Goal: Information Seeking & Learning: Learn about a topic

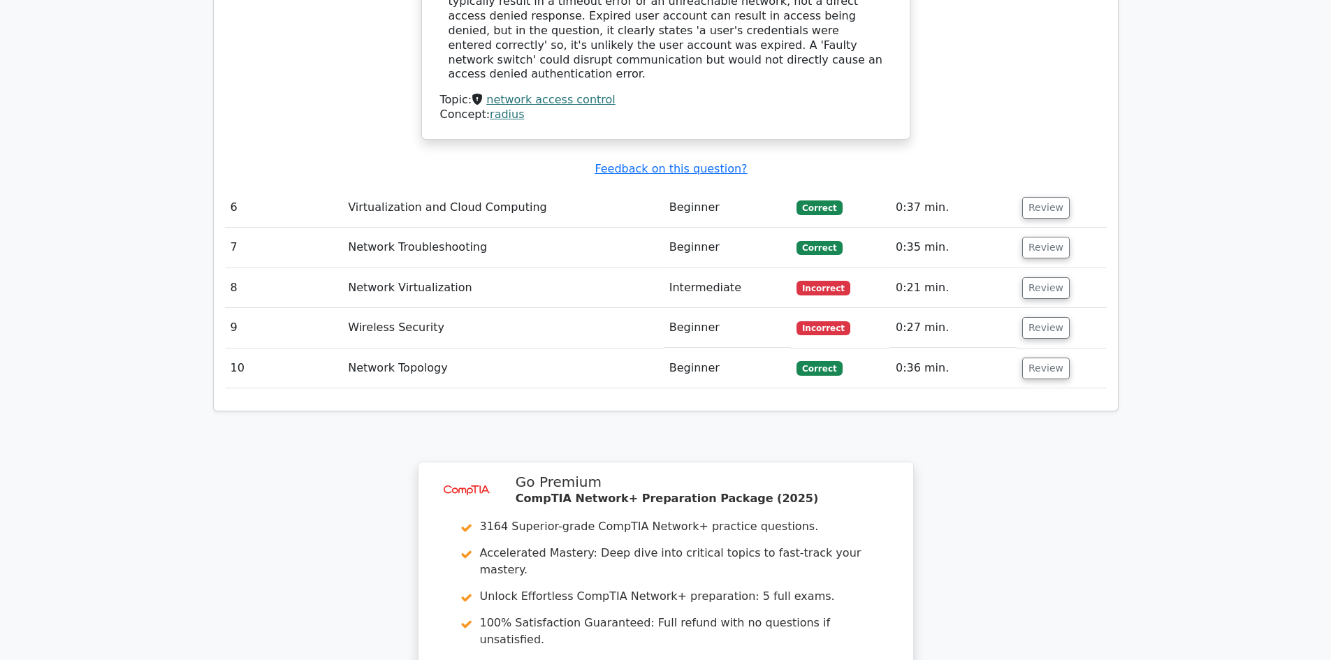
scroll to position [2725, 0]
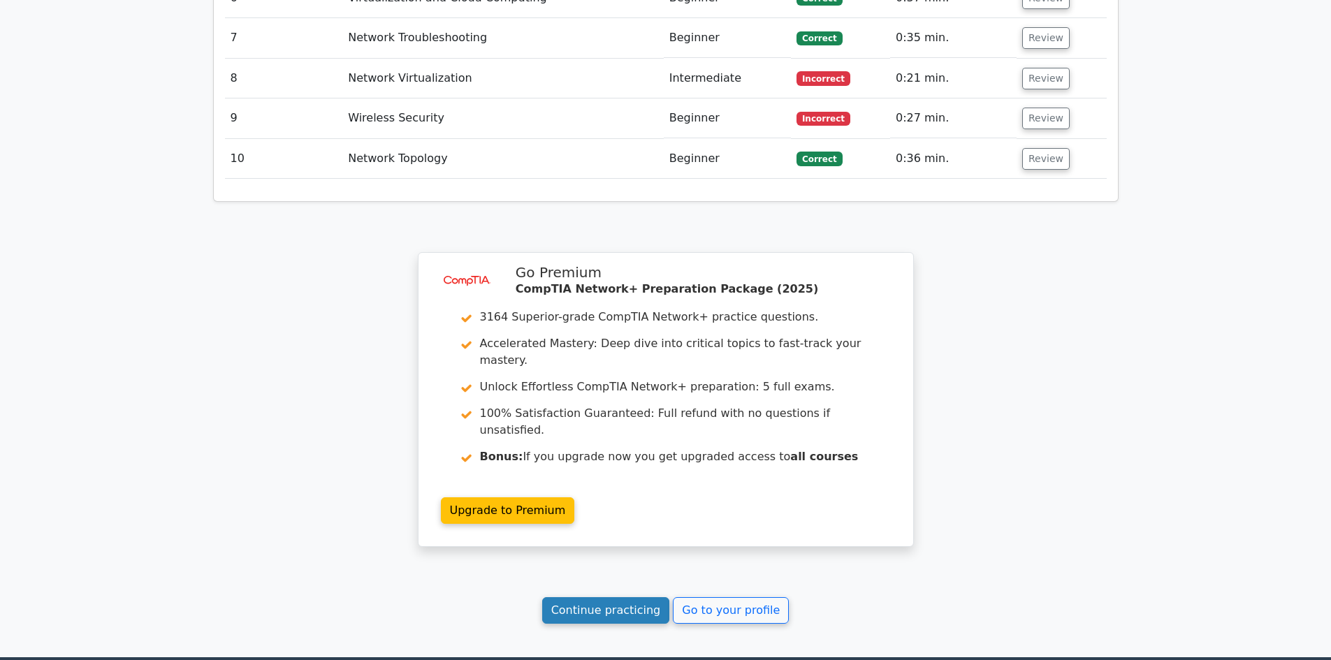
click at [607, 597] on link "Continue practicing" at bounding box center [606, 610] width 128 height 27
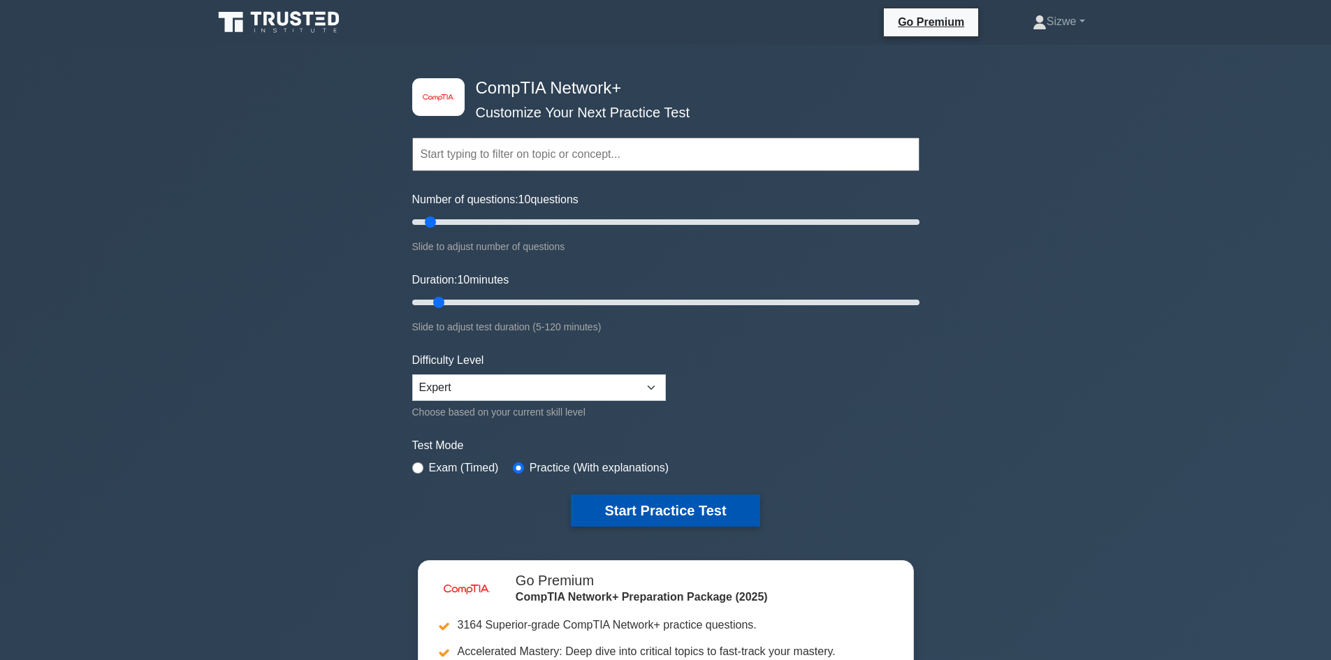
click at [664, 506] on button "Start Practice Test" at bounding box center [665, 511] width 189 height 32
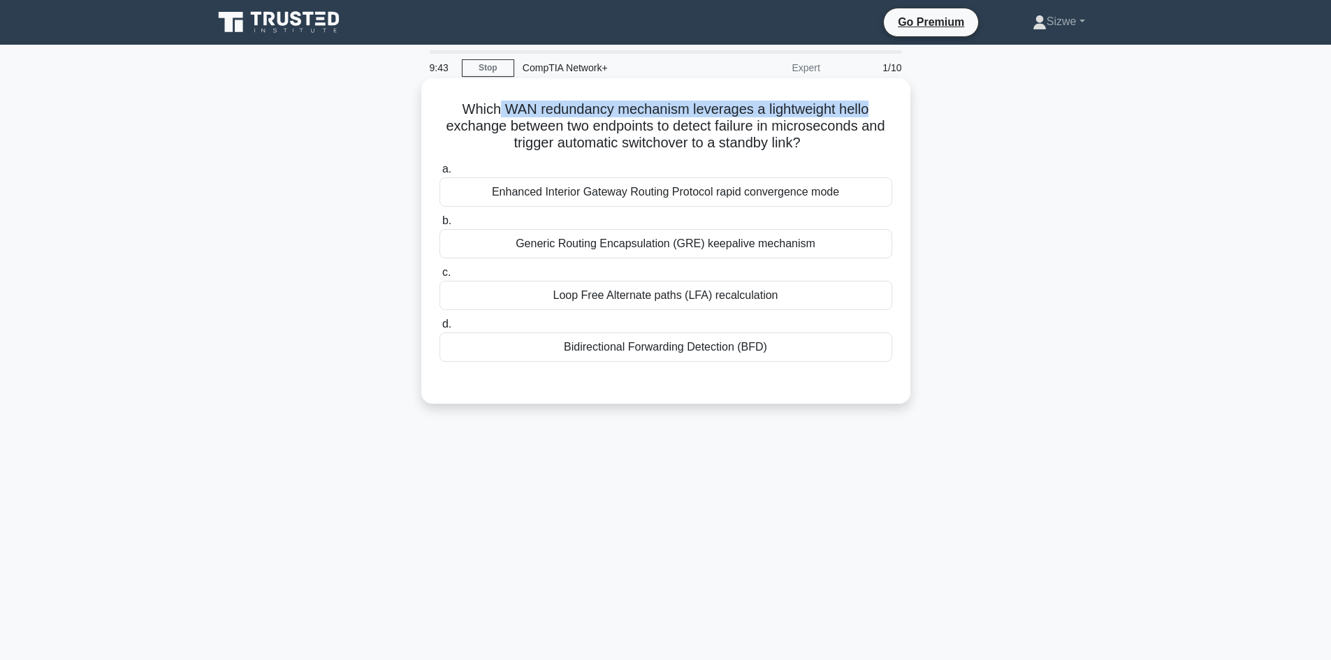
drag, startPoint x: 495, startPoint y: 106, endPoint x: 880, endPoint y: 112, distance: 385.8
click at [880, 112] on h5 "Which WAN redundancy mechanism leverages a lightweight hello exchange between t…" at bounding box center [666, 127] width 456 height 52
click at [663, 192] on div "Enhanced Interior Gateway Routing Protocol rapid convergence mode" at bounding box center [666, 191] width 453 height 29
click at [440, 174] on input "a. Enhanced Interior Gateway Routing Protocol rapid convergence mode" at bounding box center [440, 169] width 0 height 9
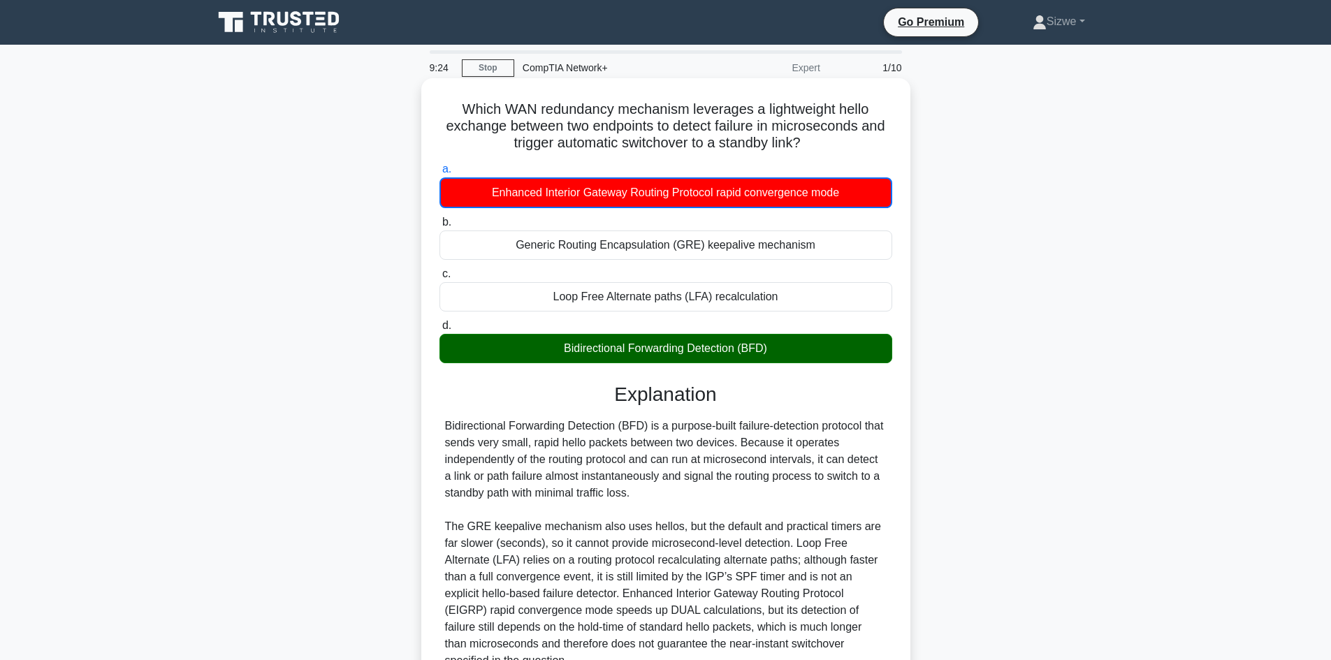
scroll to position [70, 0]
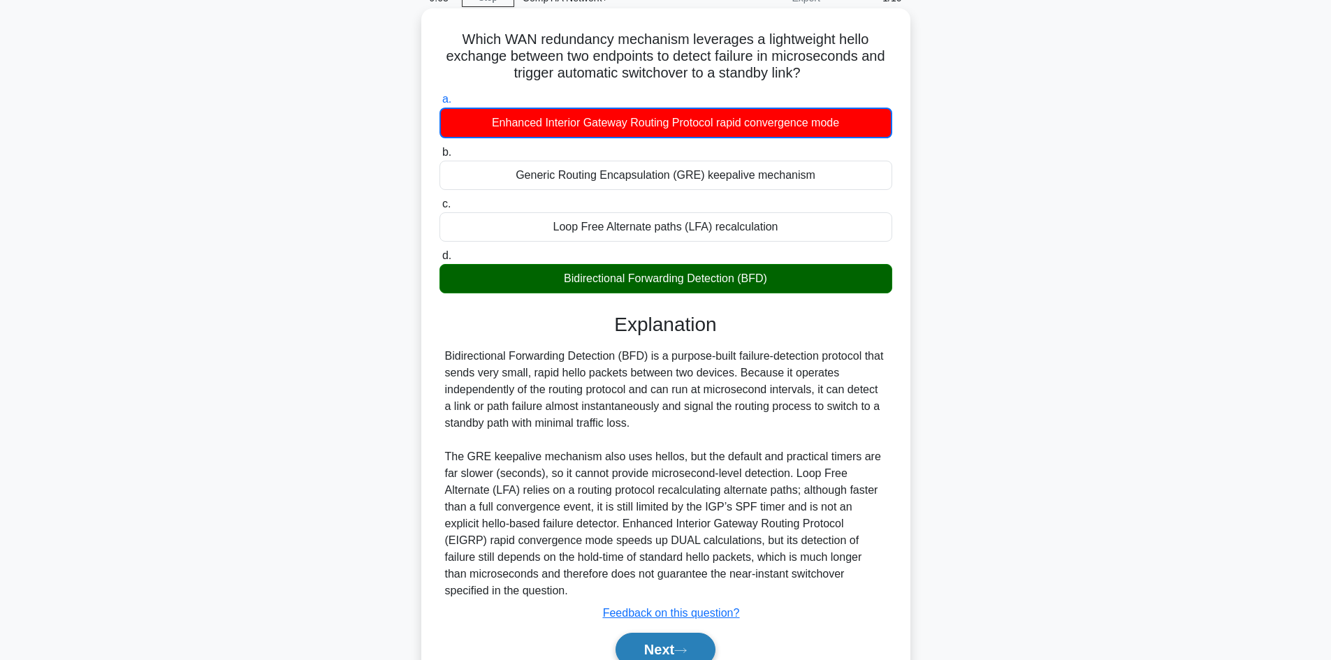
click at [665, 637] on button "Next" at bounding box center [666, 650] width 100 height 34
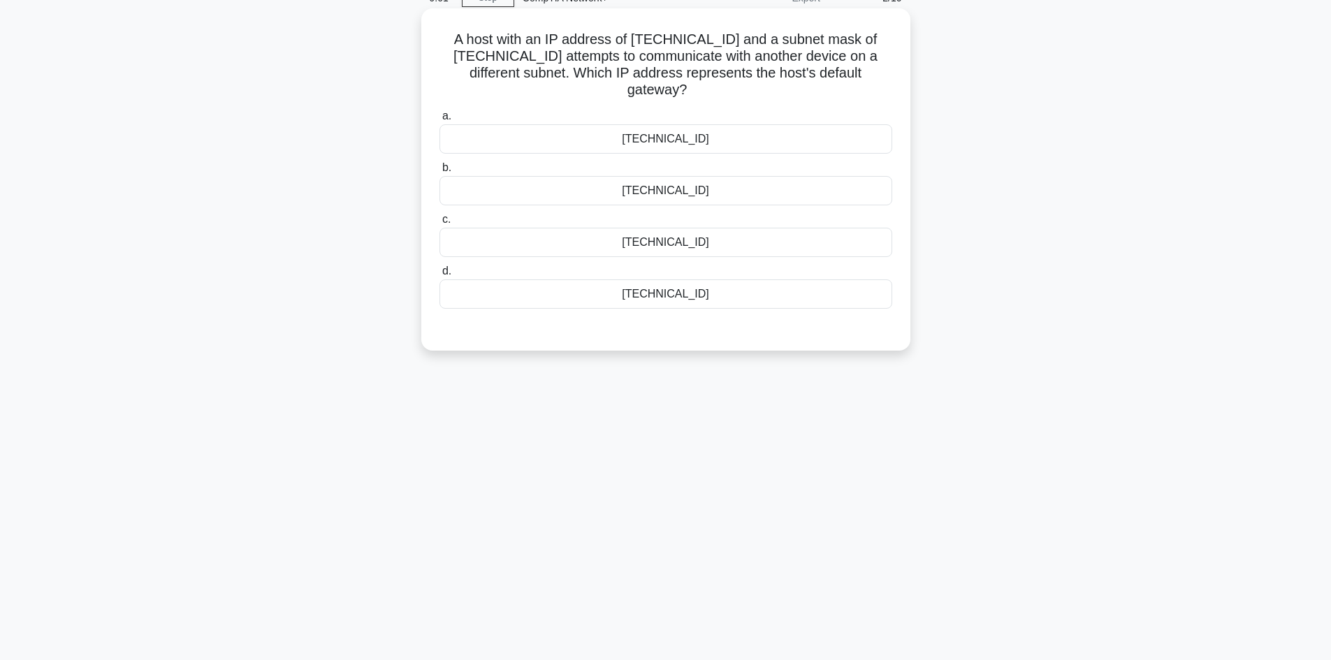
scroll to position [0, 0]
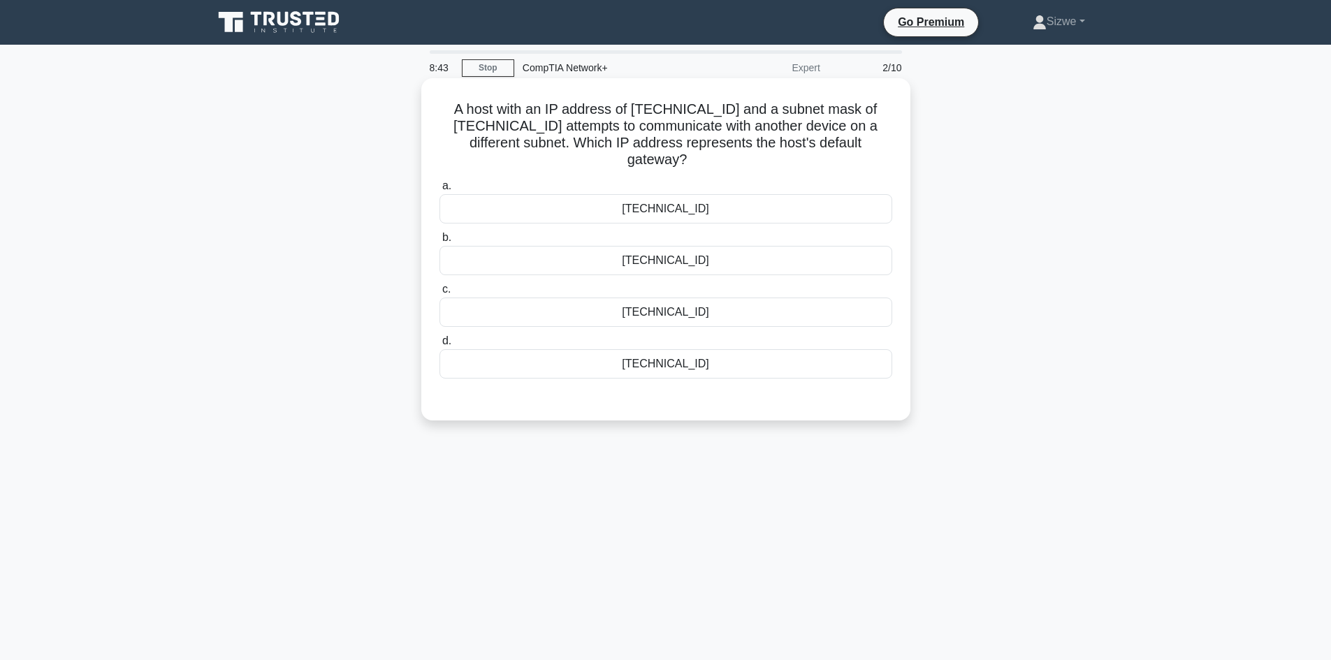
click at [668, 313] on div "10.5.3.1" at bounding box center [666, 312] width 453 height 29
click at [440, 294] on input "c. 10.5.3.1" at bounding box center [440, 289] width 0 height 9
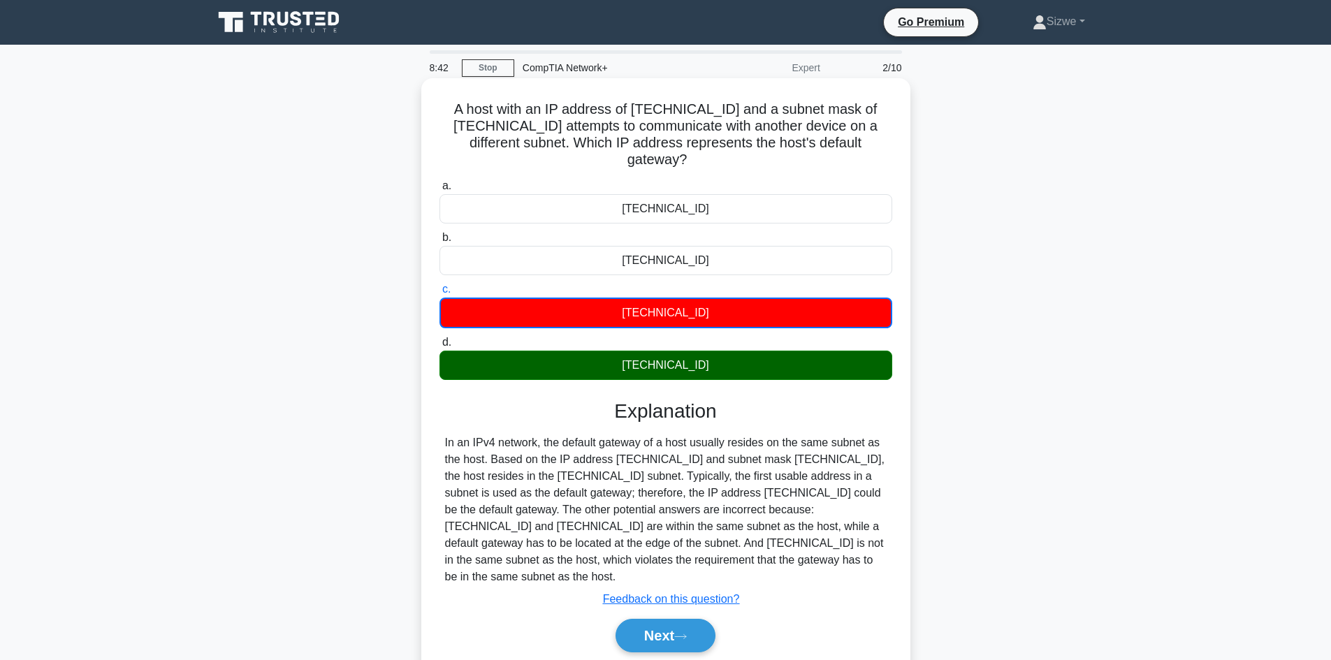
scroll to position [94, 0]
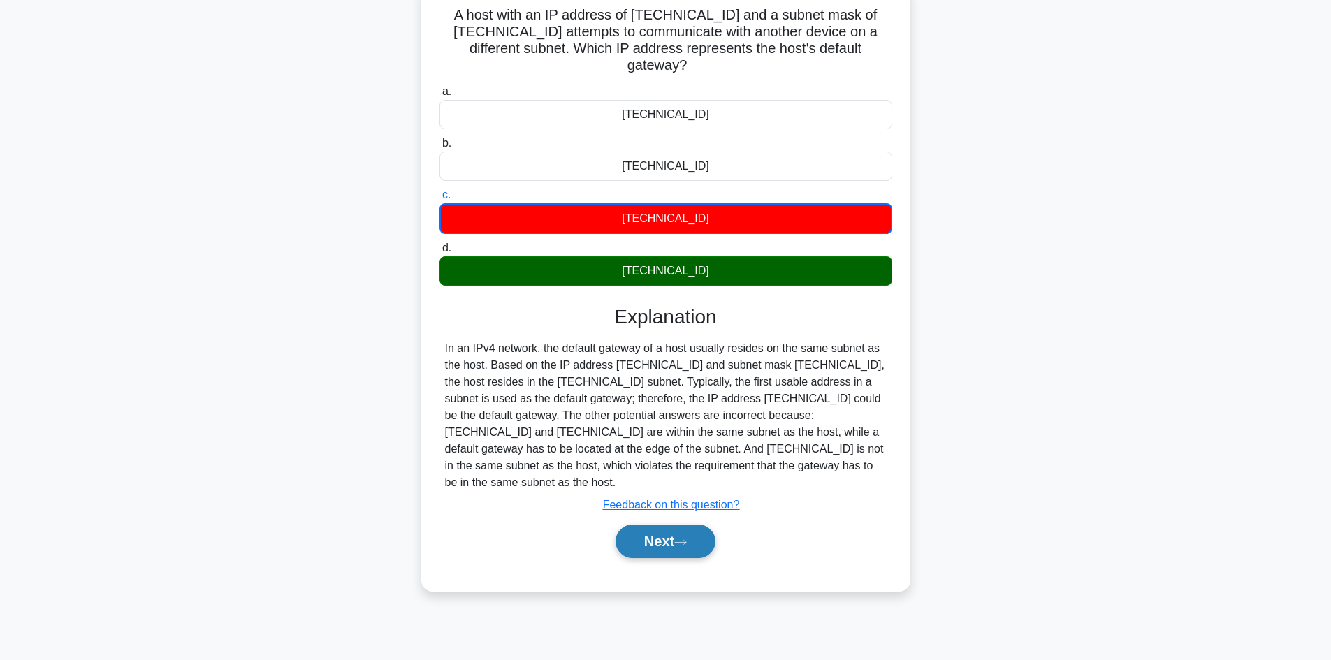
click at [695, 525] on button "Next" at bounding box center [666, 542] width 100 height 34
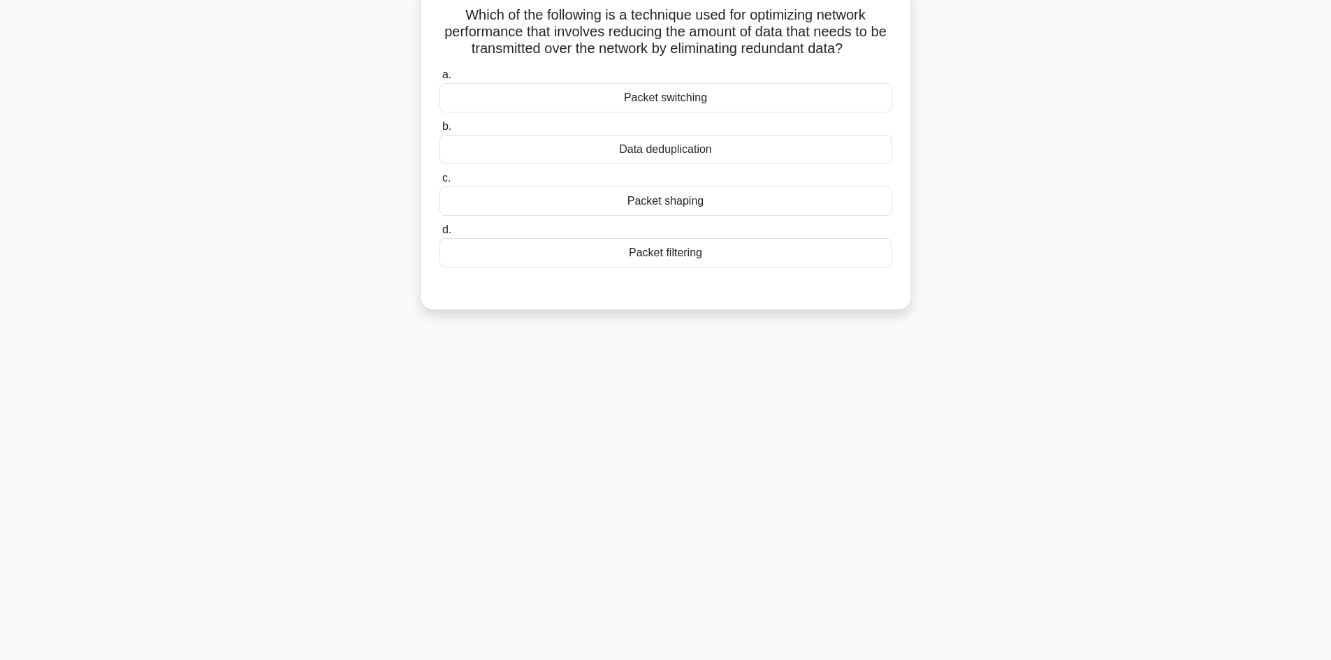
scroll to position [0, 0]
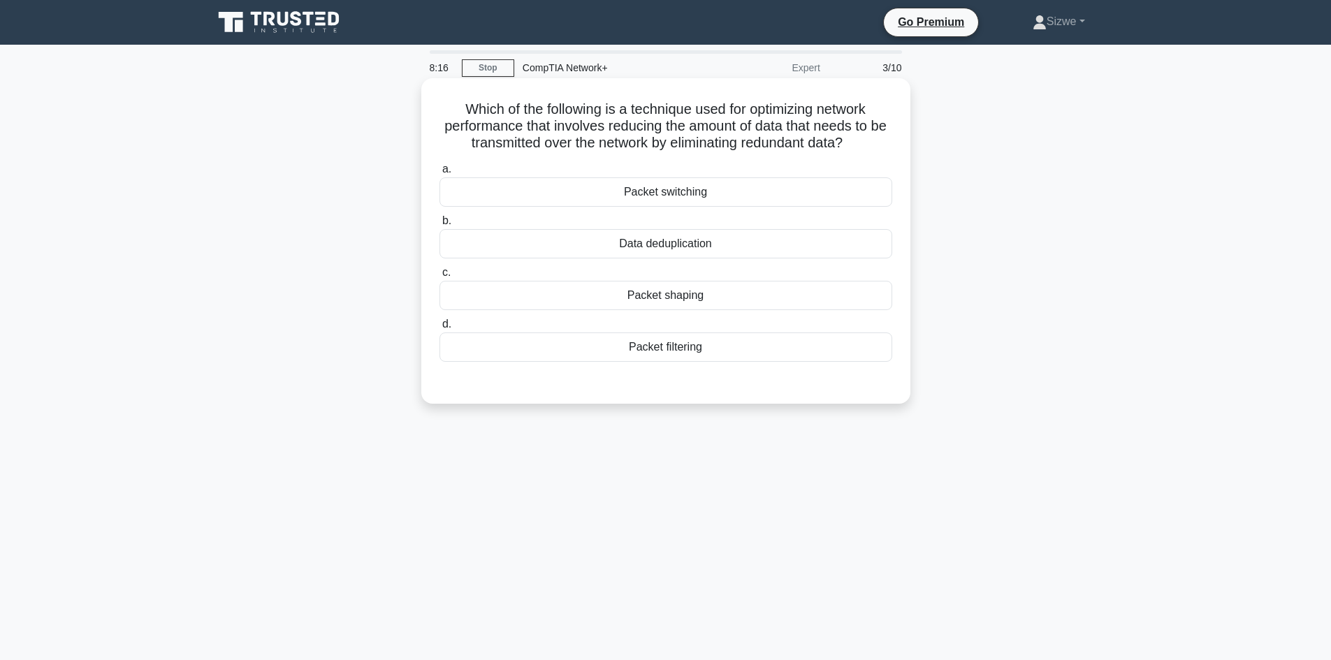
click at [686, 302] on div "Packet shaping" at bounding box center [666, 295] width 453 height 29
click at [440, 277] on input "c. Packet shaping" at bounding box center [440, 272] width 0 height 9
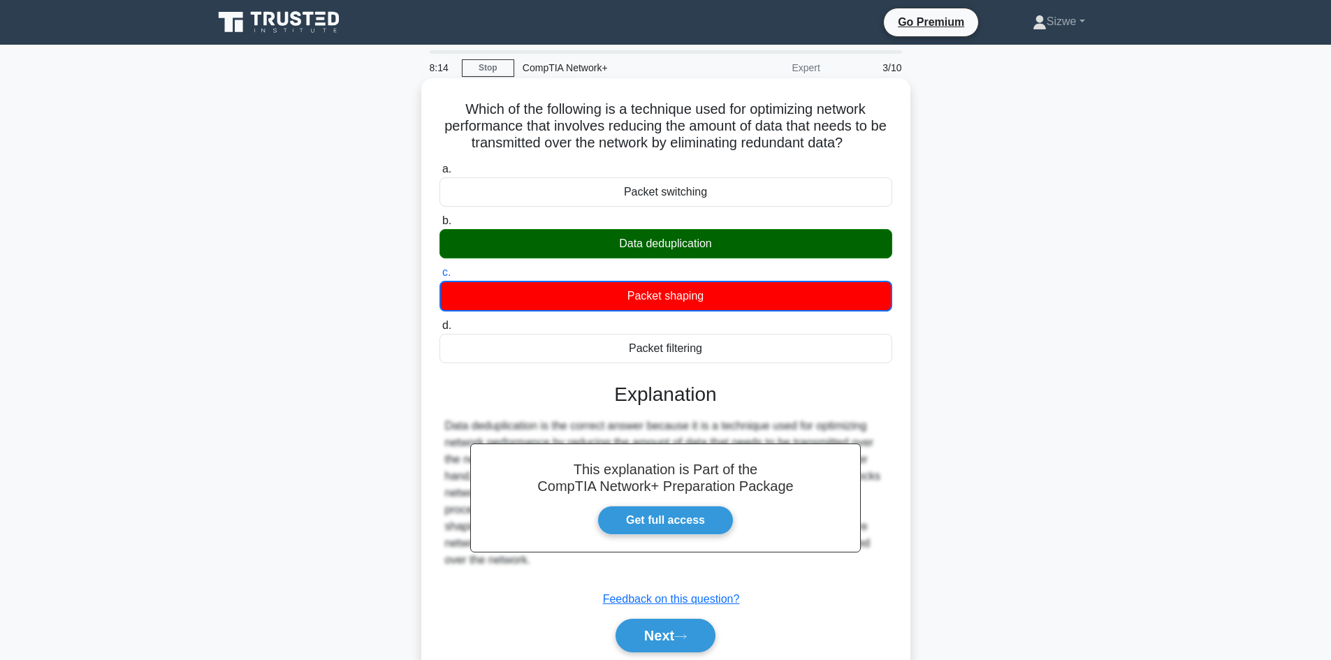
scroll to position [94, 0]
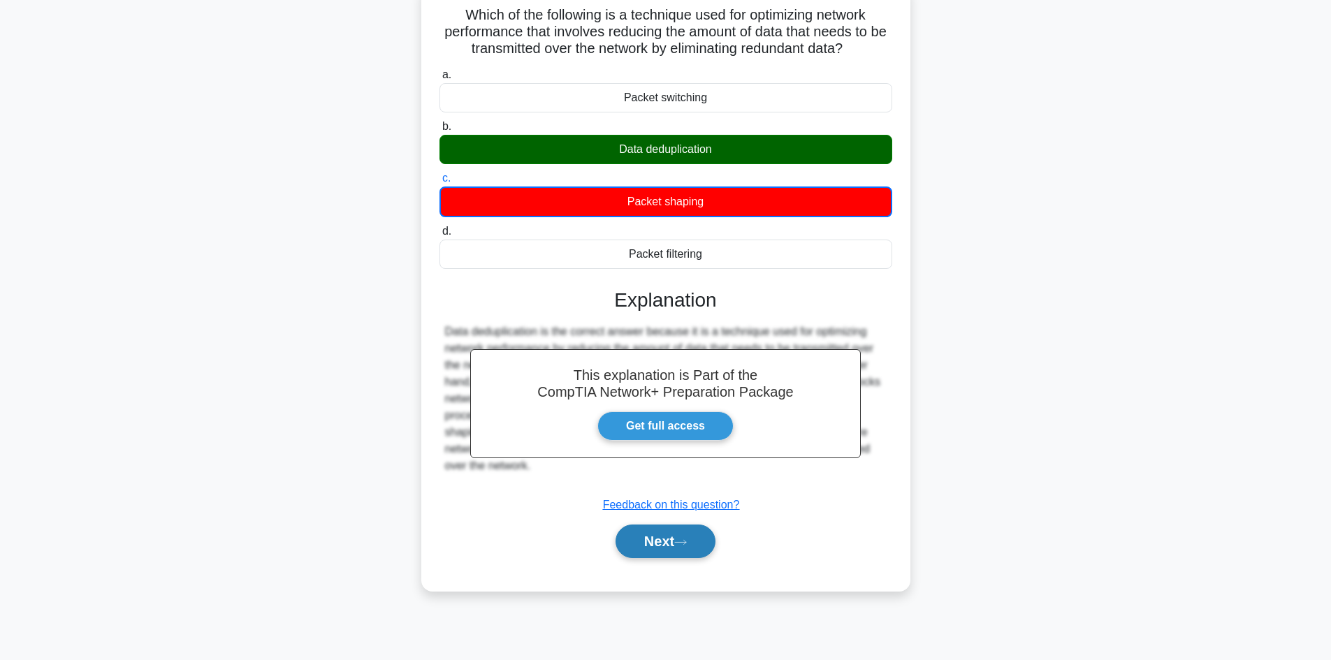
click at [669, 547] on button "Next" at bounding box center [666, 542] width 100 height 34
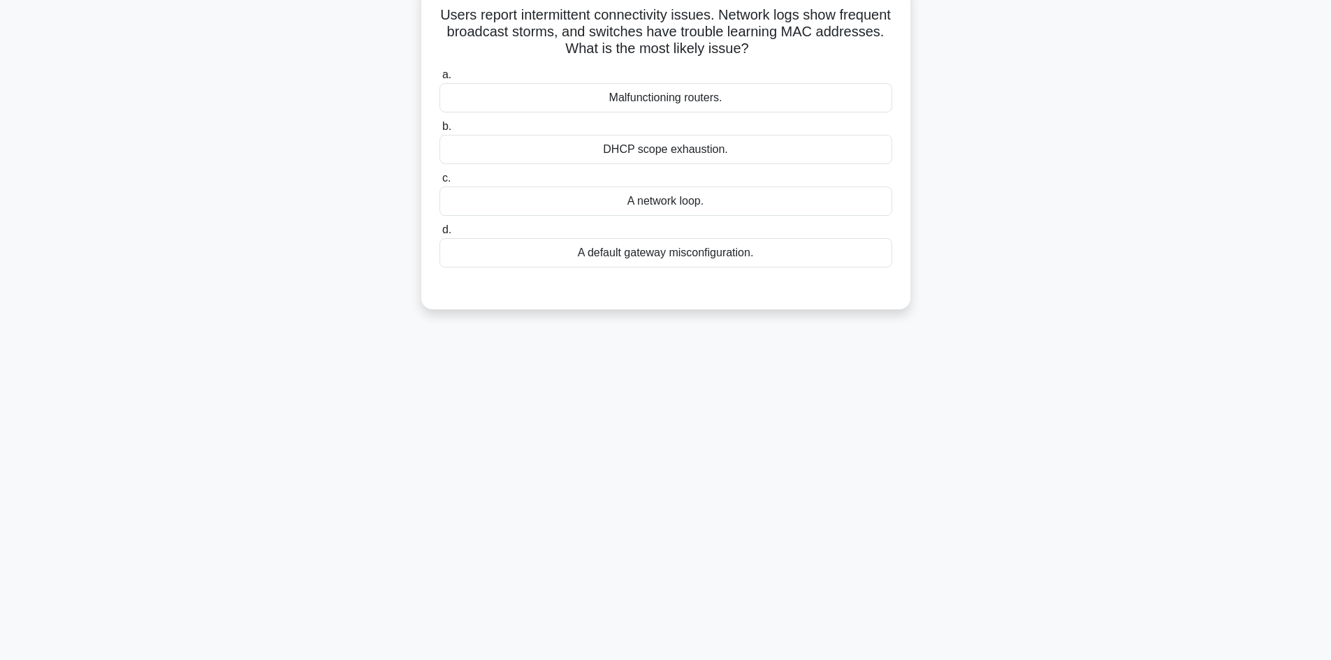
scroll to position [0, 0]
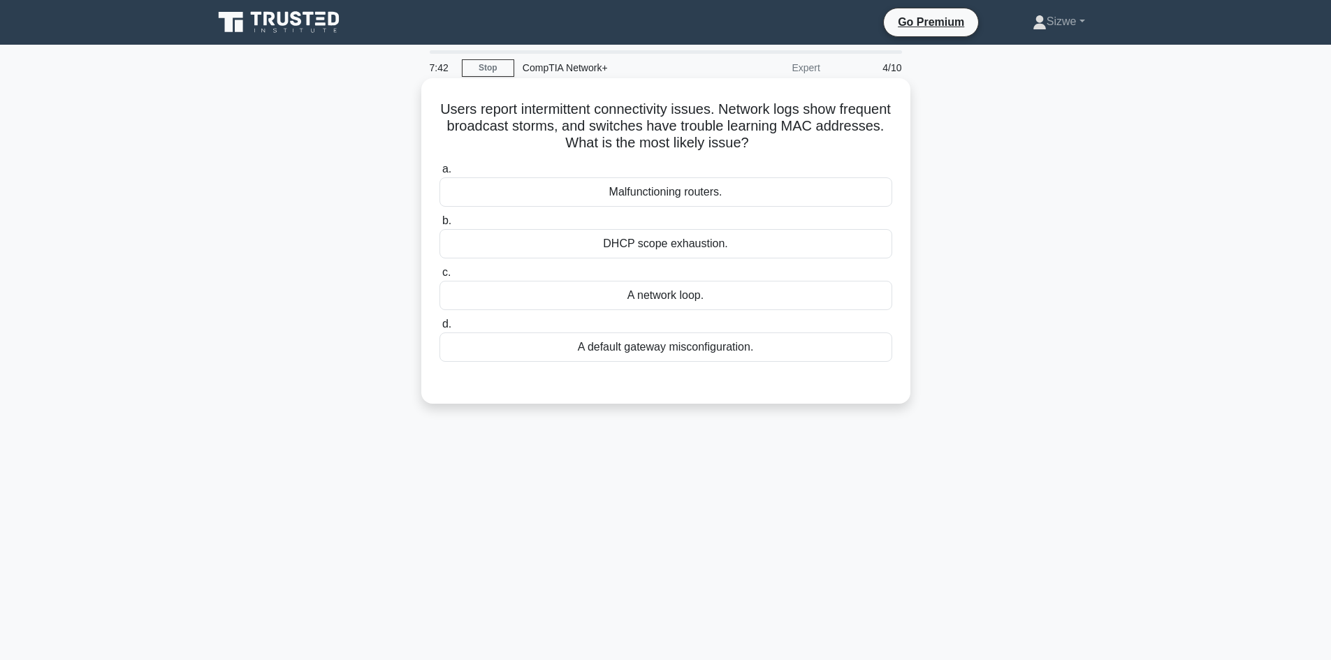
click at [829, 300] on div "A network loop." at bounding box center [666, 295] width 453 height 29
click at [440, 277] on input "c. A network loop." at bounding box center [440, 272] width 0 height 9
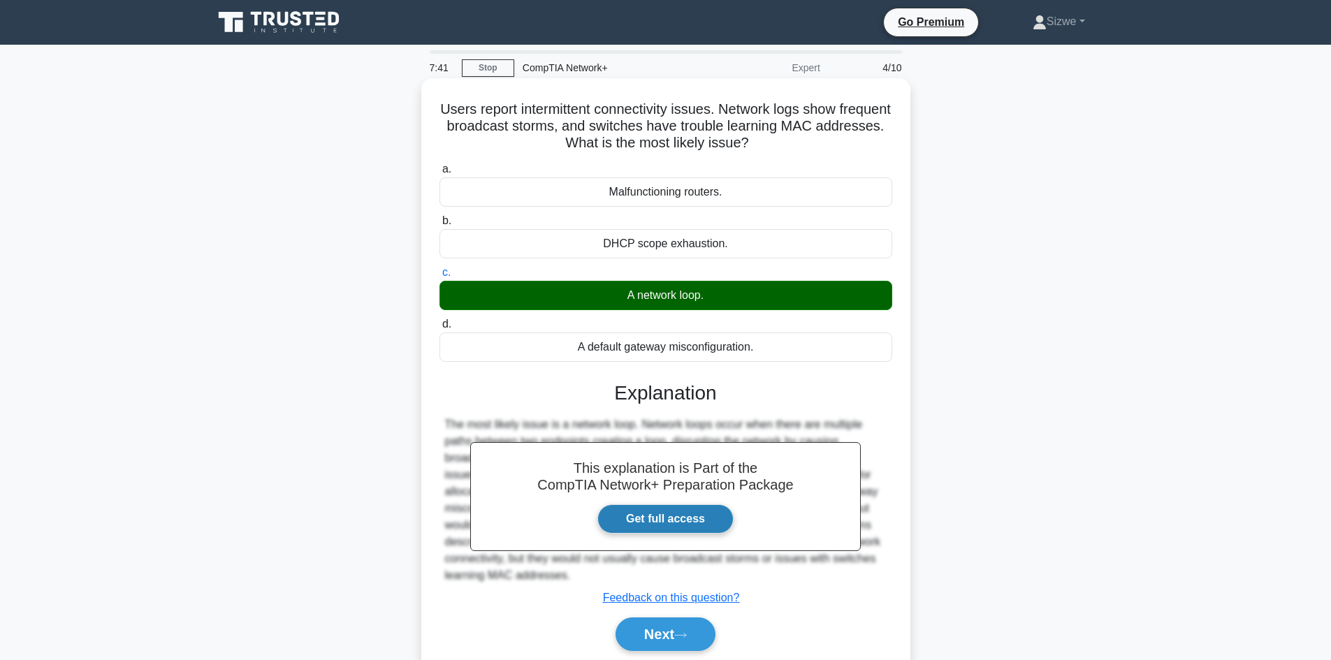
scroll to position [94, 0]
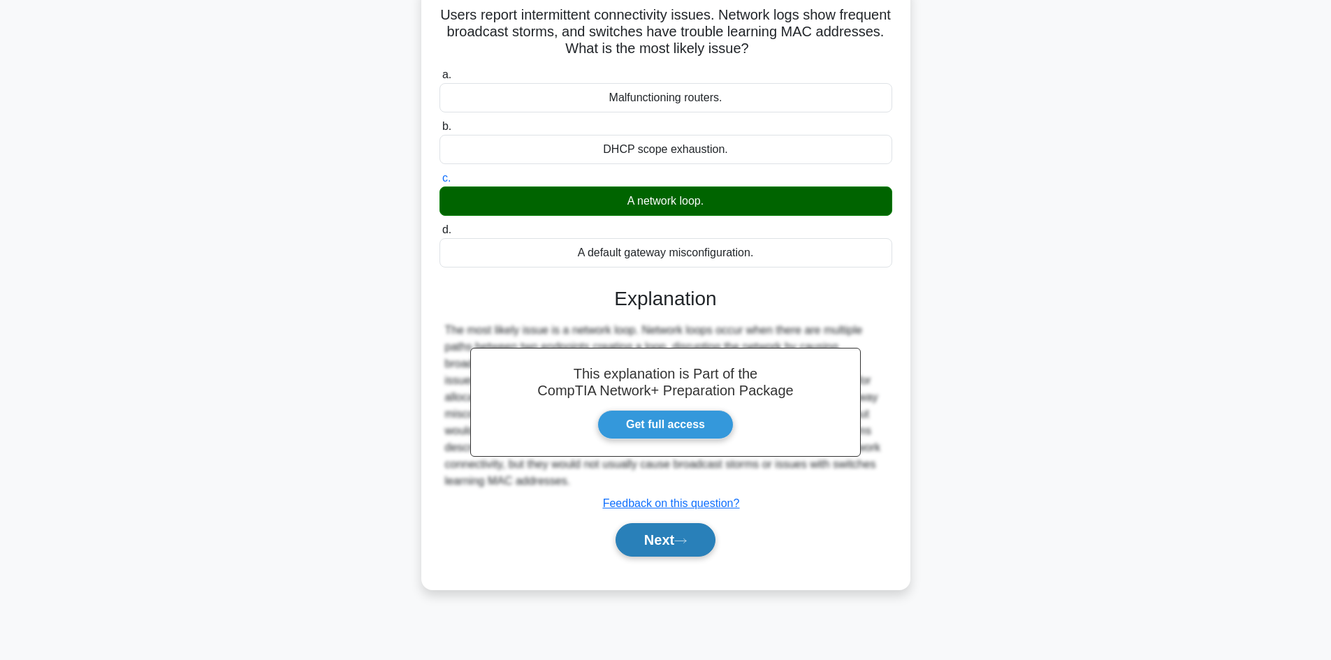
click at [669, 550] on button "Next" at bounding box center [666, 540] width 100 height 34
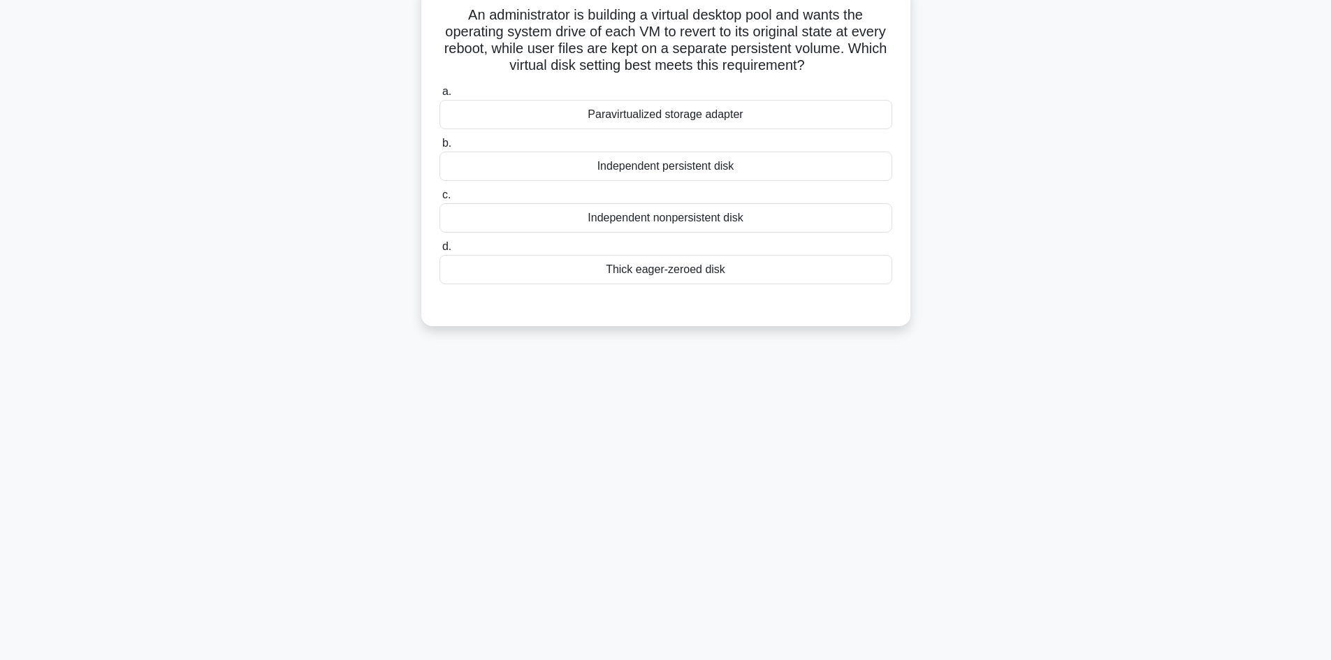
scroll to position [0, 0]
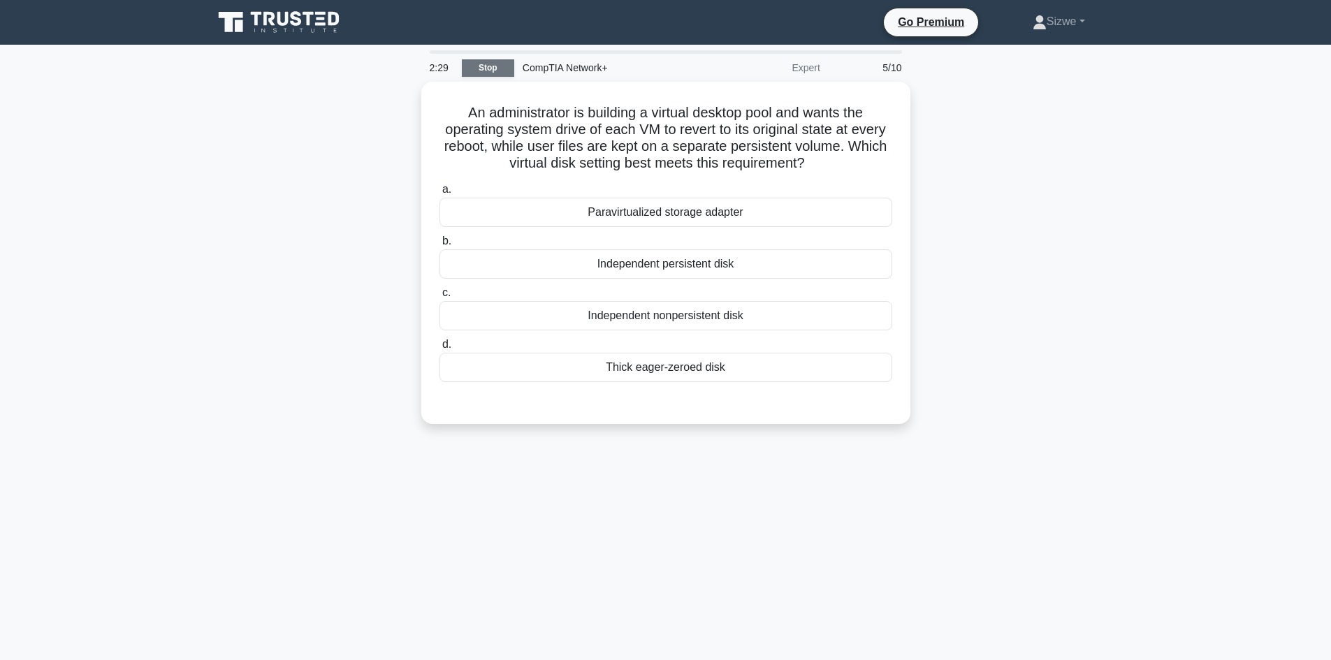
click at [490, 69] on link "Stop" at bounding box center [488, 67] width 52 height 17
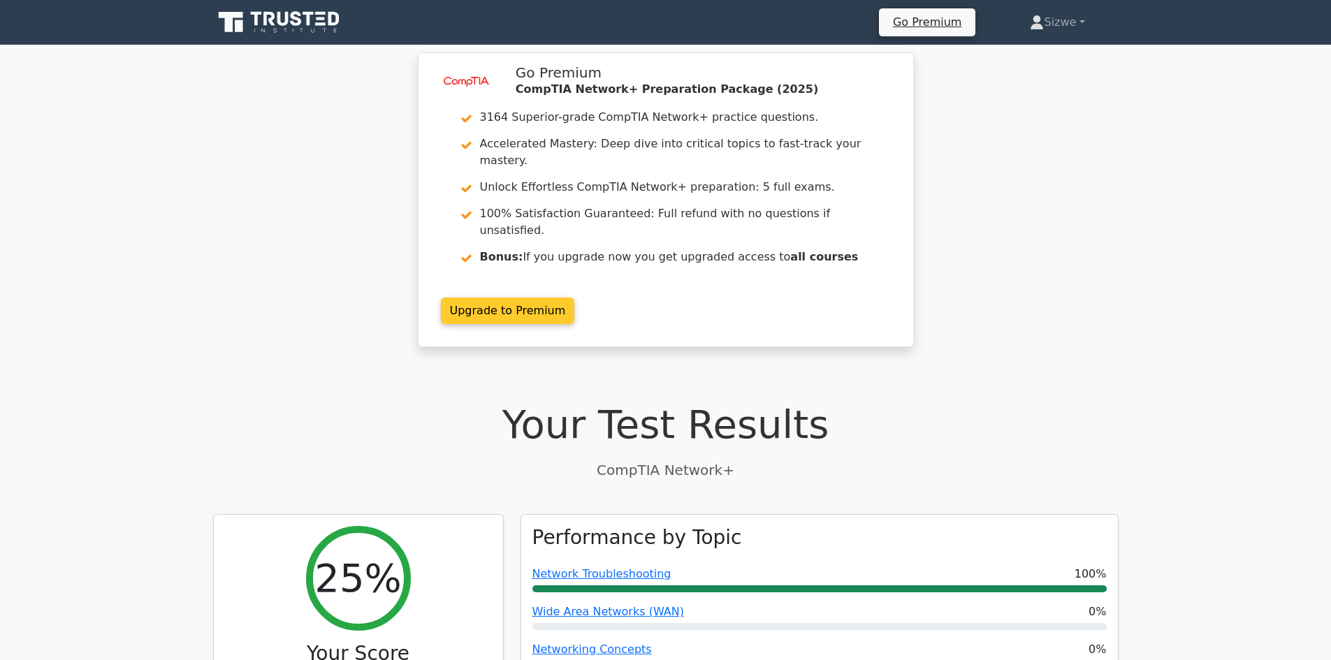
scroll to position [419, 0]
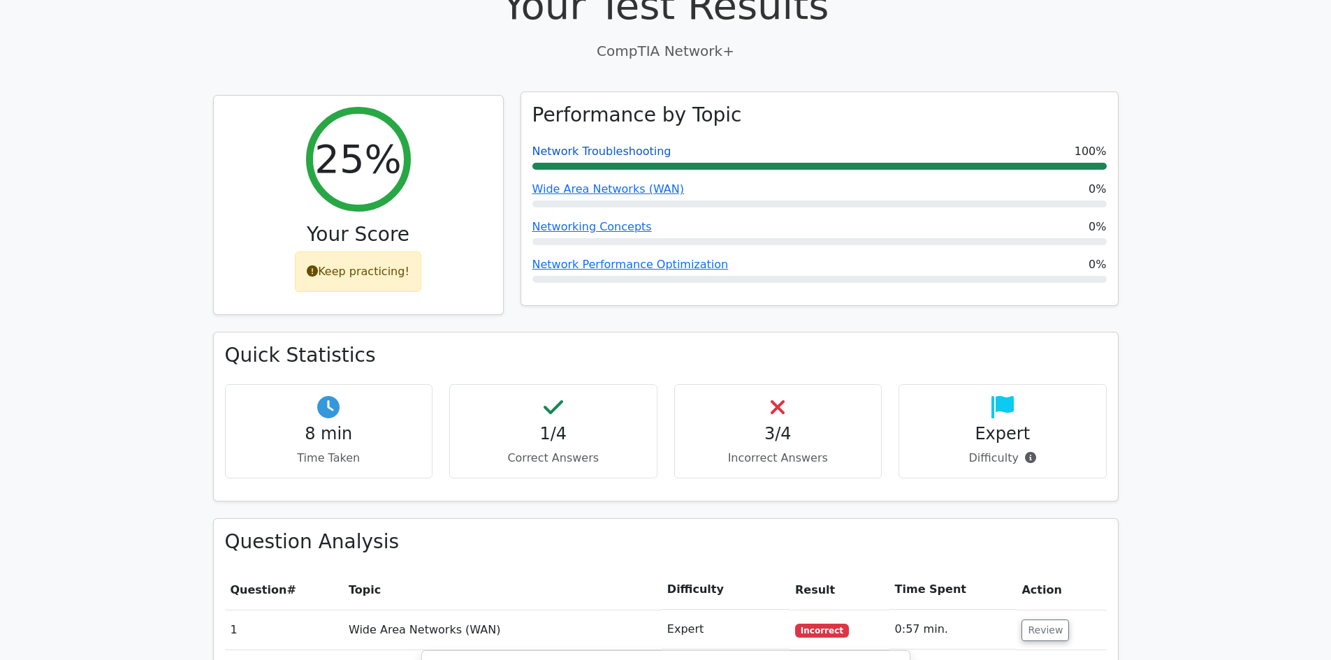
click at [618, 145] on link "Network Troubleshooting" at bounding box center [601, 151] width 139 height 13
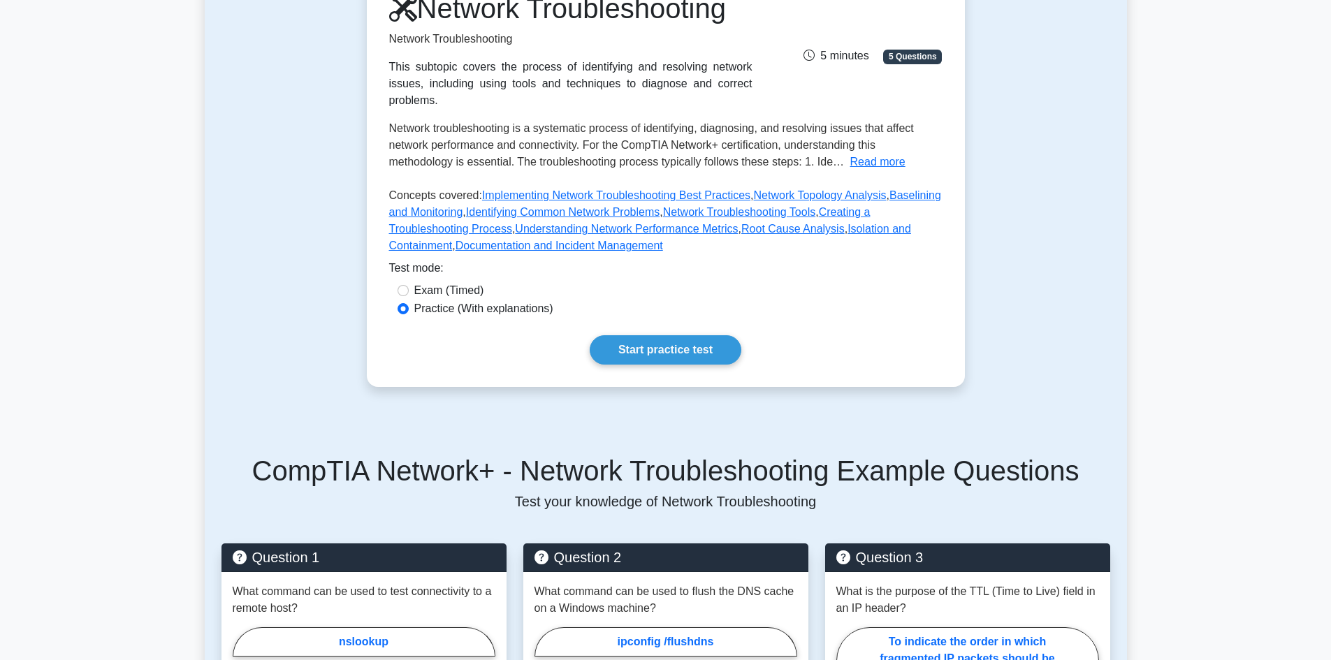
scroll to position [280, 0]
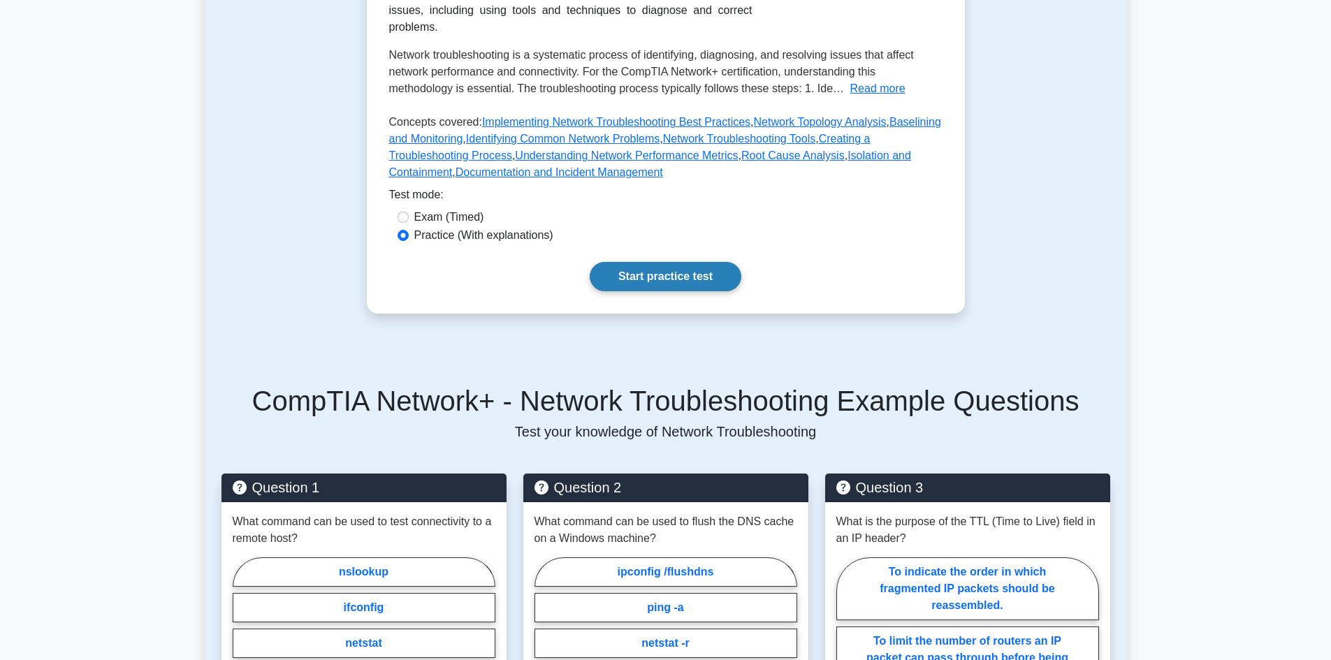
click at [662, 262] on link "Start practice test" at bounding box center [666, 276] width 152 height 29
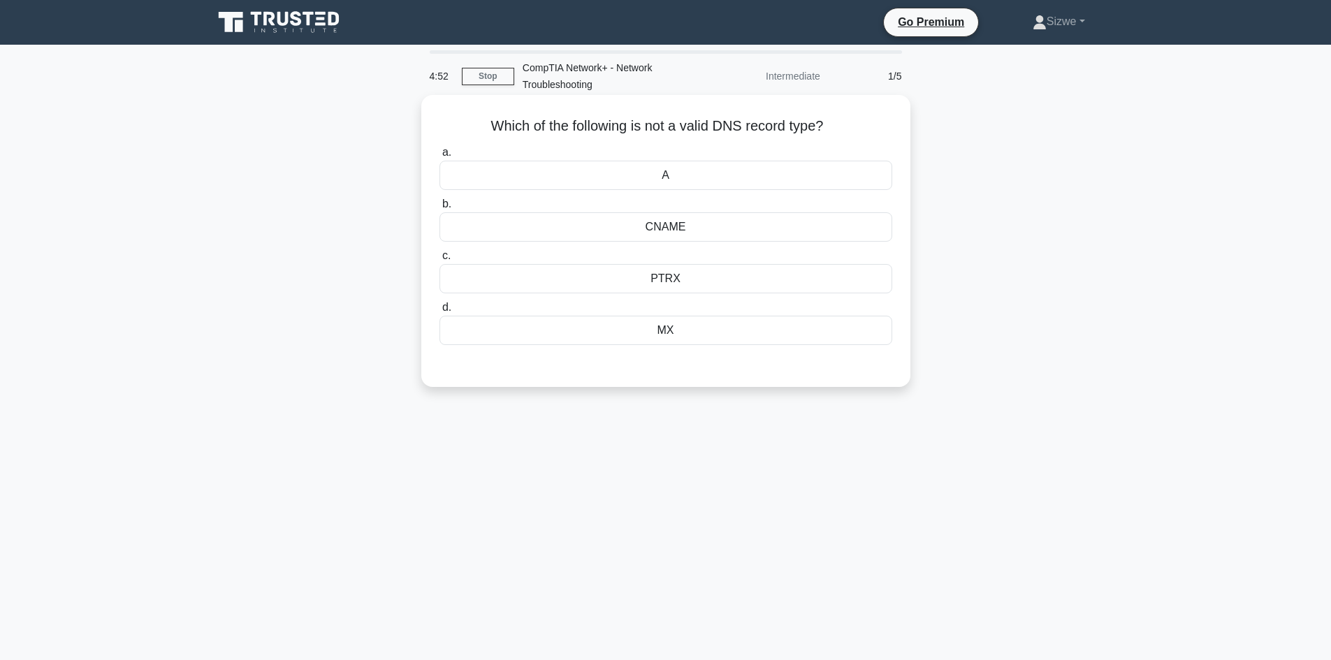
click at [659, 326] on div "MX" at bounding box center [666, 330] width 453 height 29
click at [440, 312] on input "d. MX" at bounding box center [440, 307] width 0 height 9
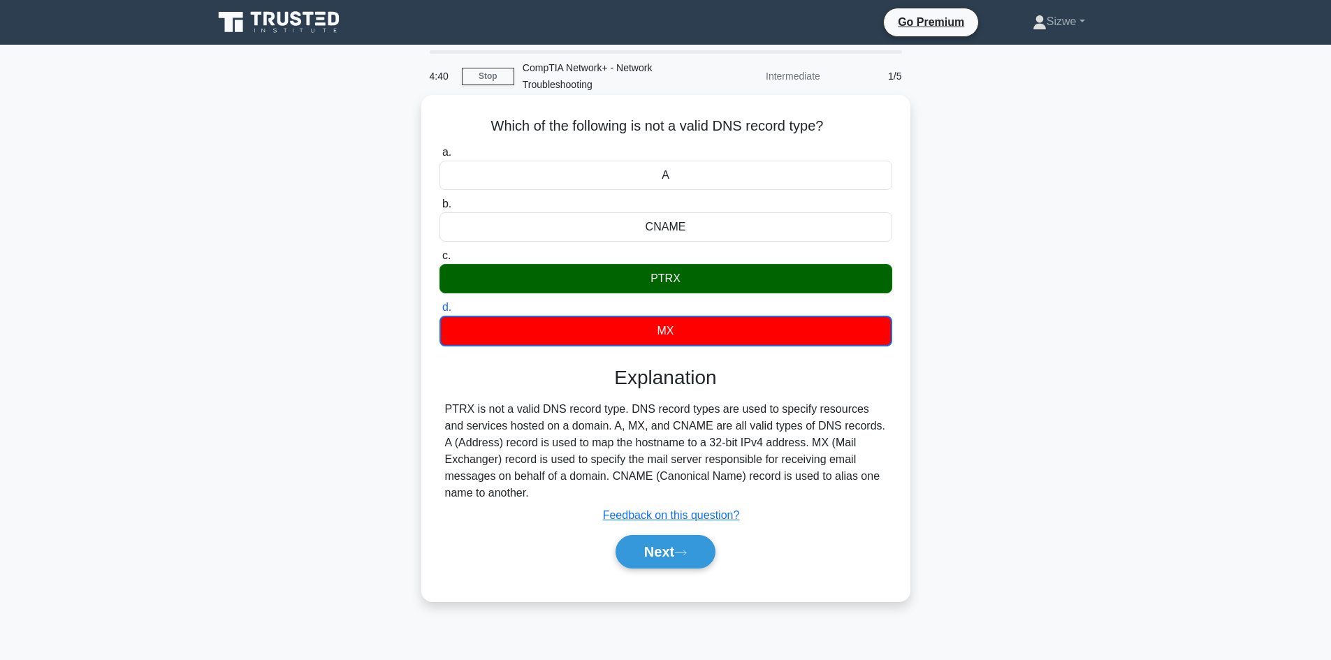
scroll to position [94, 0]
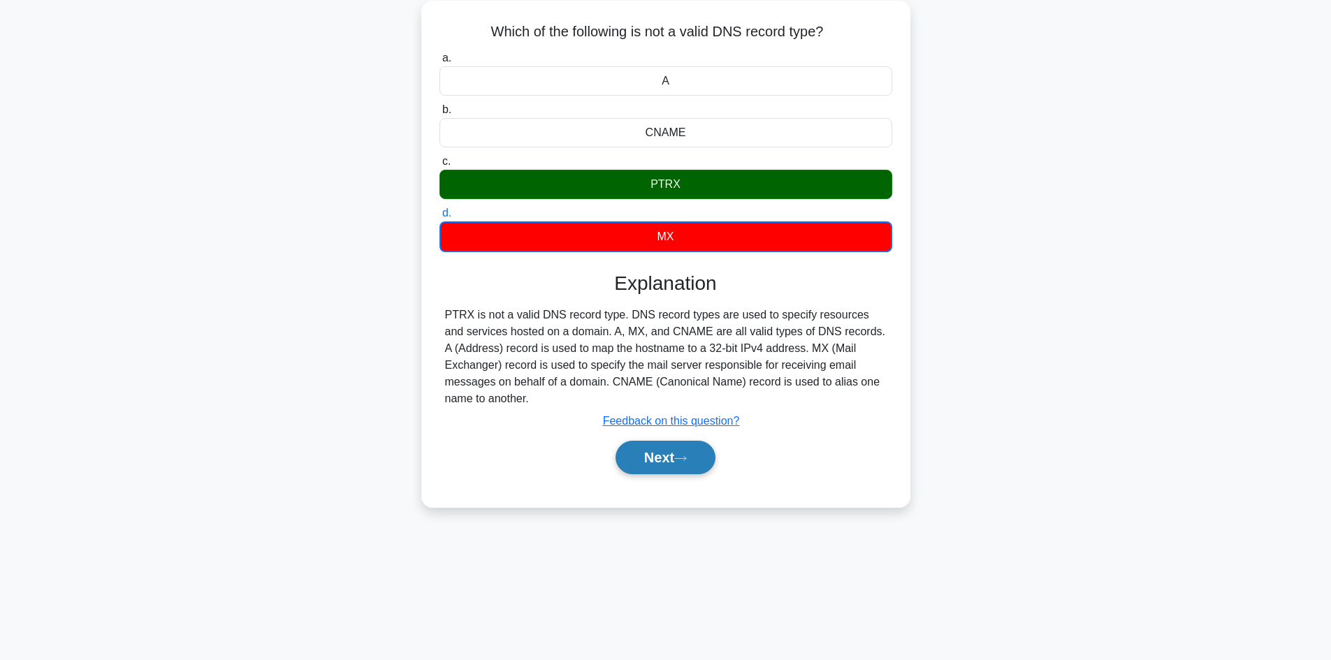
click at [697, 457] on button "Next" at bounding box center [666, 458] width 100 height 34
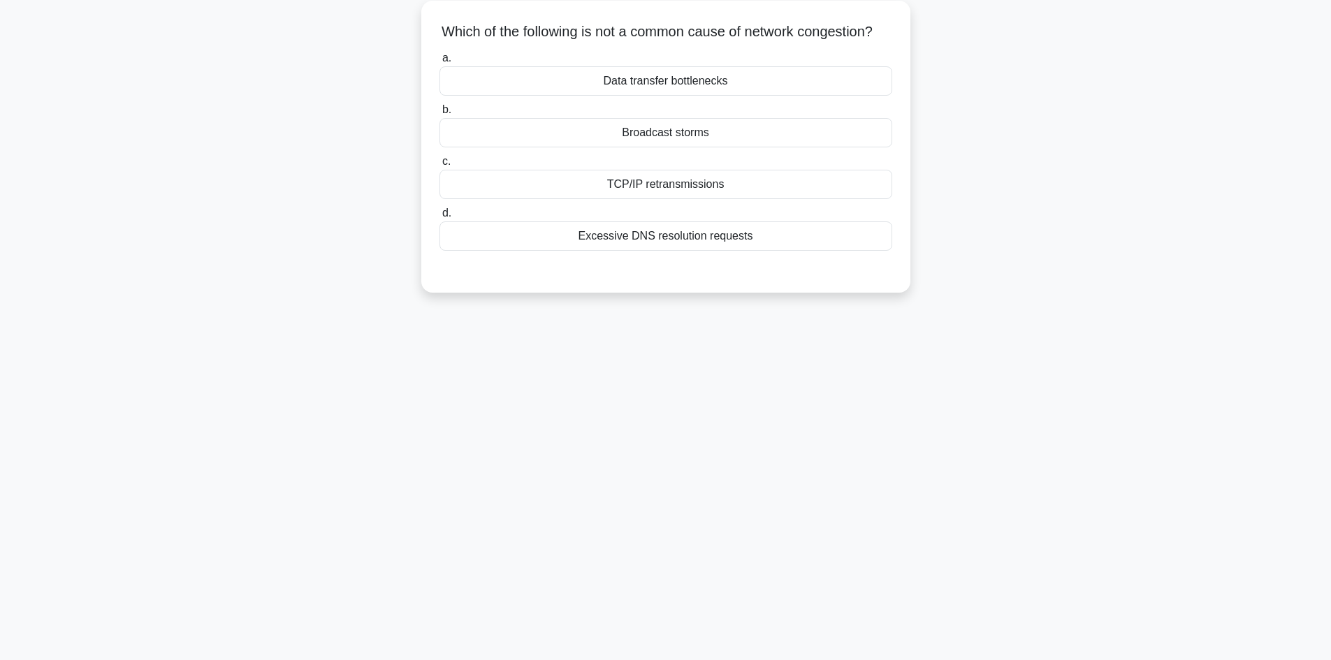
click at [745, 251] on div "Excessive DNS resolution requests" at bounding box center [666, 236] width 453 height 29
click at [440, 218] on input "d. Excessive DNS resolution requests" at bounding box center [440, 213] width 0 height 9
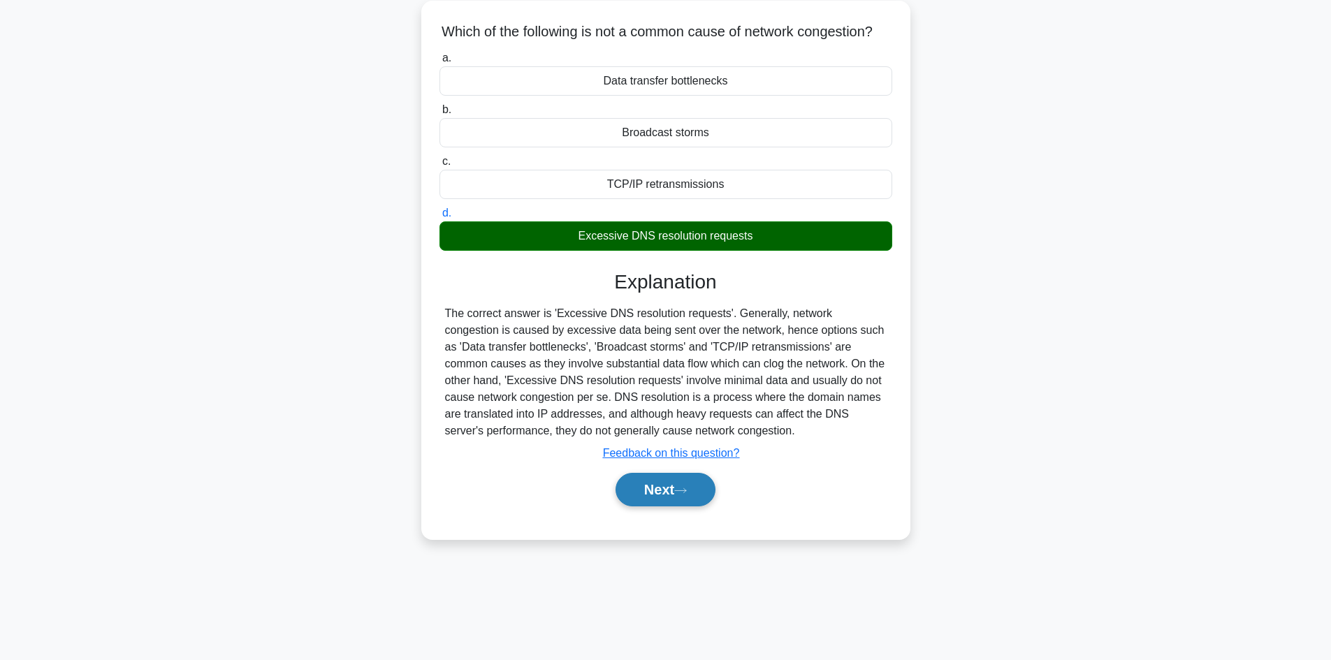
click at [662, 507] on button "Next" at bounding box center [666, 490] width 100 height 34
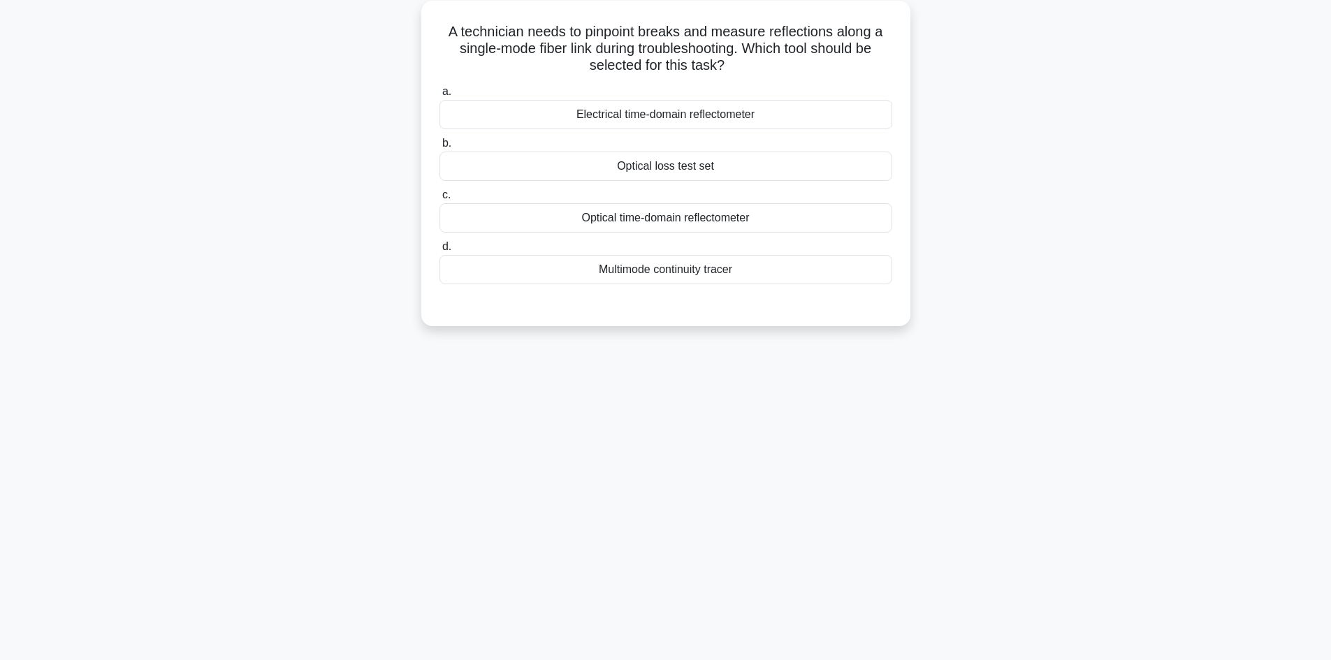
click at [692, 122] on div "Electrical time-domain reflectometer" at bounding box center [666, 114] width 453 height 29
click at [440, 96] on input "a. Electrical time-domain reflectometer" at bounding box center [440, 91] width 0 height 9
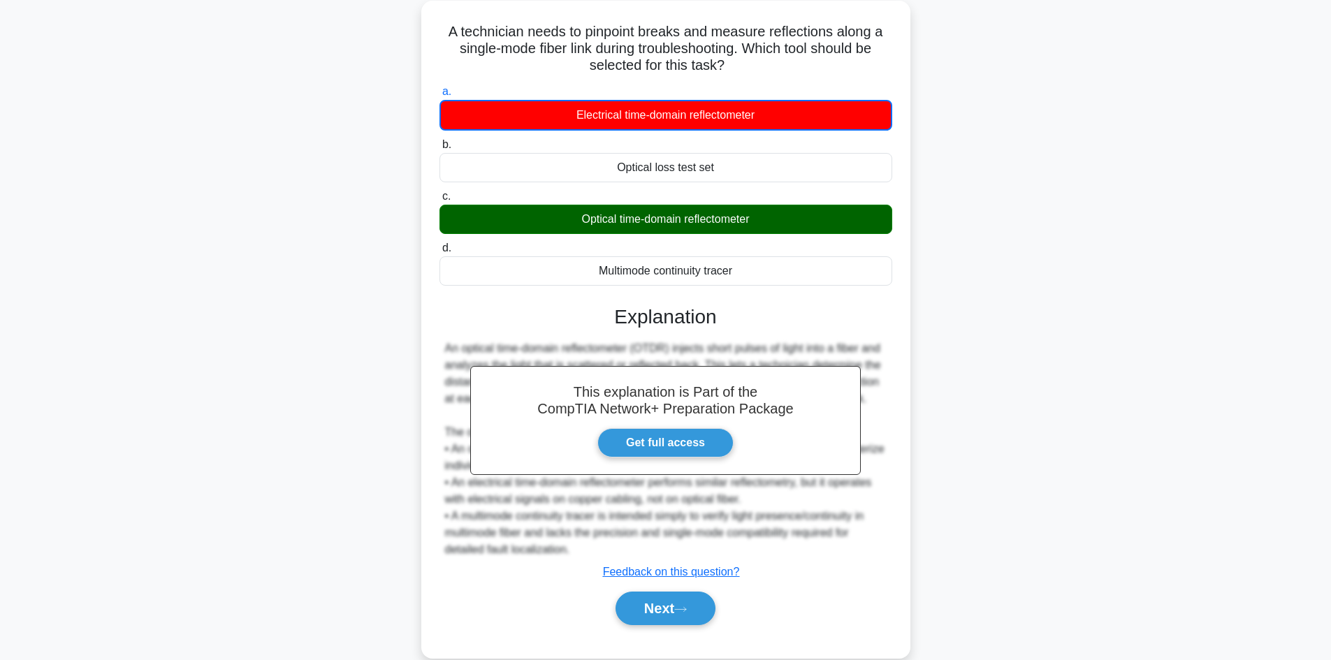
scroll to position [119, 0]
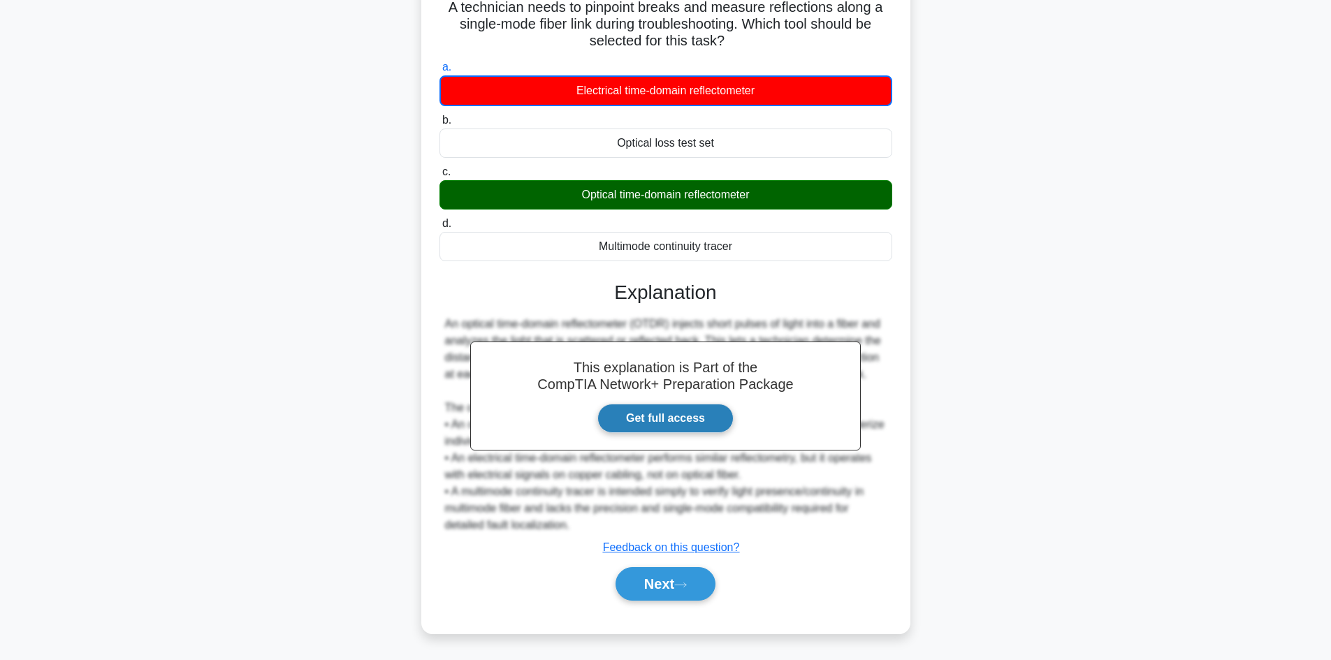
click at [662, 432] on link "Get full access" at bounding box center [665, 418] width 136 height 29
click at [674, 581] on button "Next" at bounding box center [666, 584] width 100 height 34
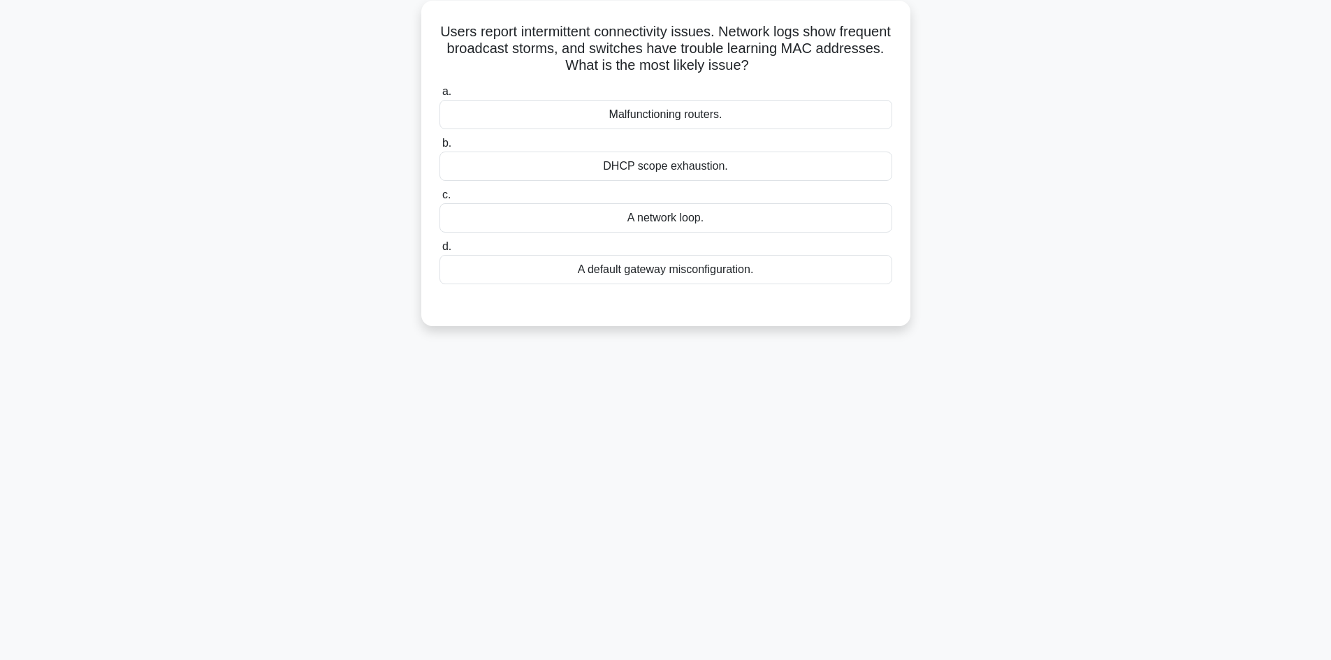
scroll to position [0, 0]
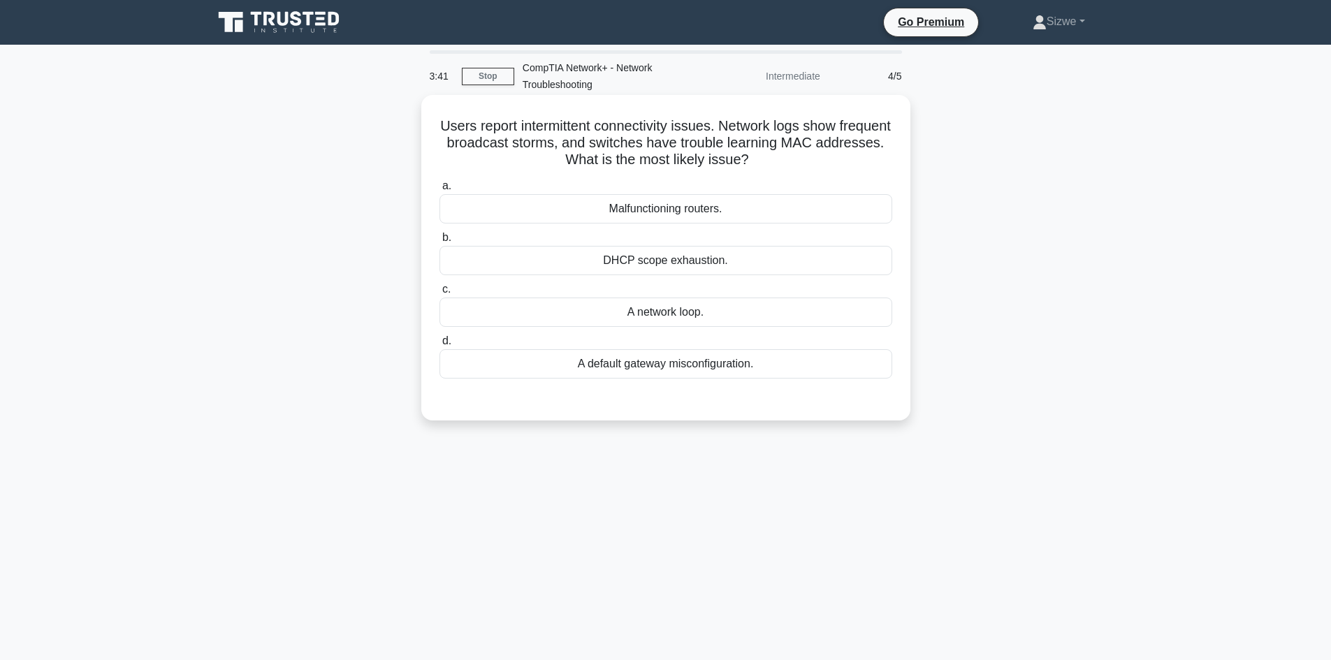
click at [651, 372] on div "A default gateway misconfiguration." at bounding box center [666, 363] width 453 height 29
click at [440, 346] on input "d. A default gateway misconfiguration." at bounding box center [440, 341] width 0 height 9
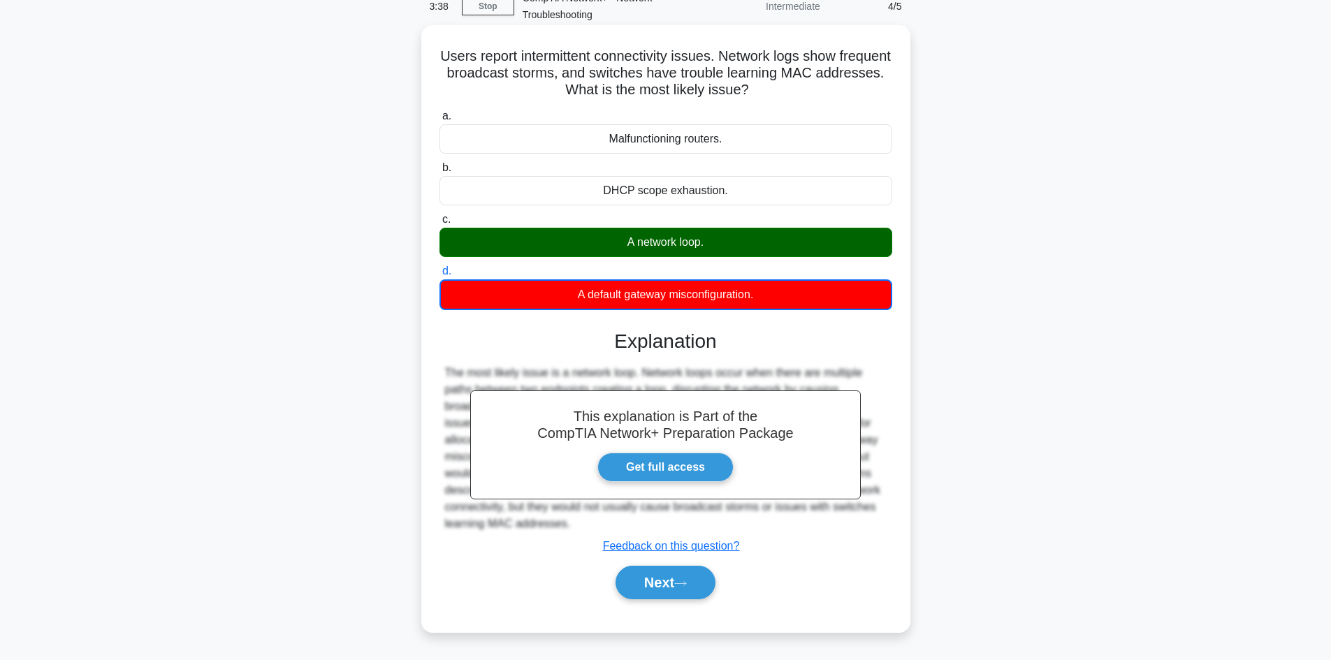
scroll to position [94, 0]
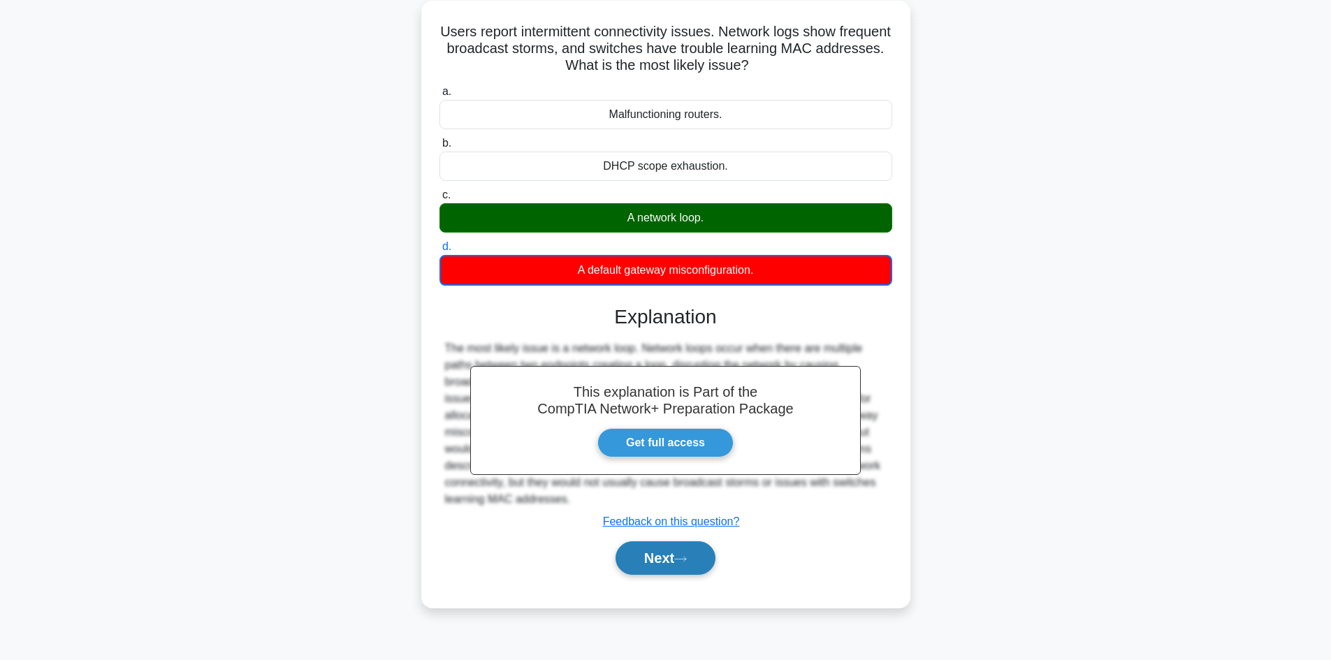
click at [692, 573] on button "Next" at bounding box center [666, 559] width 100 height 34
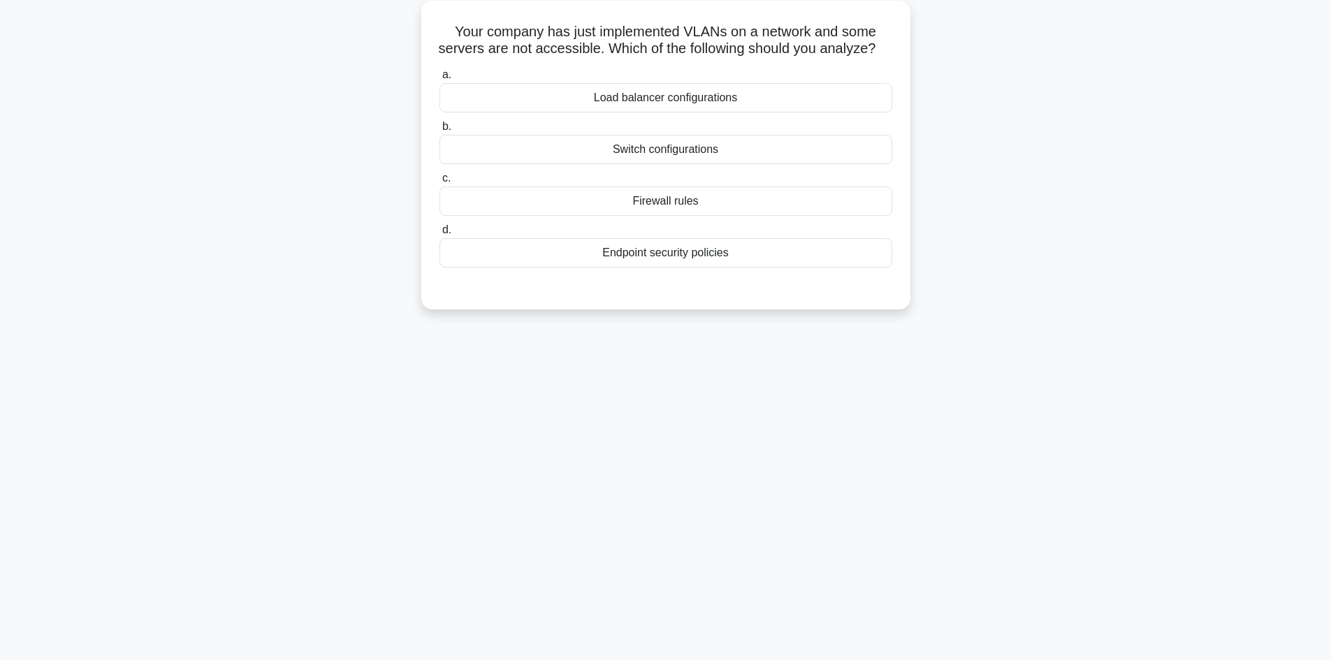
scroll to position [0, 0]
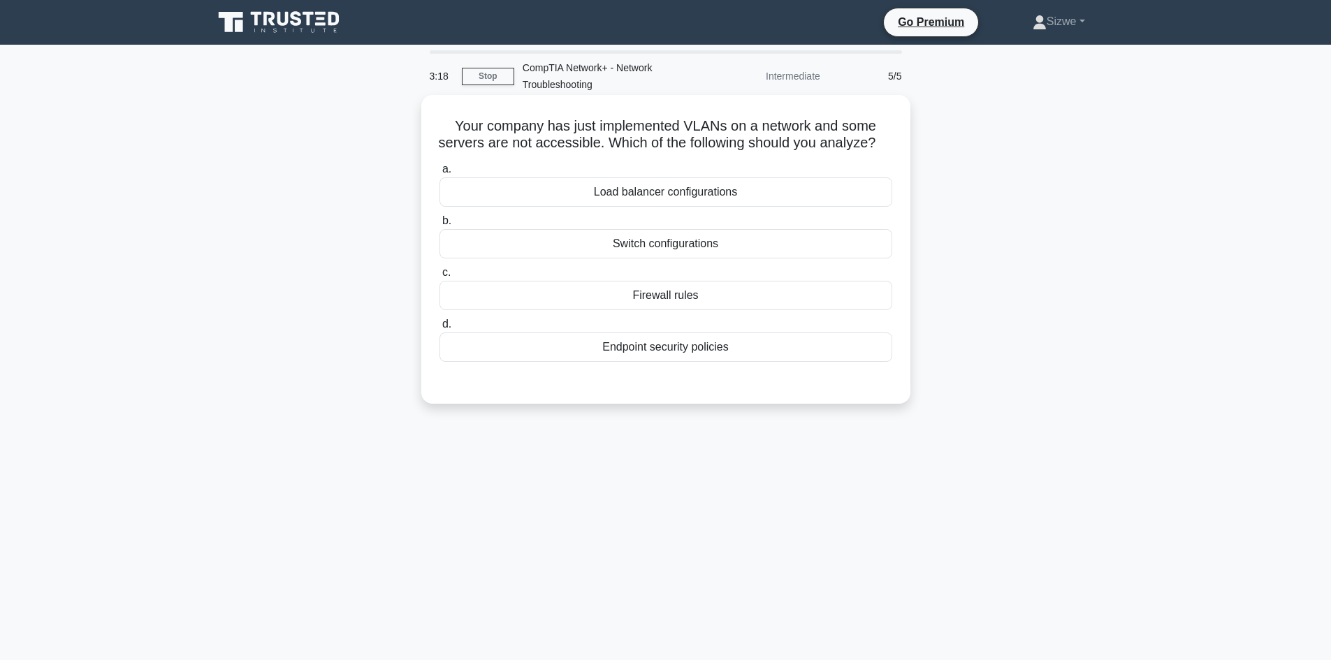
click at [709, 310] on div "Firewall rules" at bounding box center [666, 295] width 453 height 29
click at [440, 277] on input "c. Firewall rules" at bounding box center [440, 272] width 0 height 9
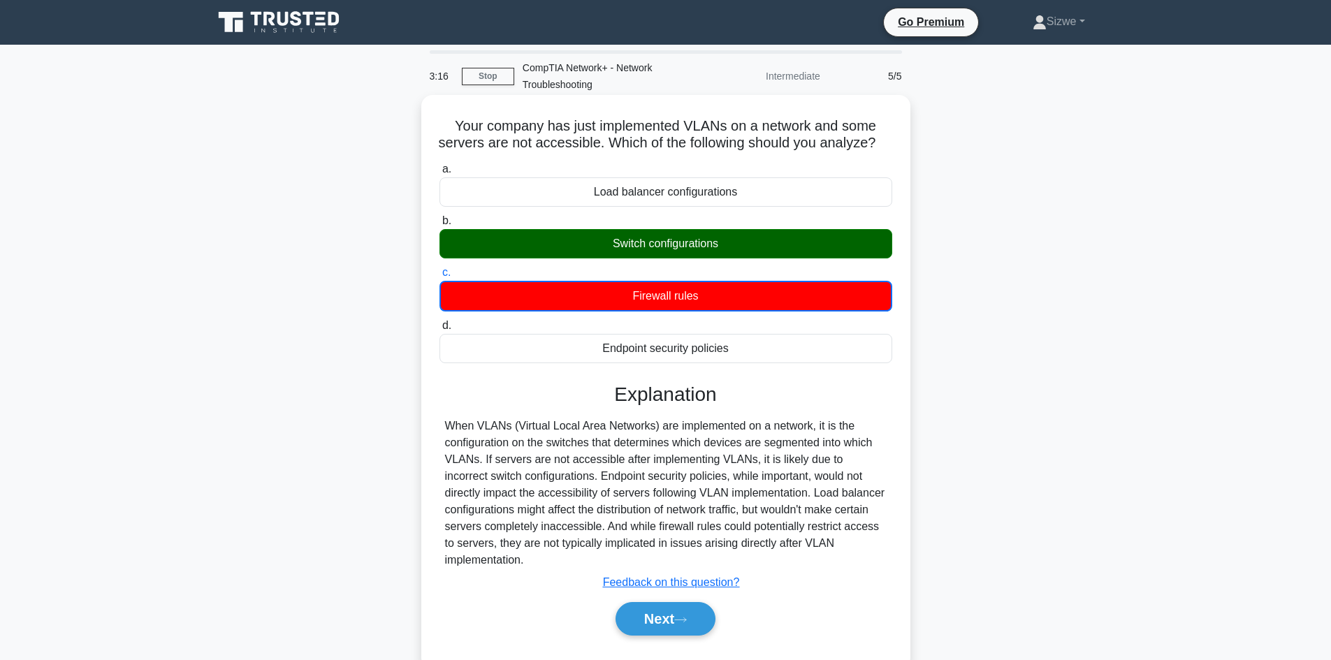
scroll to position [94, 0]
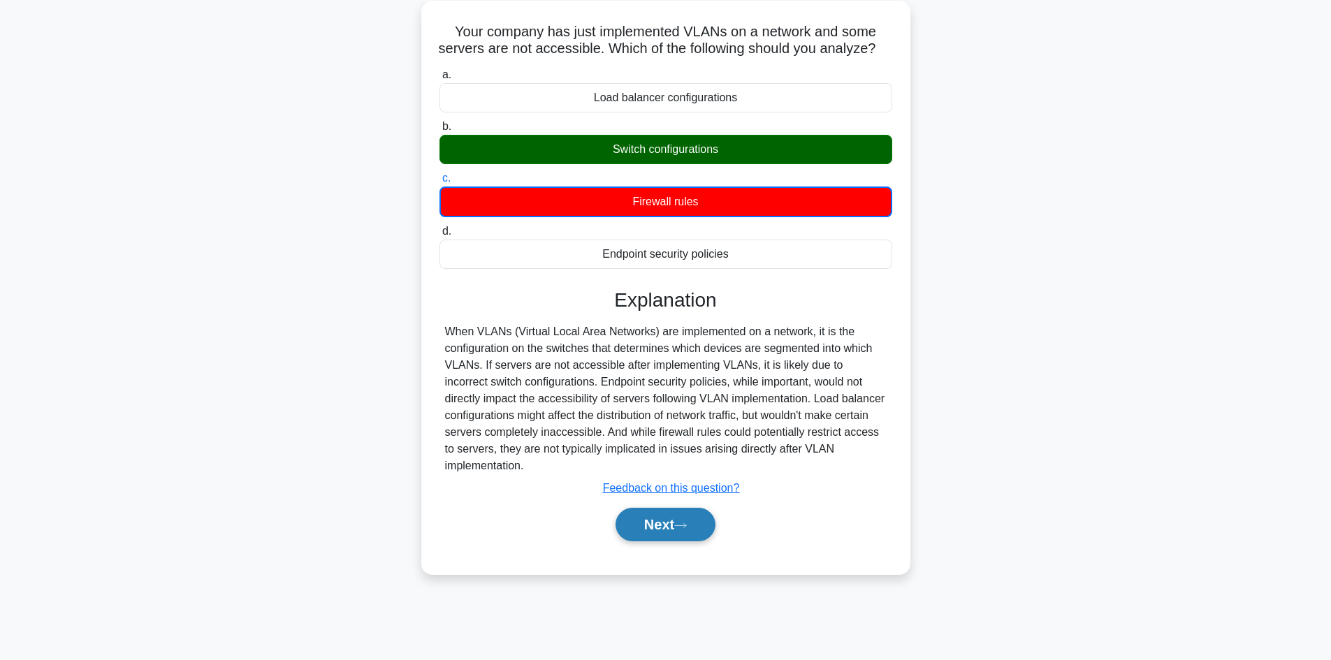
click at [651, 532] on button "Next" at bounding box center [666, 525] width 100 height 34
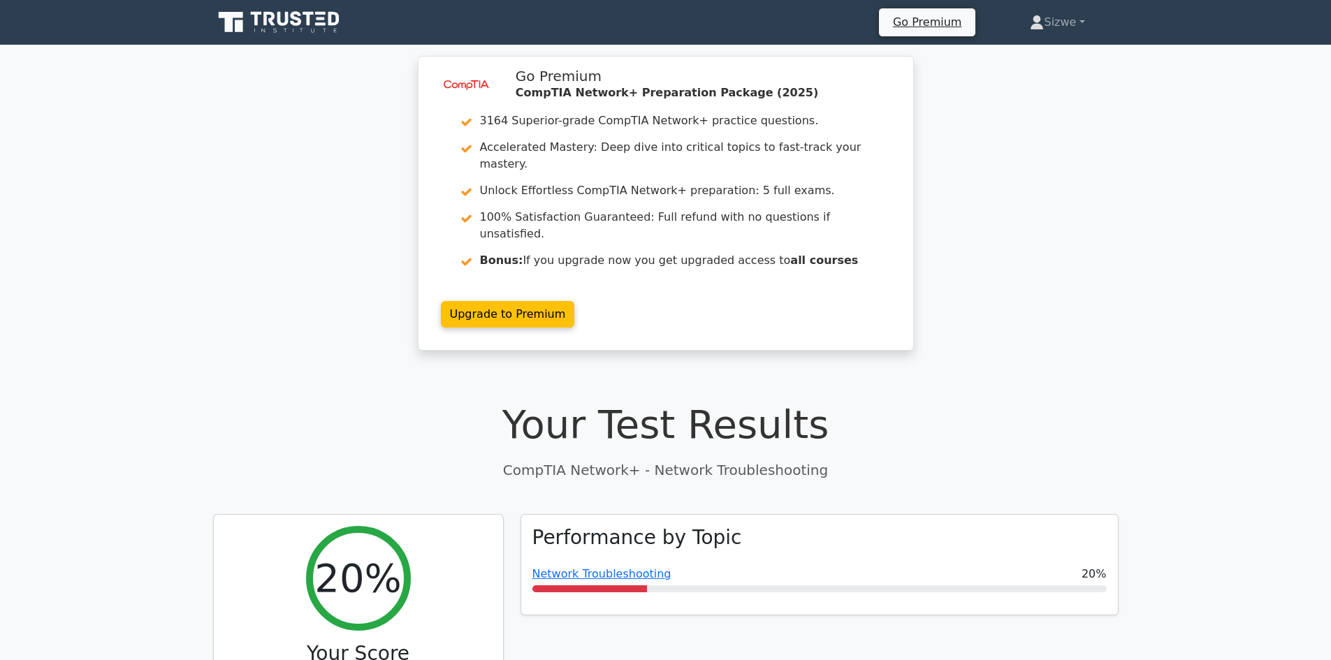
scroll to position [280, 0]
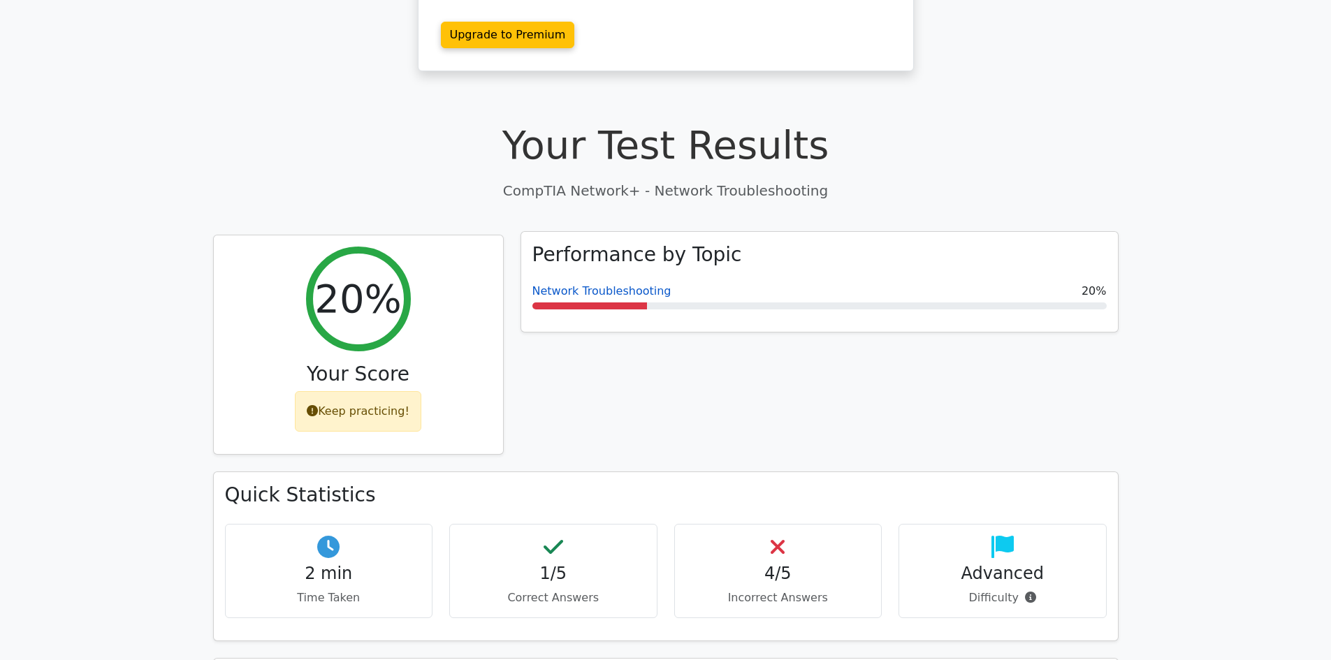
click at [591, 284] on link "Network Troubleshooting" at bounding box center [601, 290] width 139 height 13
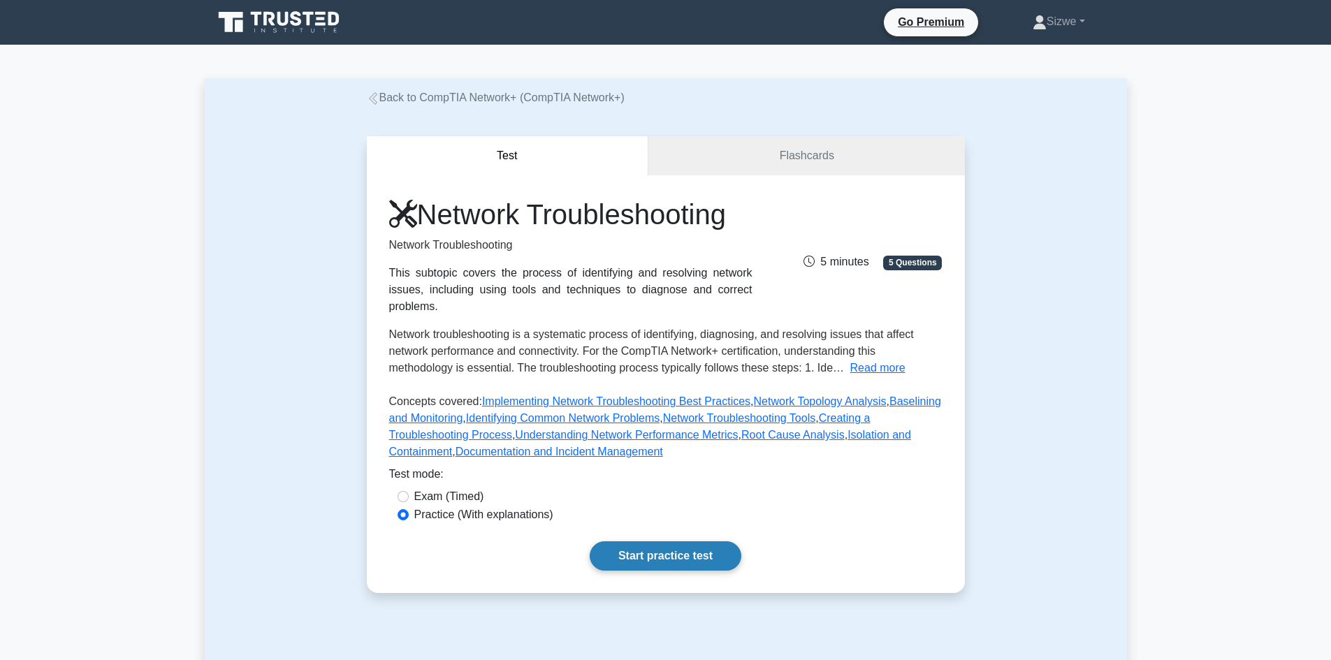
click at [667, 542] on link "Start practice test" at bounding box center [666, 556] width 152 height 29
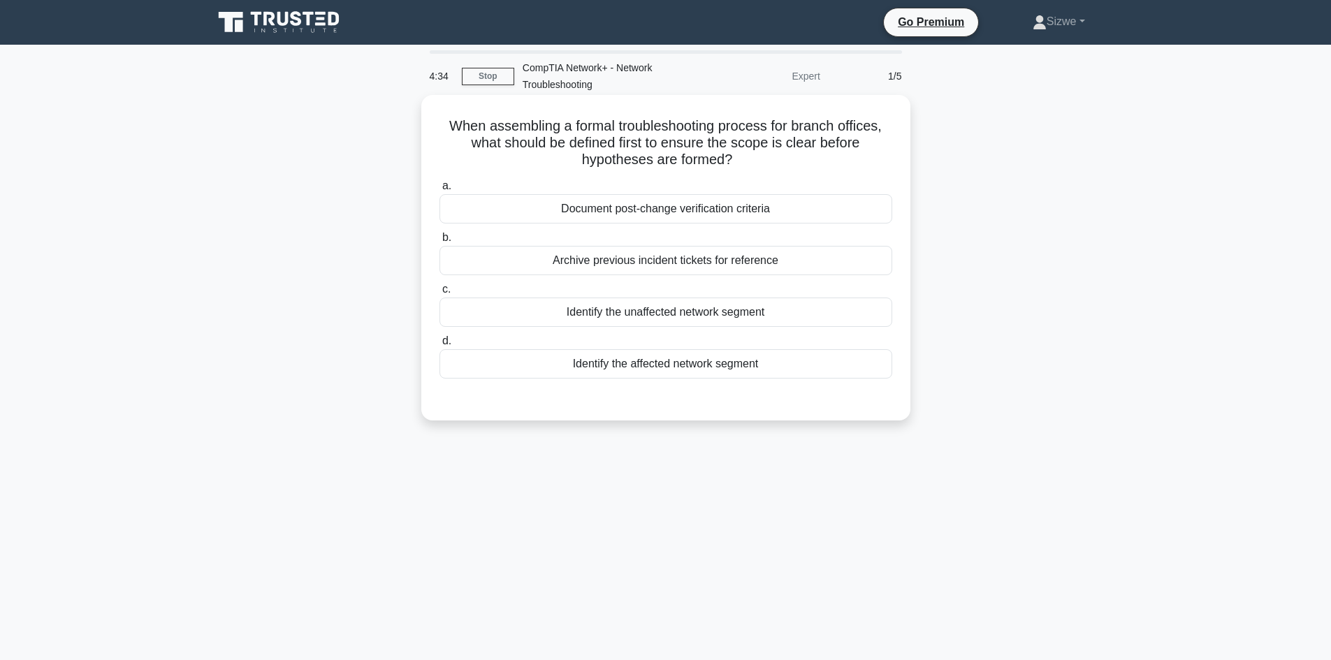
click at [641, 258] on div "Archive previous incident tickets for reference" at bounding box center [666, 260] width 453 height 29
click at [440, 242] on input "b. Archive previous incident tickets for reference" at bounding box center [440, 237] width 0 height 9
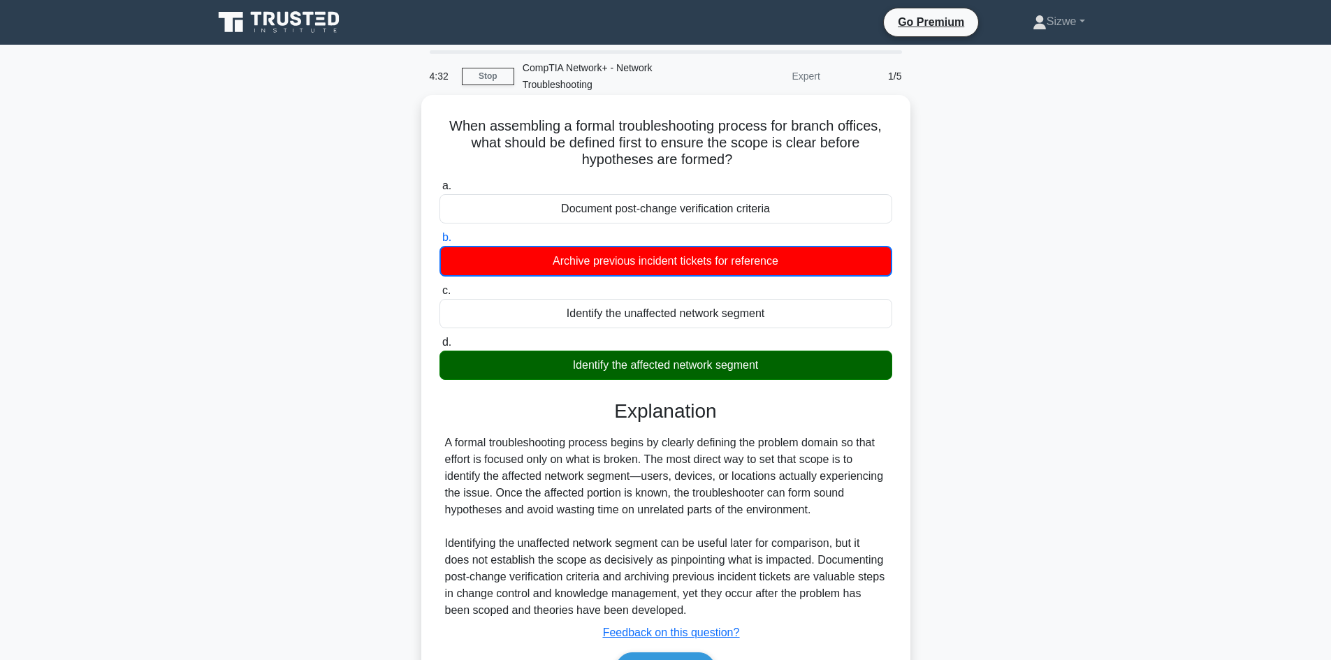
scroll to position [94, 0]
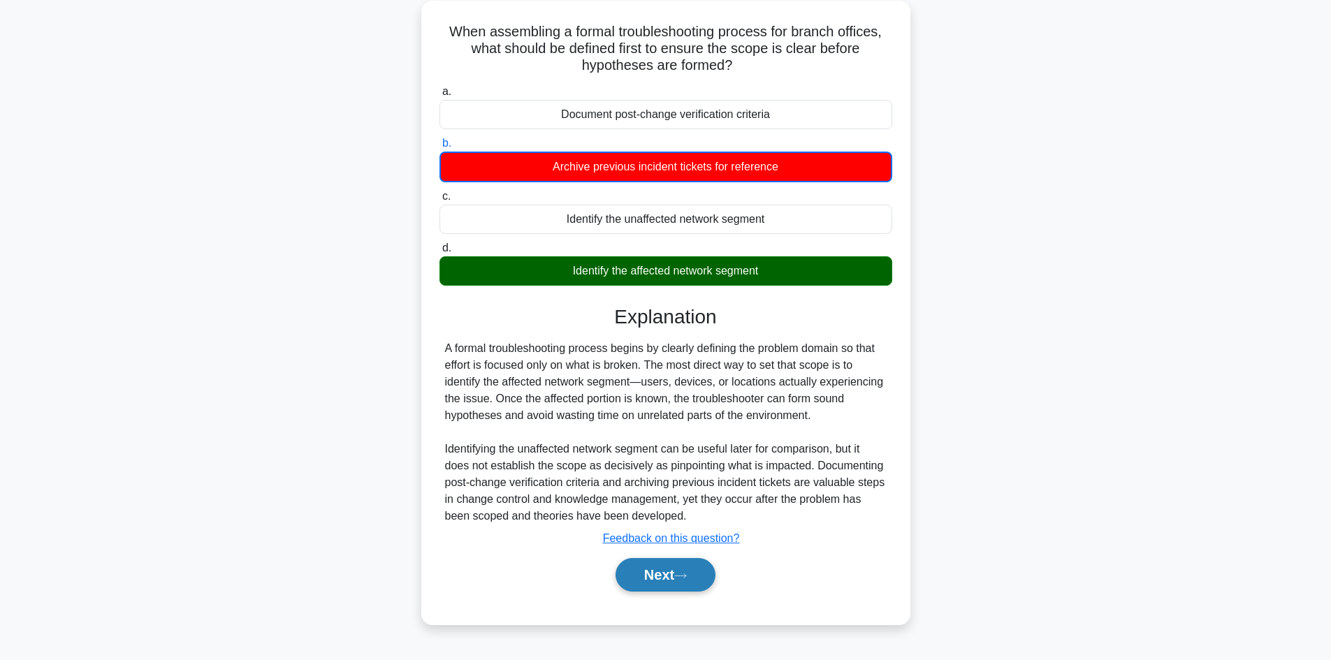
click at [675, 571] on button "Next" at bounding box center [666, 575] width 100 height 34
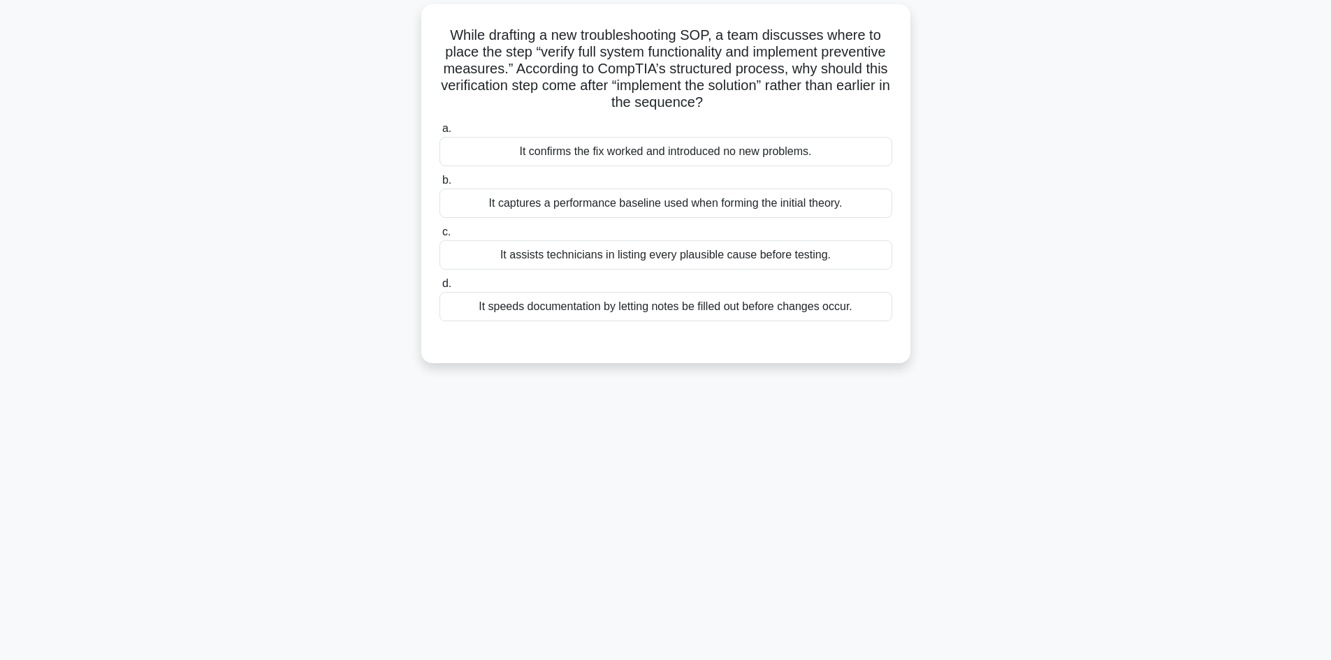
scroll to position [0, 0]
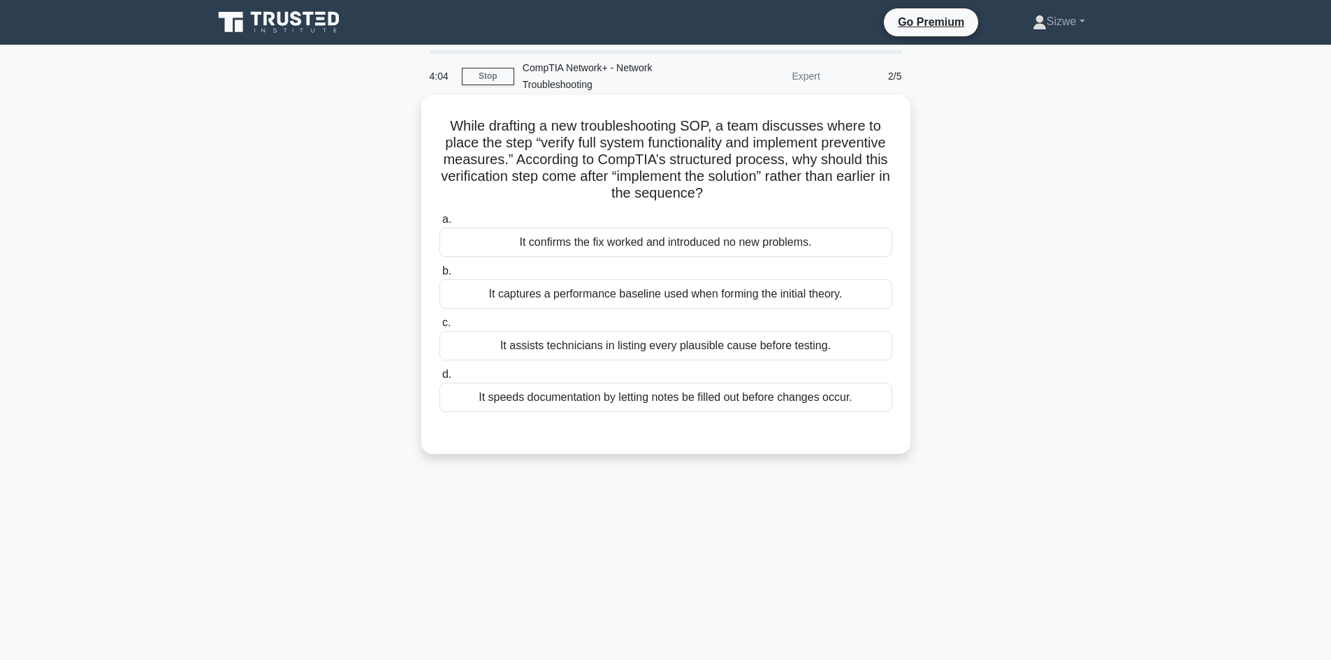
click at [808, 270] on label "b. It captures a performance baseline used when forming the initial theory." at bounding box center [666, 286] width 453 height 46
click at [440, 270] on input "b. It captures a performance baseline used when forming the initial theory." at bounding box center [440, 271] width 0 height 9
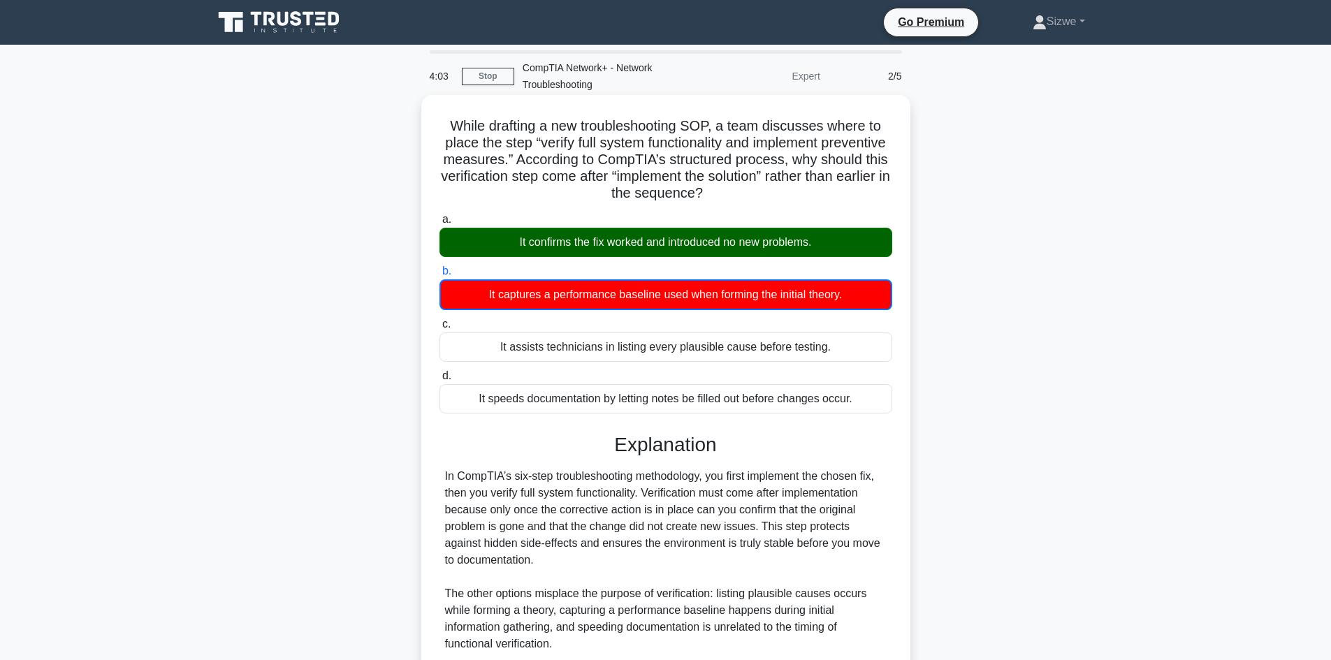
click at [804, 252] on div "It confirms the fix worked and introduced no new problems." at bounding box center [666, 242] width 453 height 29
click at [440, 224] on input "a. It confirms the fix worked and introduced no new problems." at bounding box center [440, 219] width 0 height 9
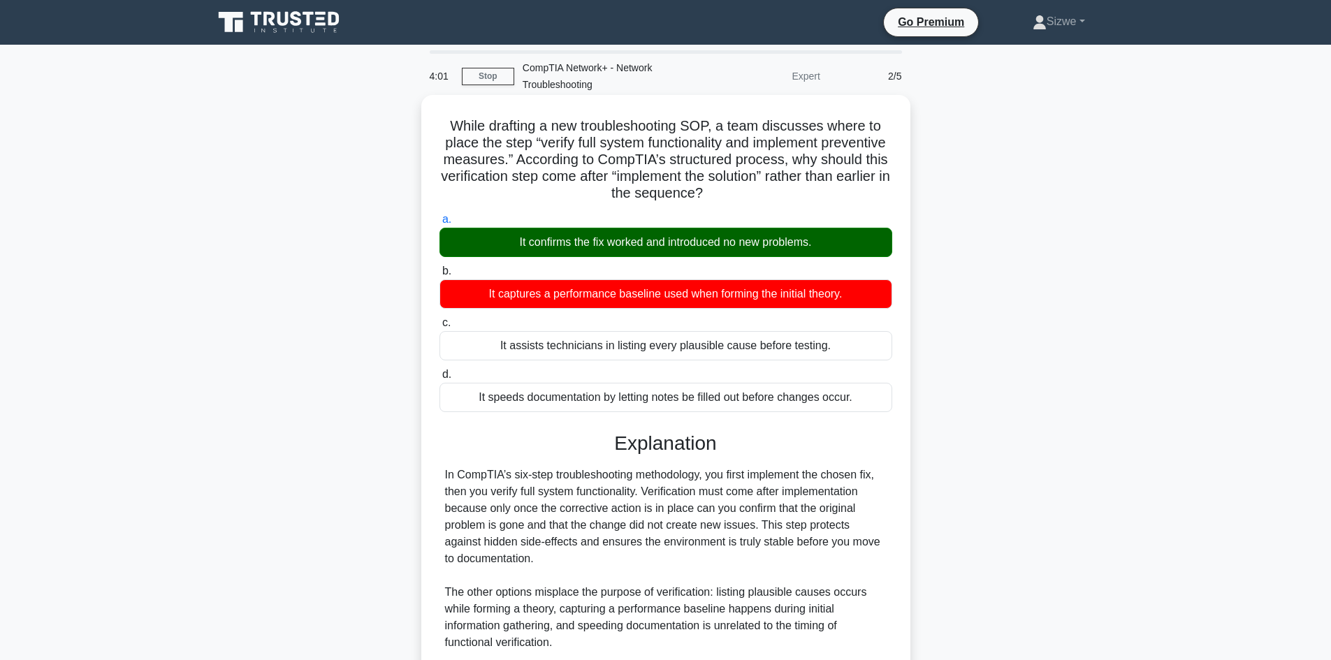
scroll to position [118, 0]
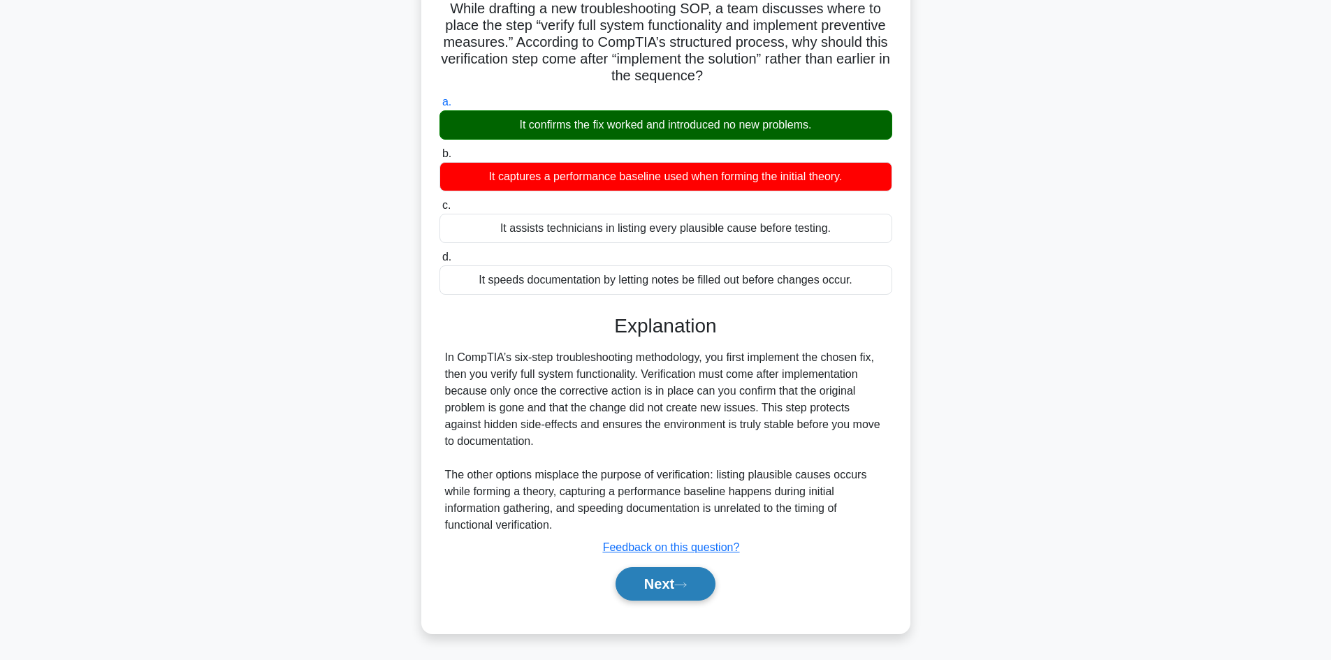
click at [686, 592] on button "Next" at bounding box center [666, 584] width 100 height 34
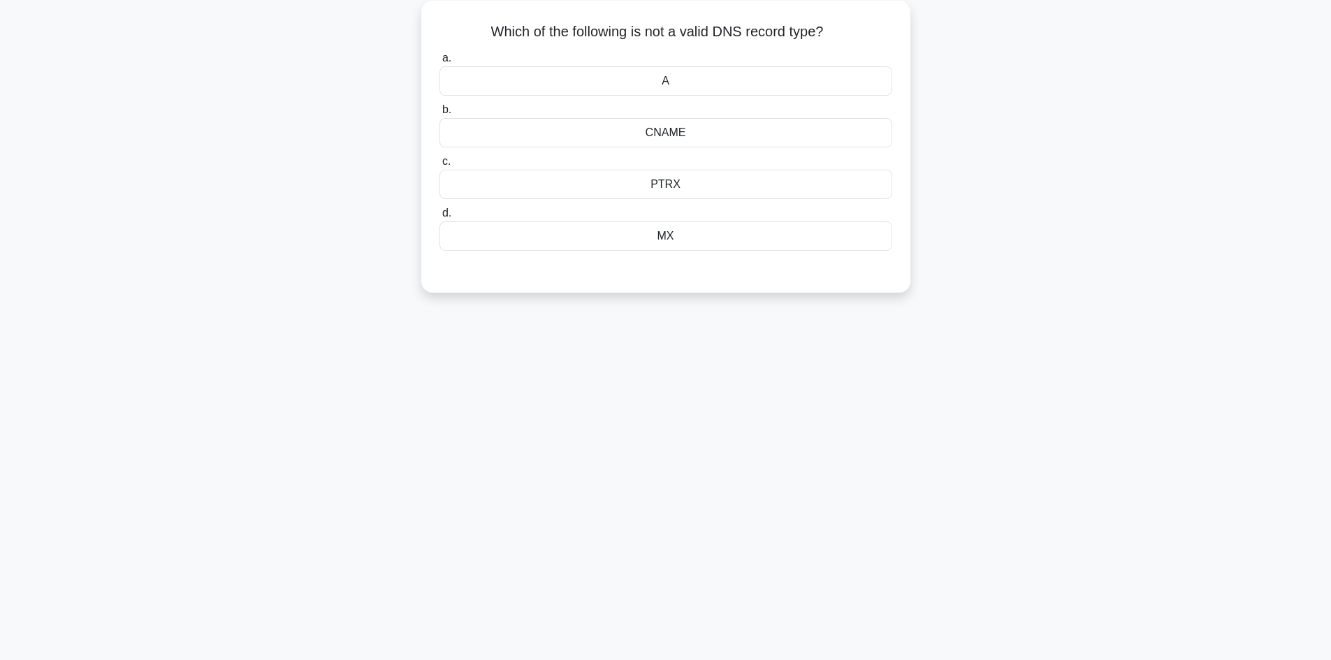
scroll to position [24, 0]
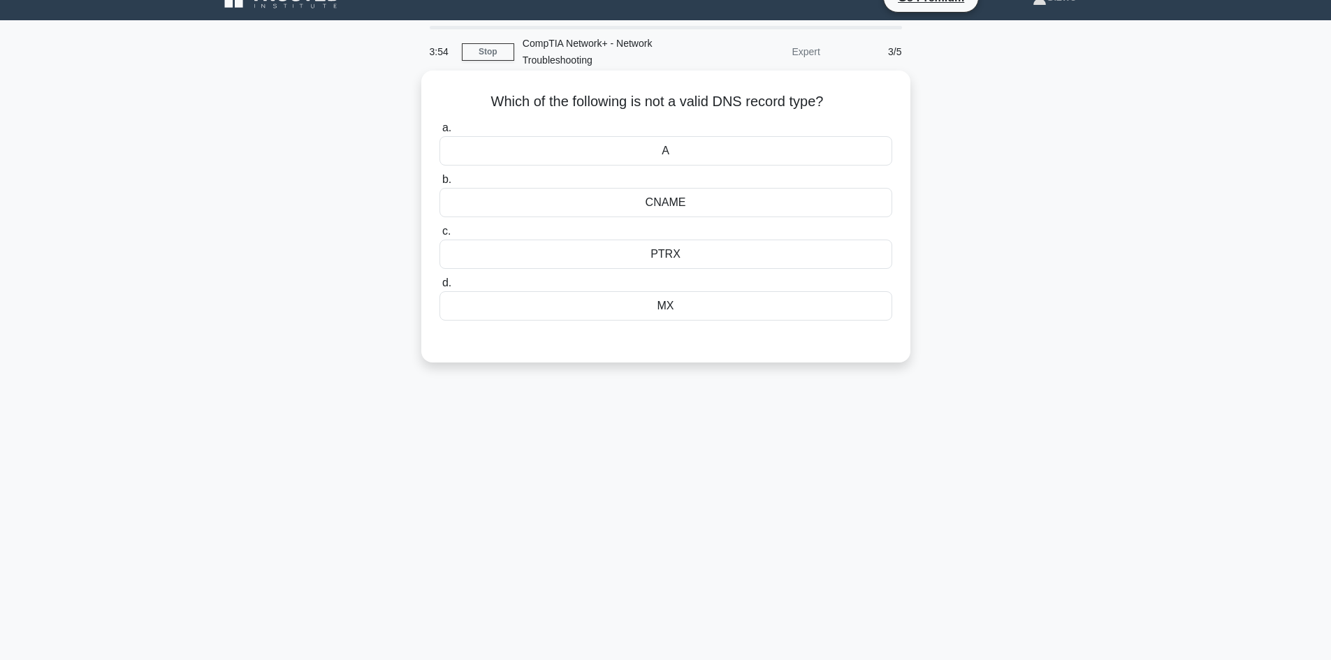
click at [684, 251] on div "PTRX" at bounding box center [666, 254] width 453 height 29
click at [440, 236] on input "c. PTRX" at bounding box center [440, 231] width 0 height 9
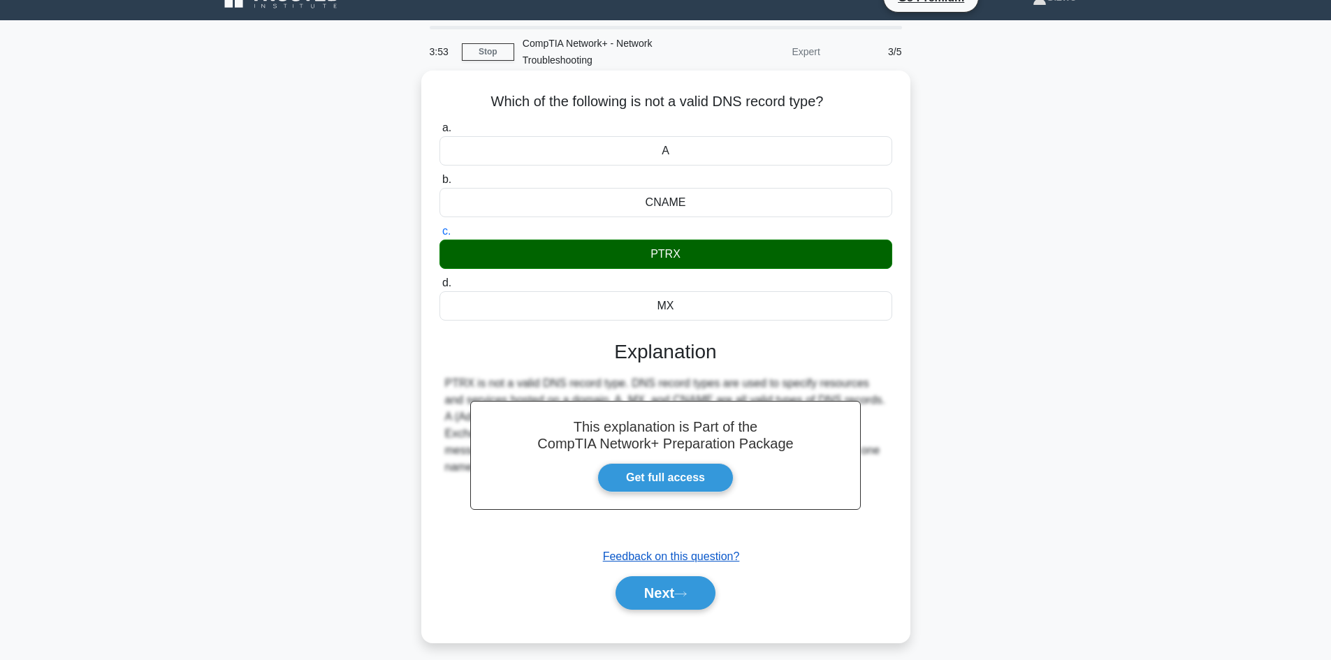
scroll to position [94, 0]
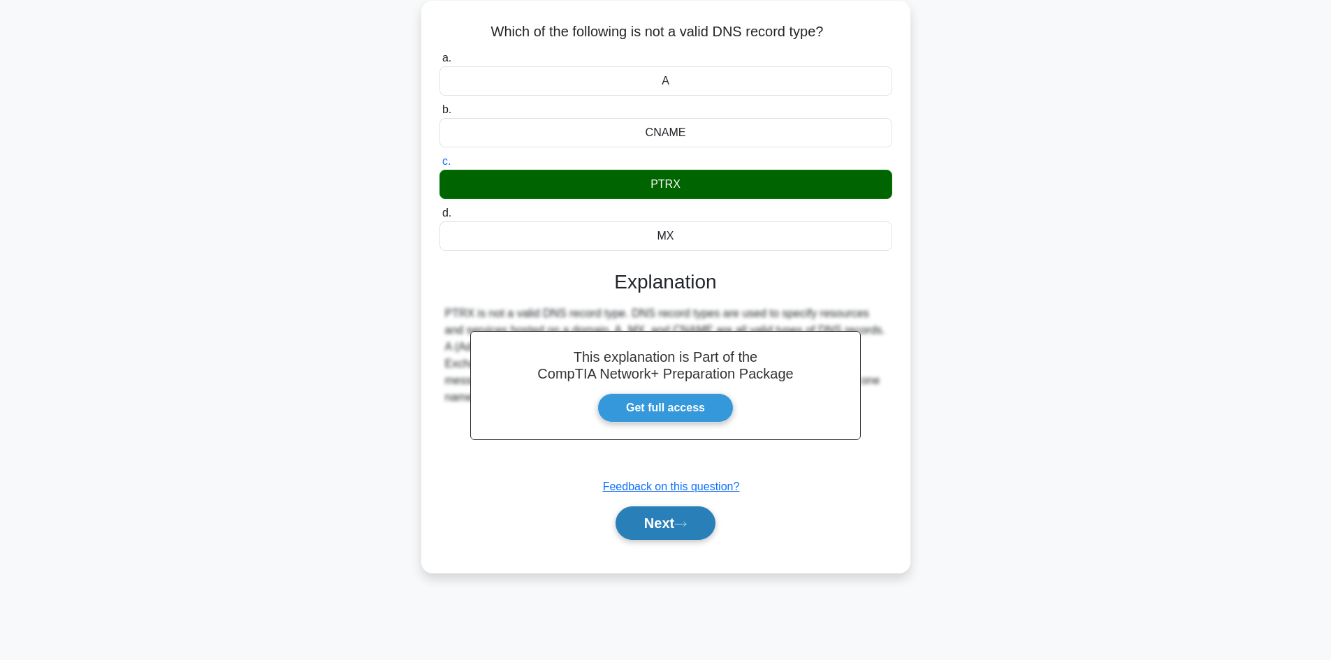
click at [666, 528] on button "Next" at bounding box center [666, 524] width 100 height 34
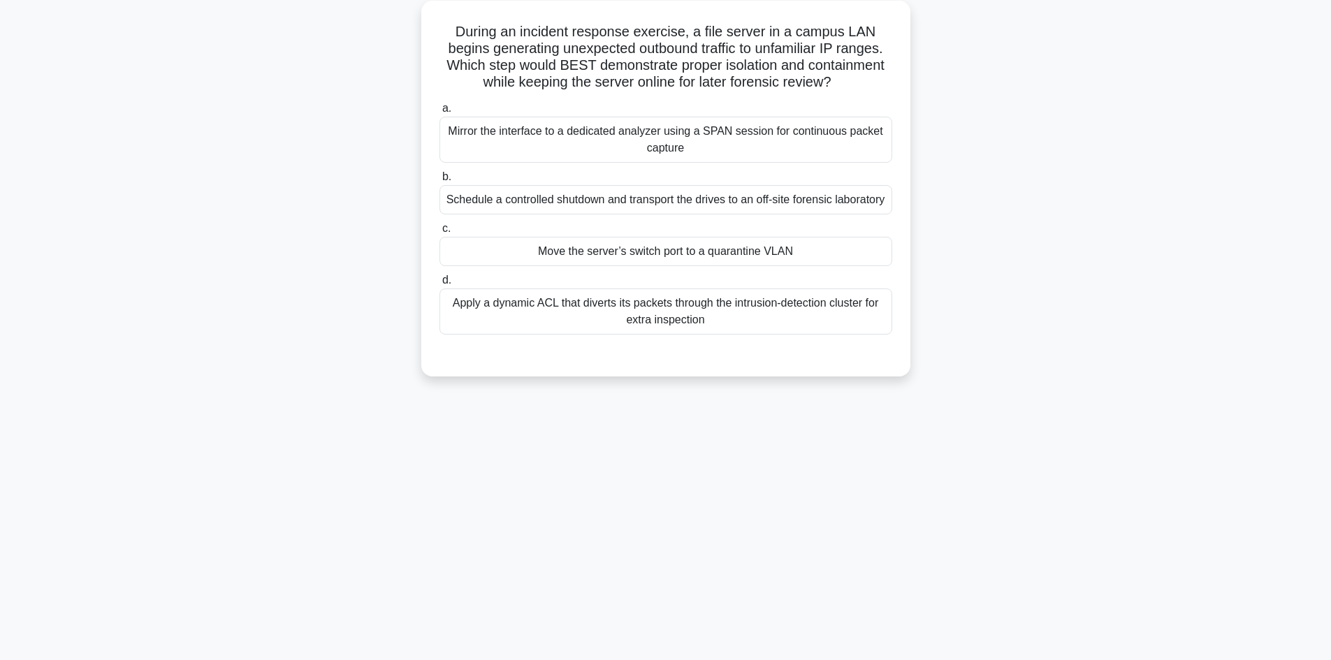
scroll to position [0, 0]
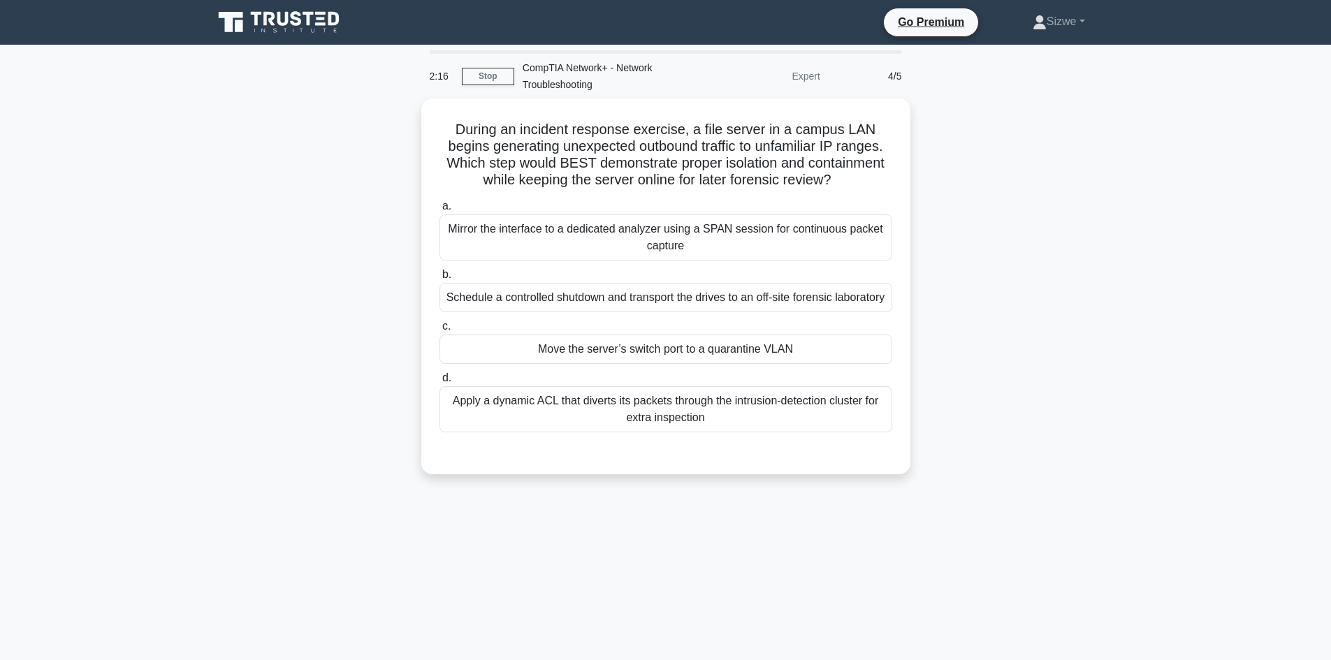
click at [964, 435] on div "During an incident response exercise, a file server in a campus LAN begins gene…" at bounding box center [666, 295] width 922 height 393
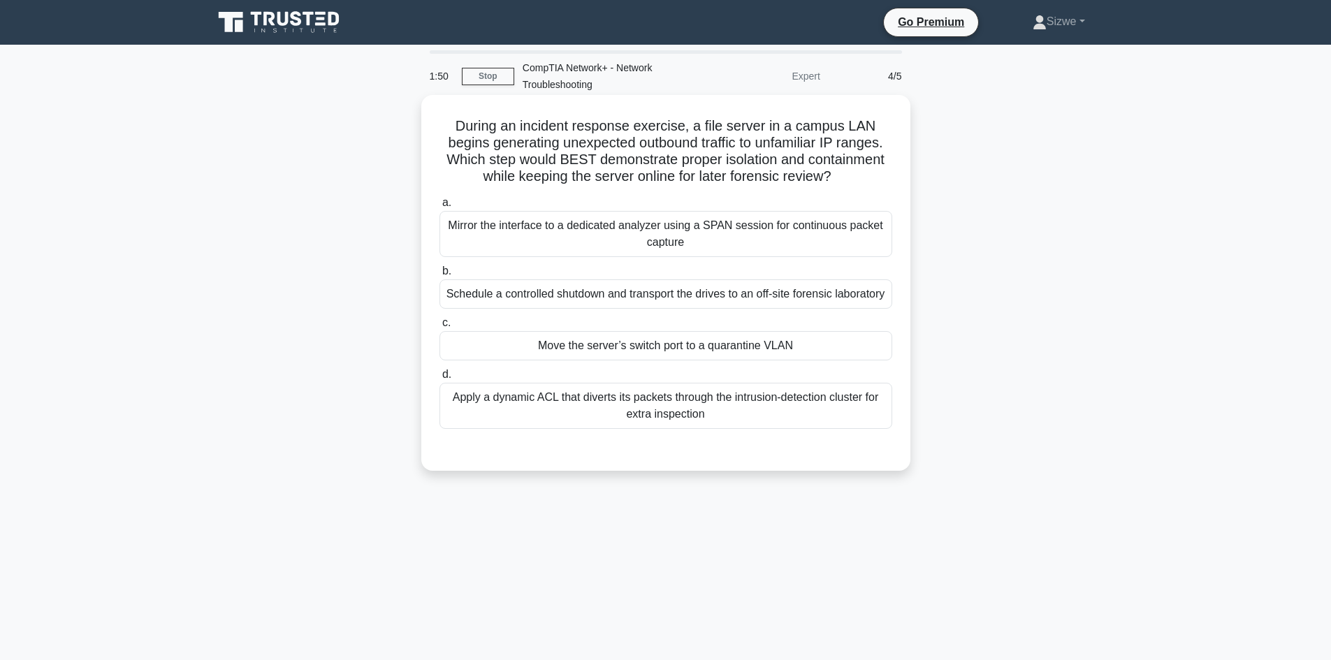
click at [660, 309] on div "Schedule a controlled shutdown and transport the drives to an off-site forensic…" at bounding box center [666, 294] width 453 height 29
click at [440, 276] on input "b. Schedule a controlled shutdown and transport the drives to an off-site foren…" at bounding box center [440, 271] width 0 height 9
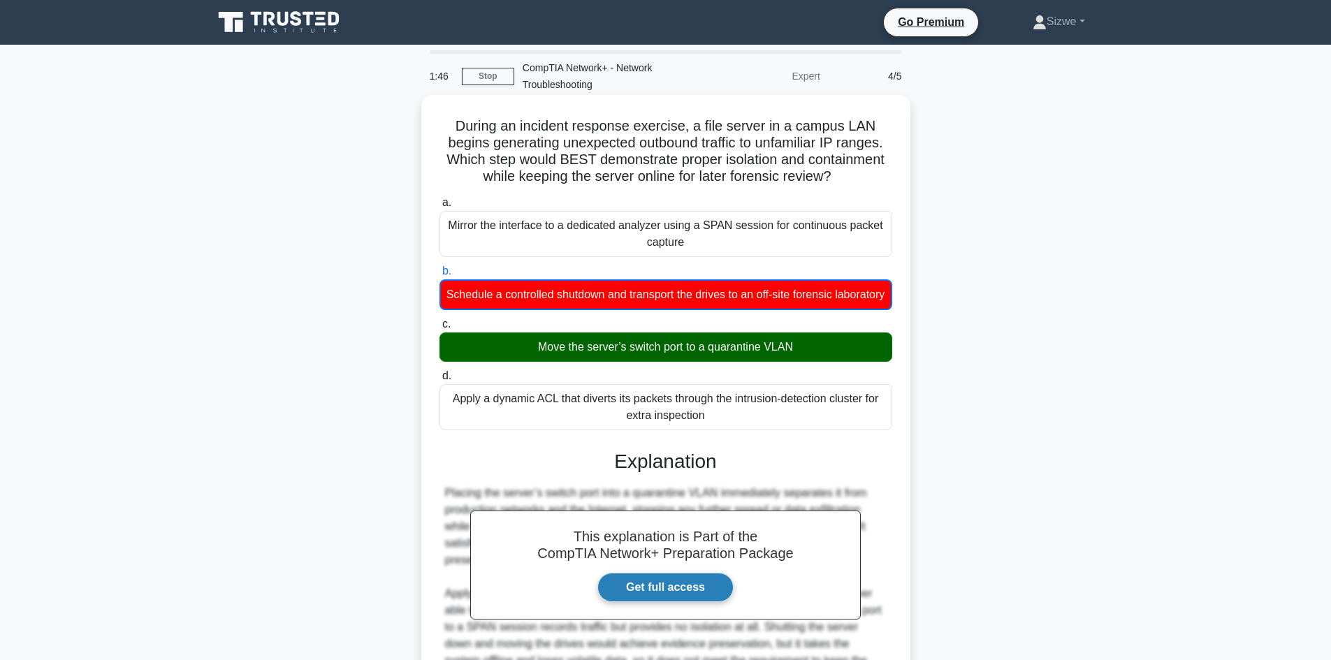
scroll to position [170, 0]
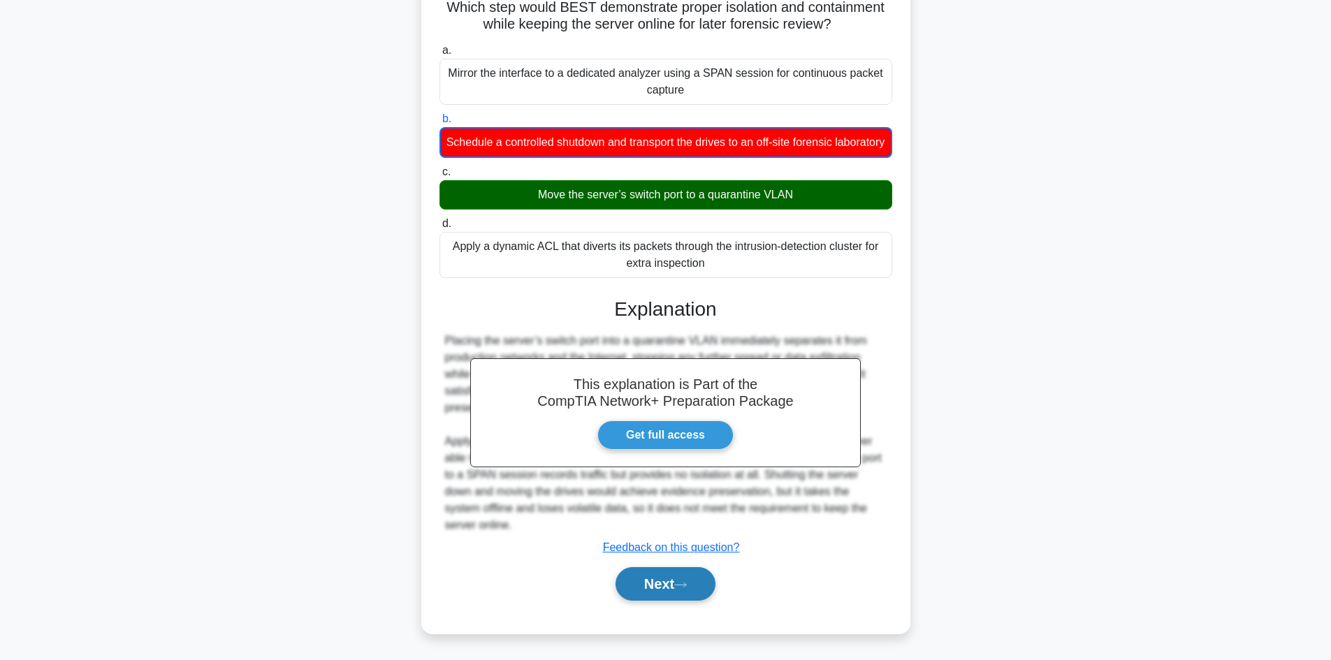
click at [672, 570] on button "Next" at bounding box center [666, 584] width 100 height 34
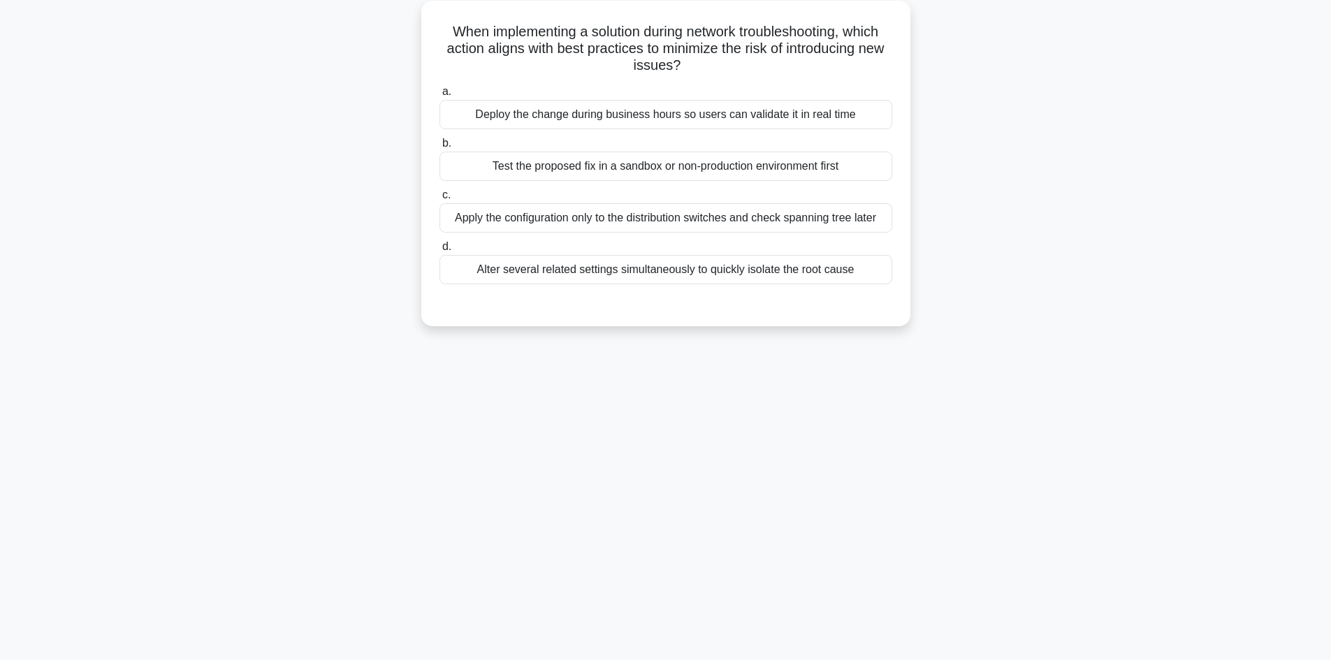
scroll to position [0, 0]
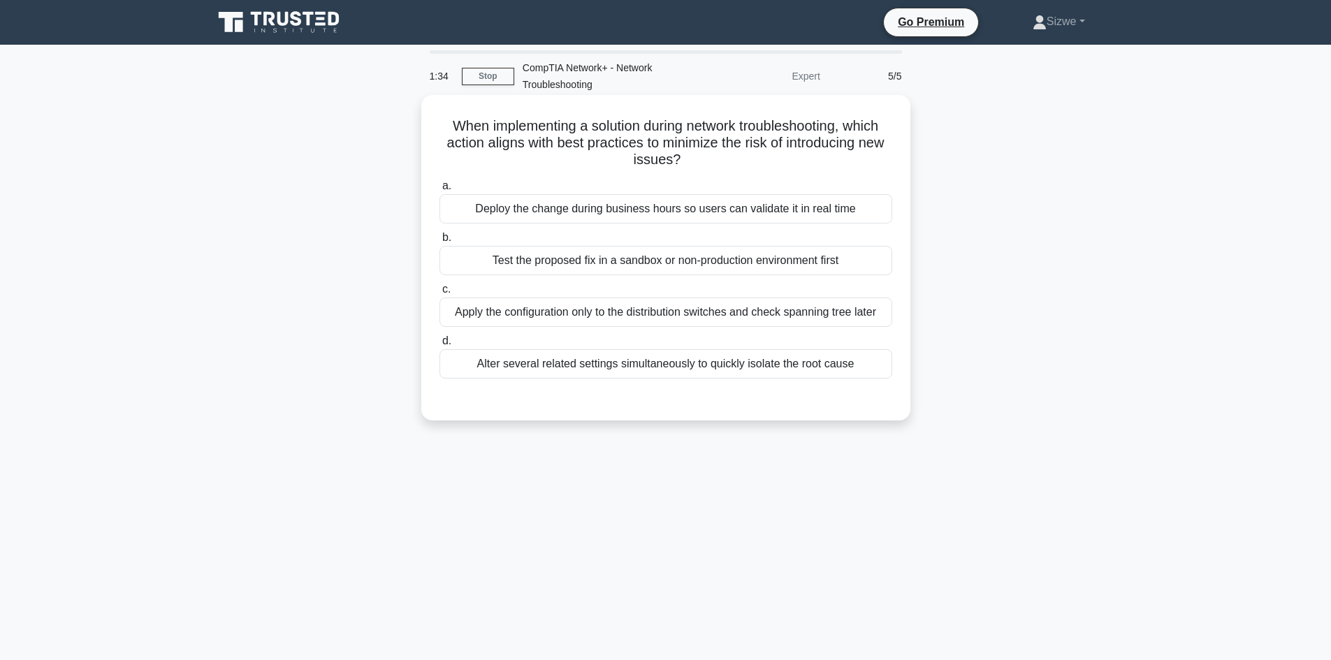
click at [720, 259] on div "Test the proposed fix in a sandbox or non-production environment first" at bounding box center [666, 260] width 453 height 29
click at [563, 315] on div "Apply the configuration only to the distribution switches and check spanning tr…" at bounding box center [666, 312] width 453 height 29
click at [440, 294] on input "c. Apply the configuration only to the distribution switches and check spanning…" at bounding box center [440, 289] width 0 height 9
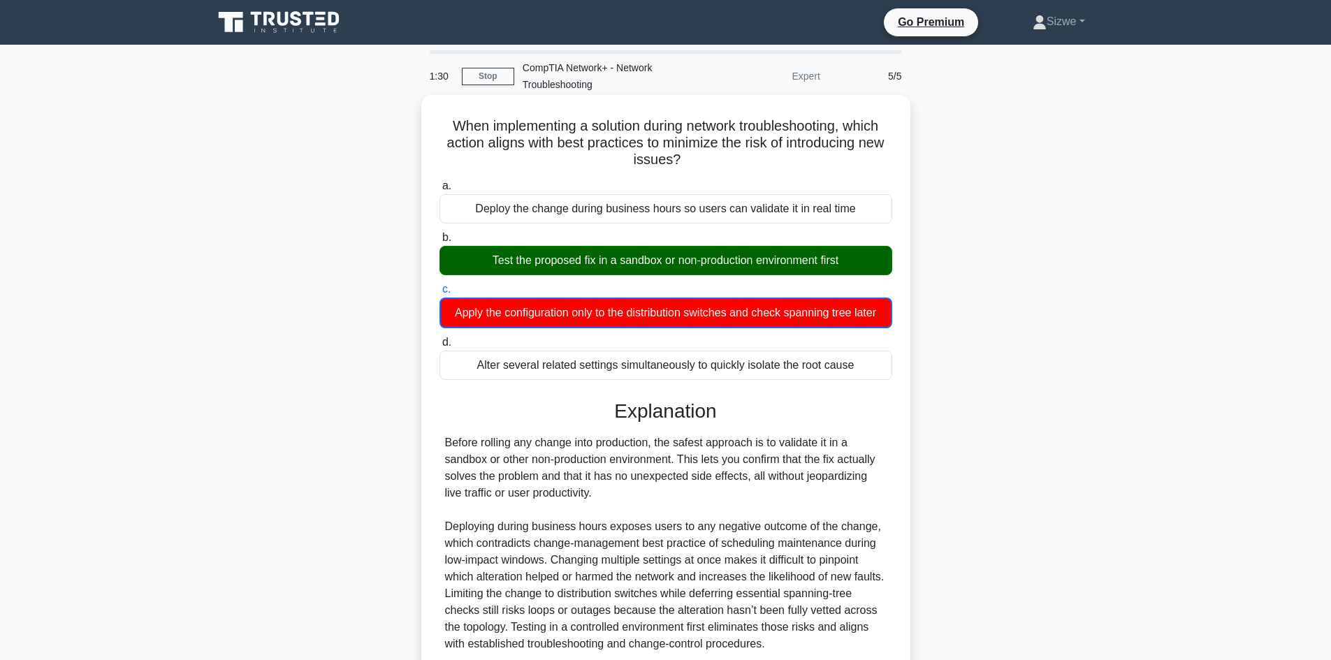
scroll to position [136, 0]
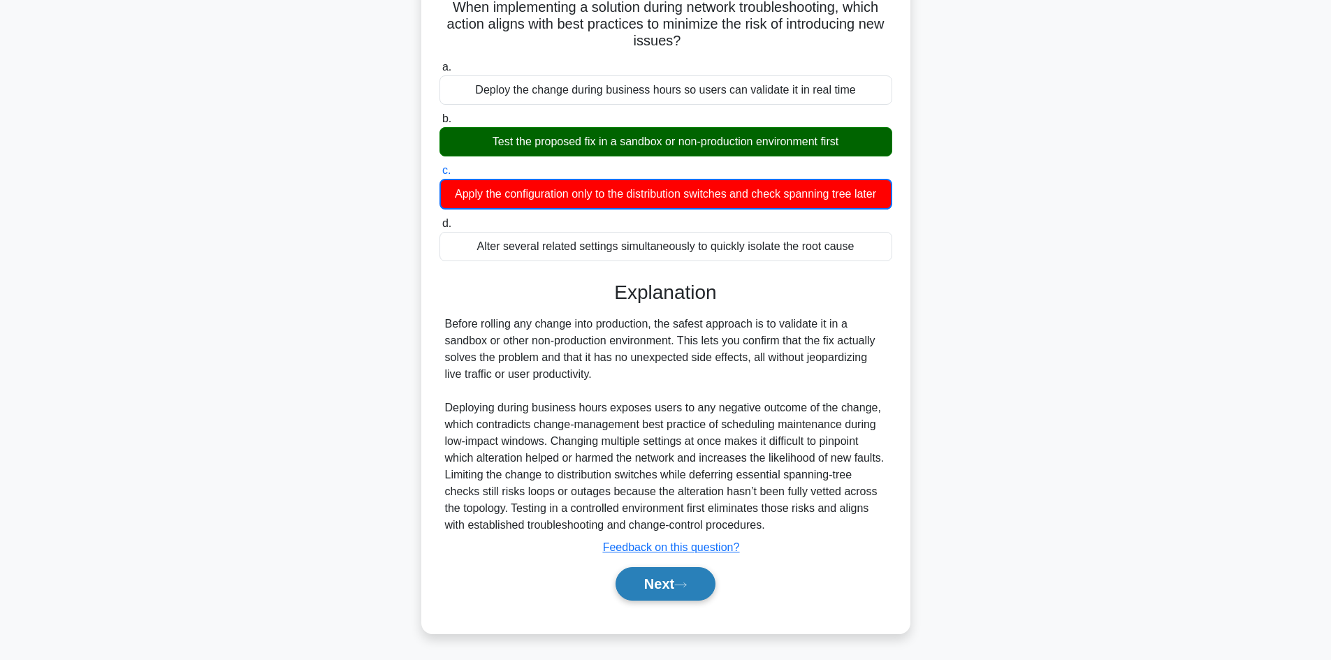
click at [672, 581] on button "Next" at bounding box center [666, 584] width 100 height 34
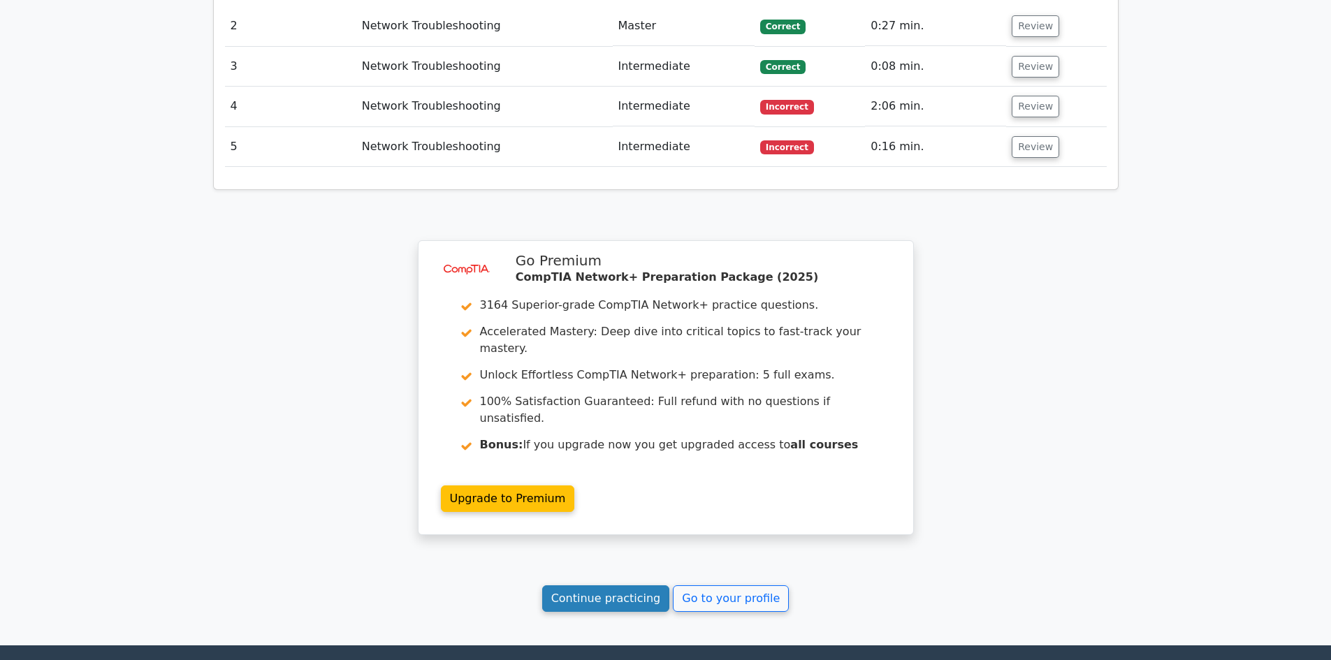
scroll to position [1743, 0]
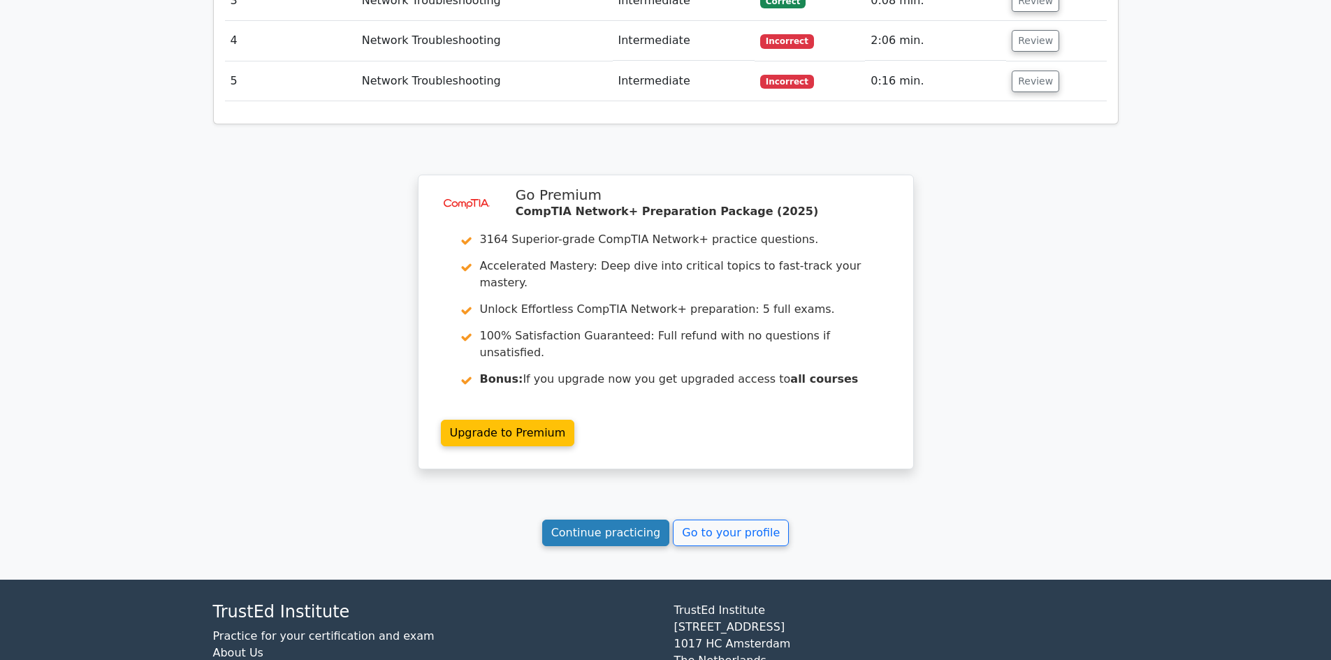
click at [602, 520] on link "Continue practicing" at bounding box center [606, 533] width 128 height 27
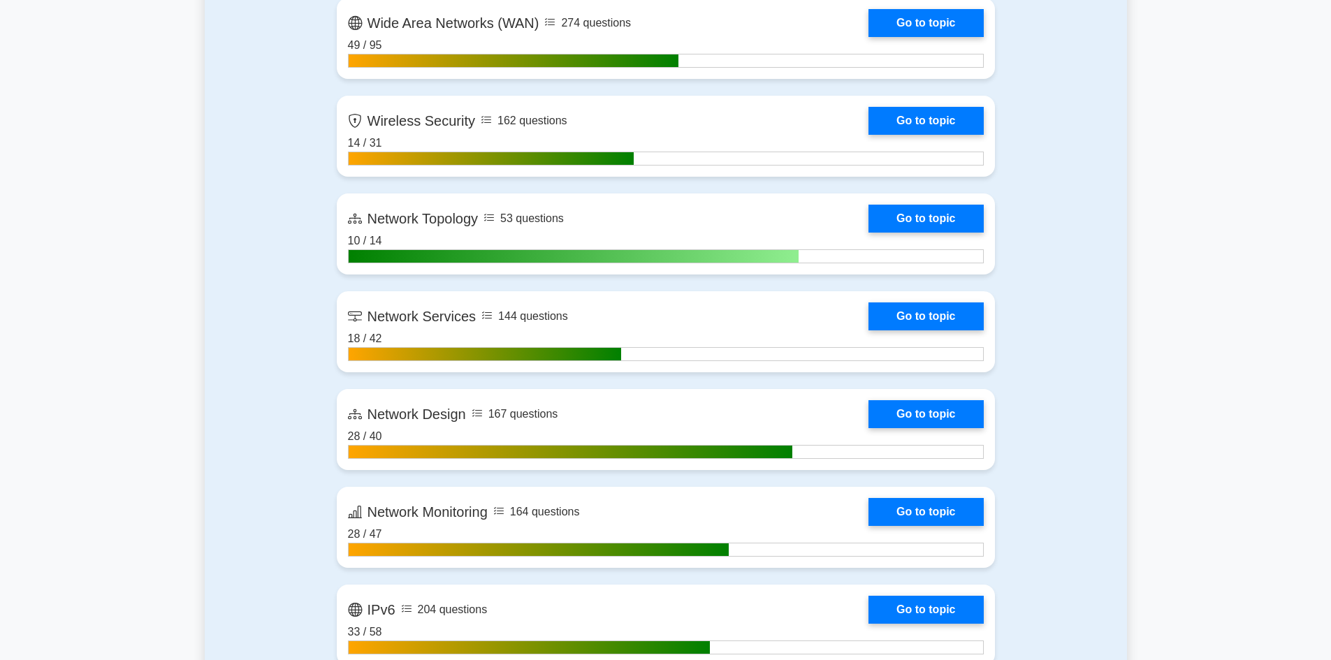
scroll to position [2935, 0]
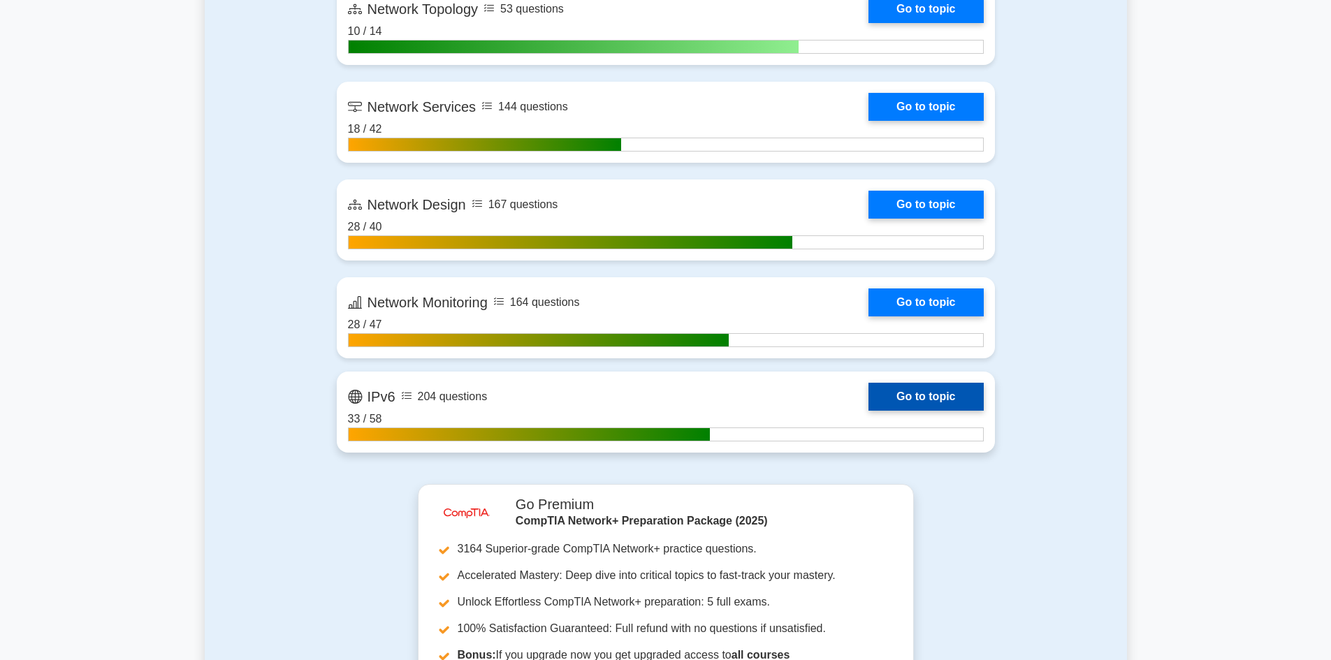
click at [944, 398] on link "Go to topic" at bounding box center [926, 397] width 115 height 28
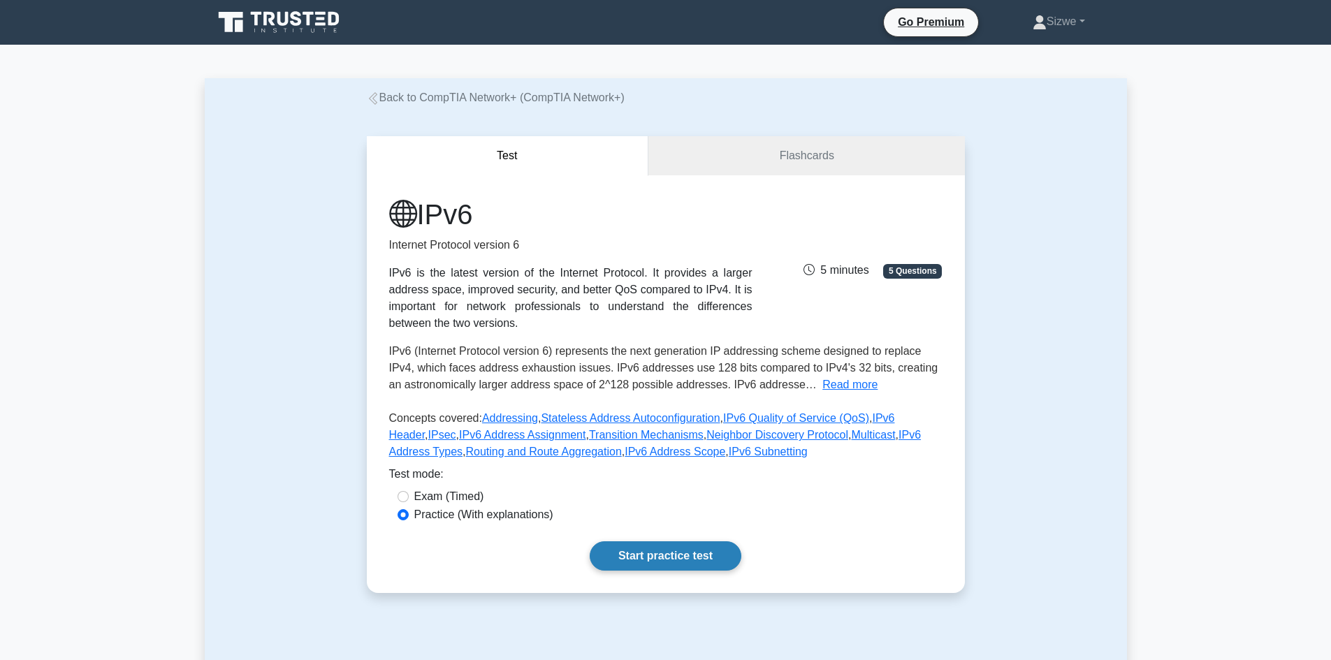
click at [647, 556] on link "Start practice test" at bounding box center [666, 556] width 152 height 29
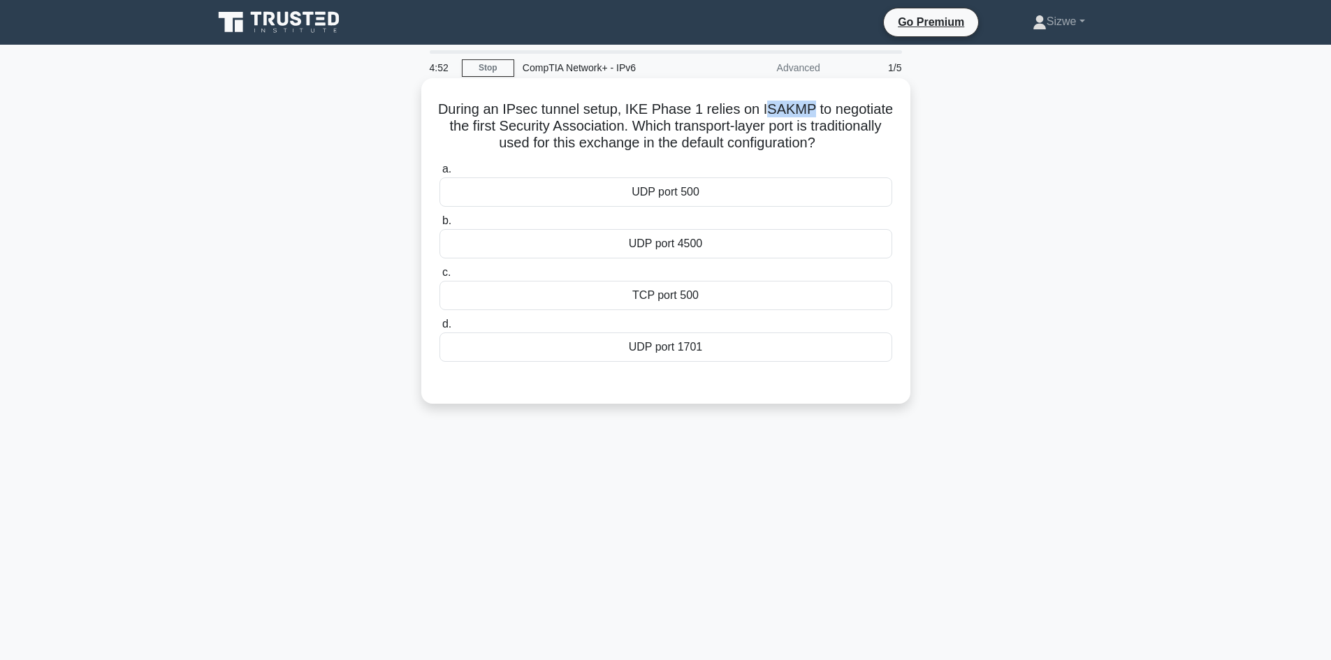
drag, startPoint x: 762, startPoint y: 107, endPoint x: 810, endPoint y: 115, distance: 48.3
click at [810, 115] on h5 "During an IPsec tunnel setup, IKE Phase 1 relies on ISAKMP to negotiate the fir…" at bounding box center [666, 127] width 456 height 52
click at [664, 197] on div "UDP port 500" at bounding box center [666, 191] width 453 height 29
click at [440, 174] on input "a. UDP port 500" at bounding box center [440, 169] width 0 height 9
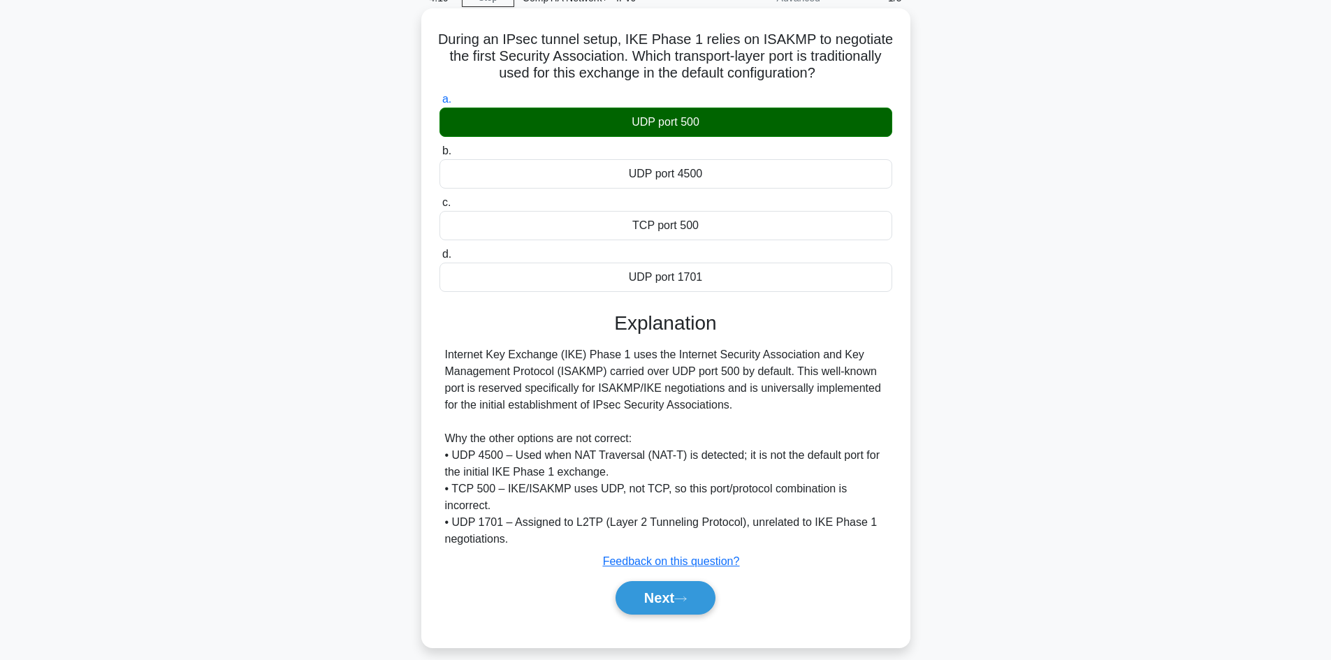
scroll to position [94, 0]
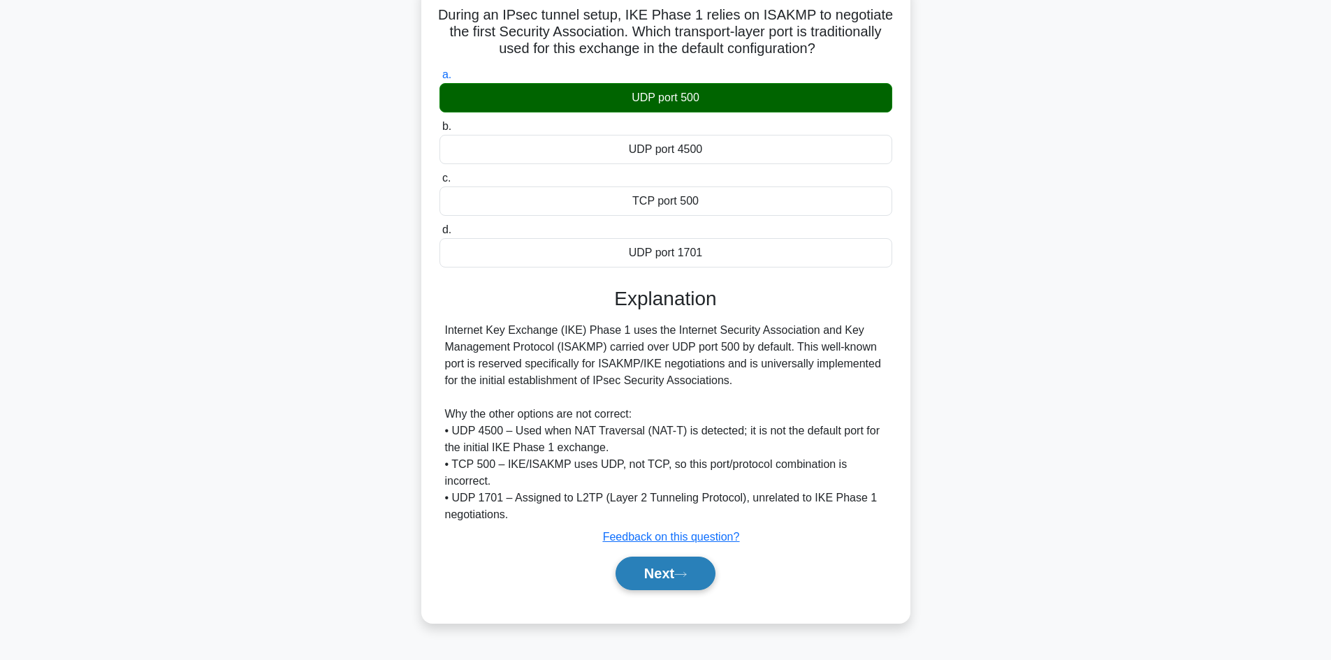
click at [667, 572] on button "Next" at bounding box center [666, 574] width 100 height 34
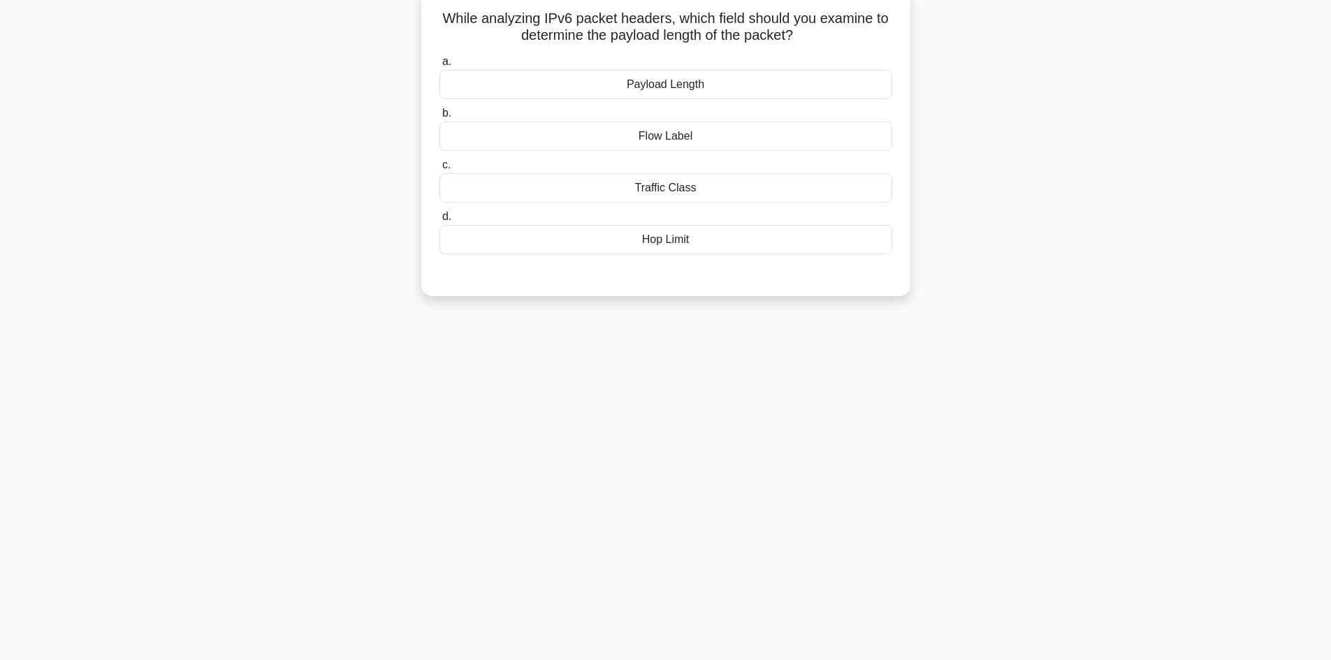
scroll to position [0, 0]
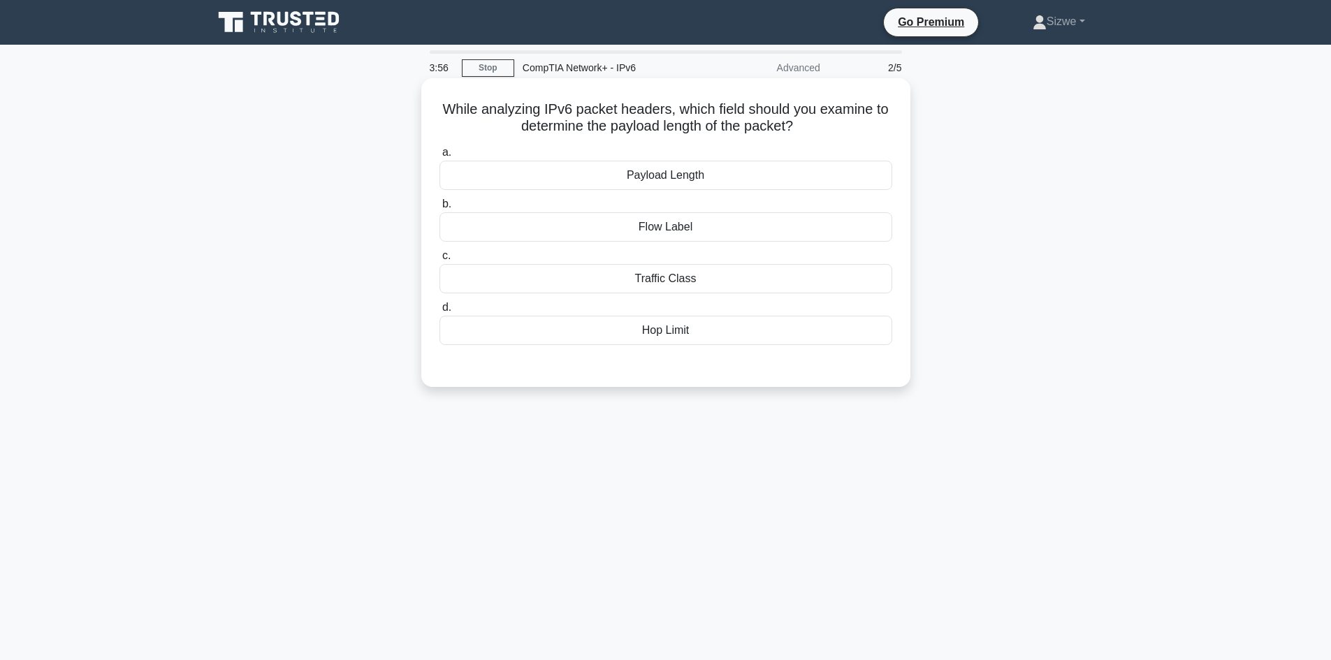
click at [667, 186] on div "Payload Length" at bounding box center [666, 175] width 453 height 29
click at [440, 157] on input "a. Payload Length" at bounding box center [440, 152] width 0 height 9
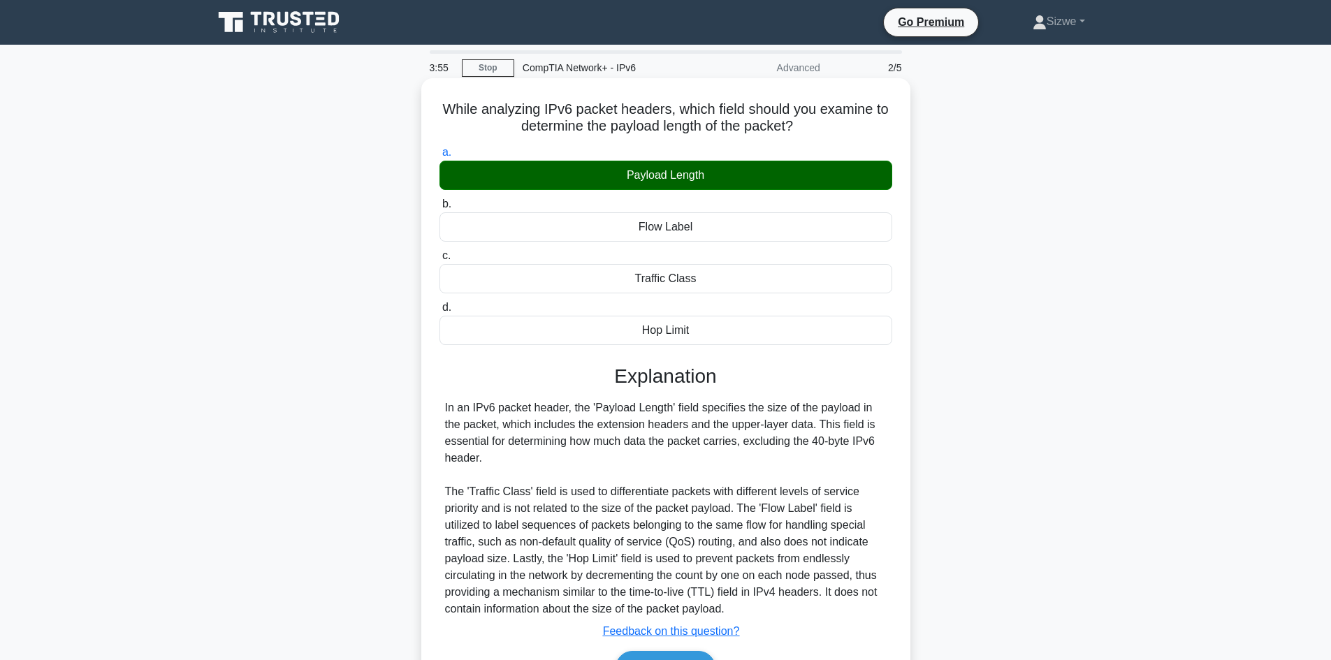
scroll to position [94, 0]
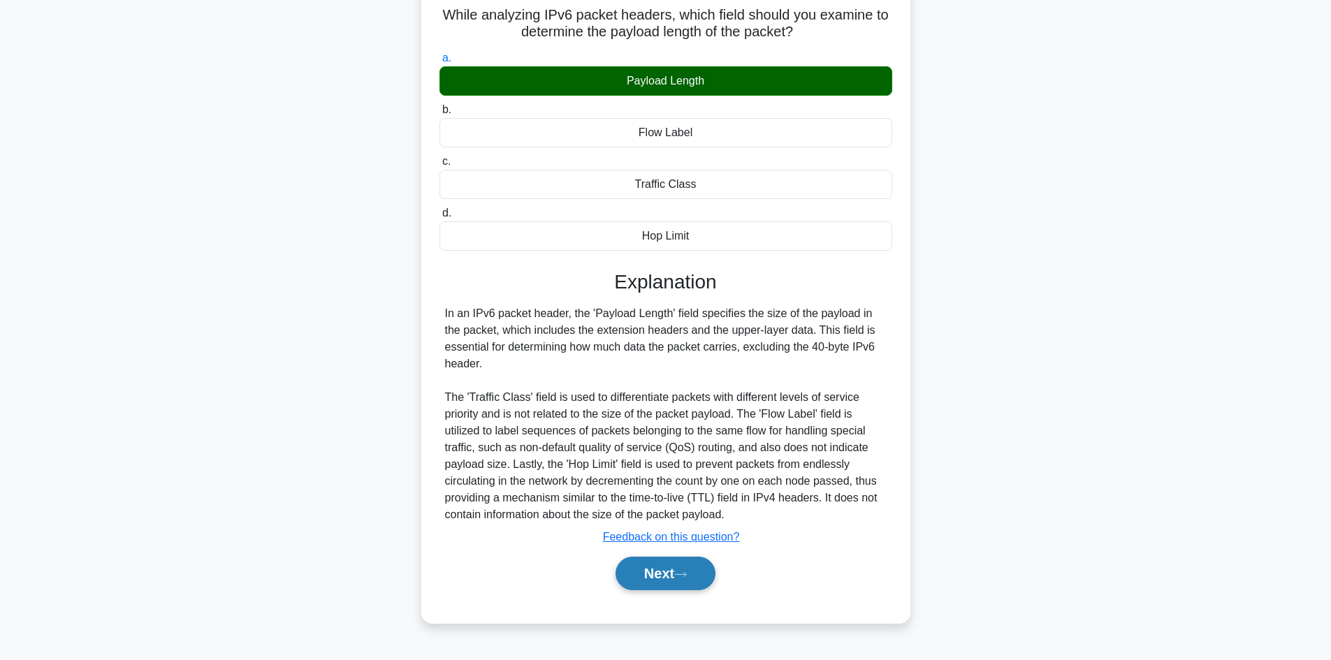
click at [673, 588] on button "Next" at bounding box center [666, 574] width 100 height 34
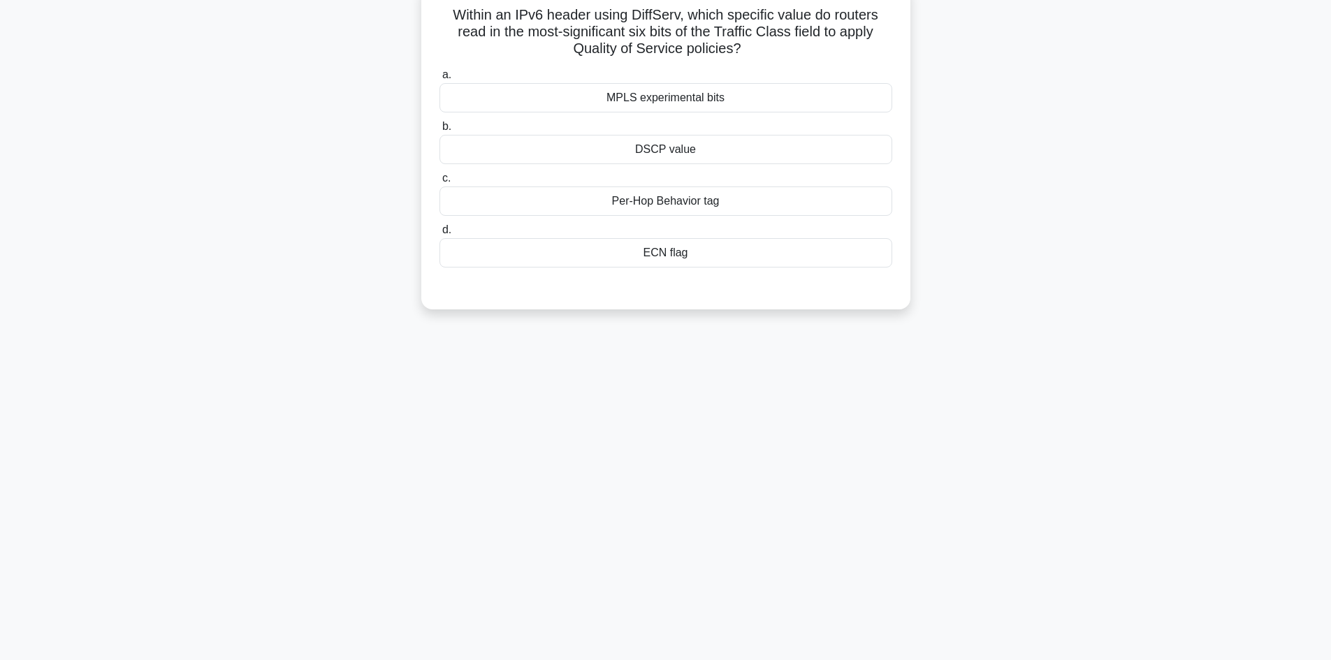
scroll to position [0, 0]
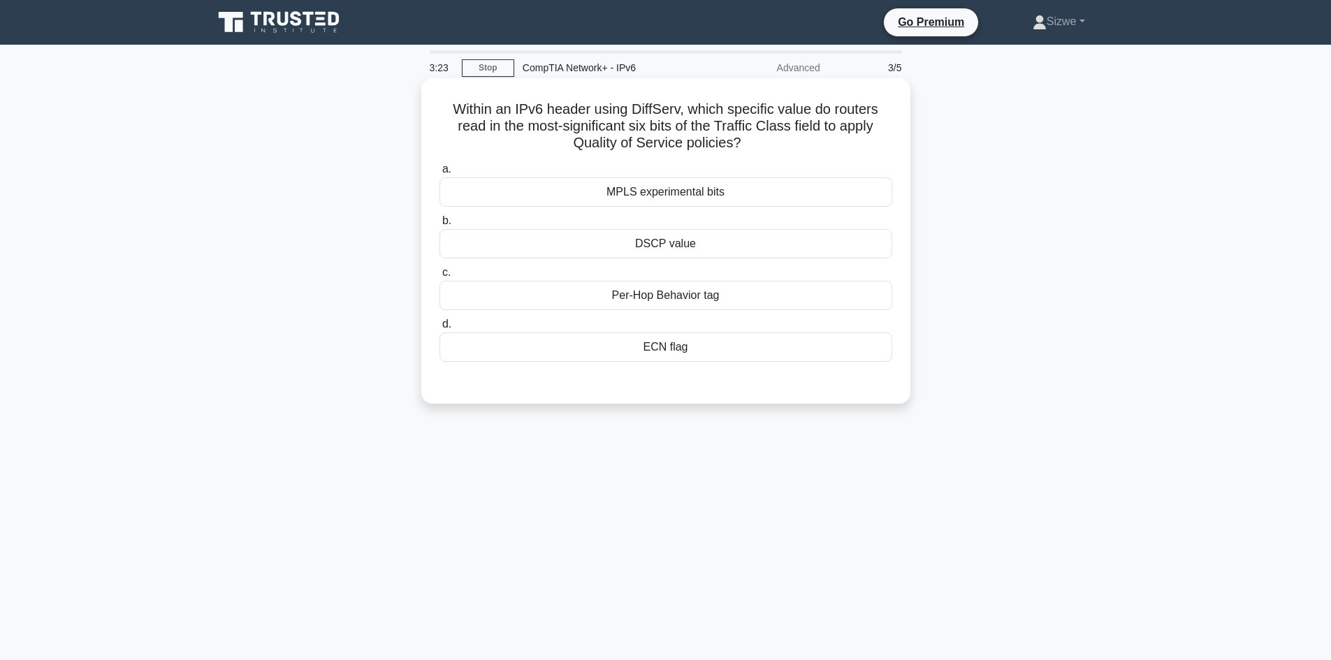
click at [673, 196] on div "MPLS experimental bits" at bounding box center [666, 191] width 453 height 29
click at [440, 174] on input "a. MPLS experimental bits" at bounding box center [440, 169] width 0 height 9
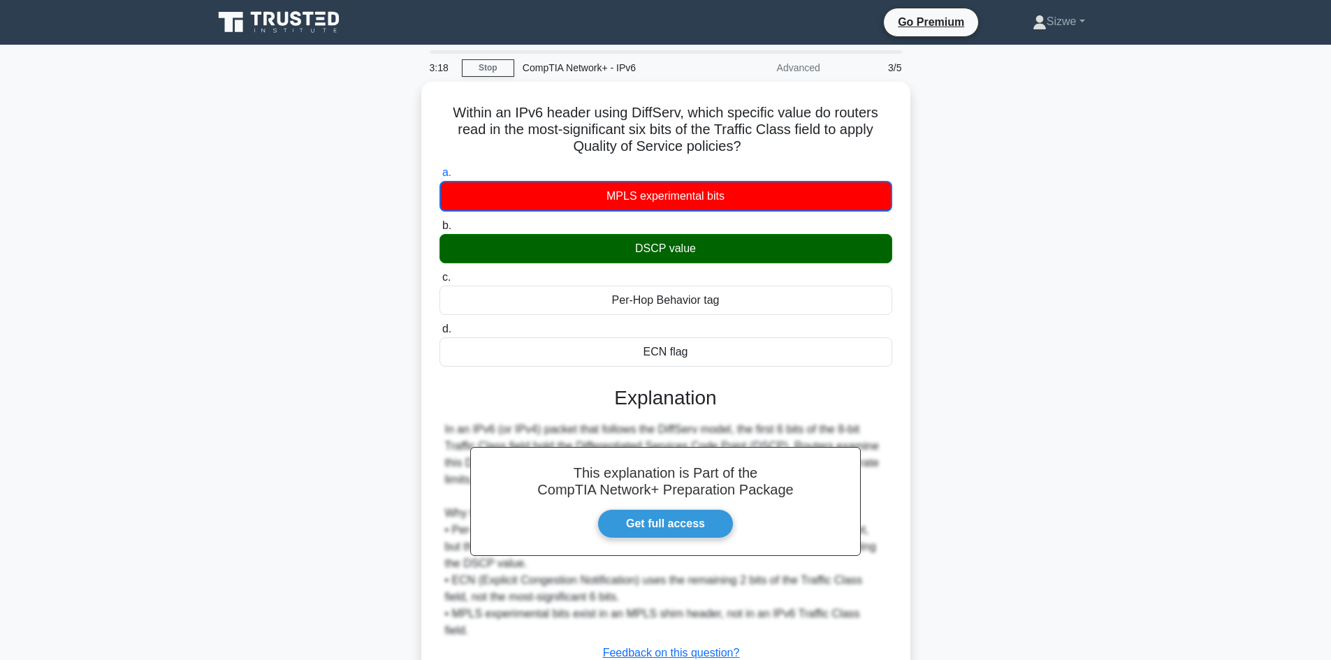
click at [1085, 389] on div "Within an IPv6 header using DiffServ, which specific value do routers read in t…" at bounding box center [666, 419] width 922 height 674
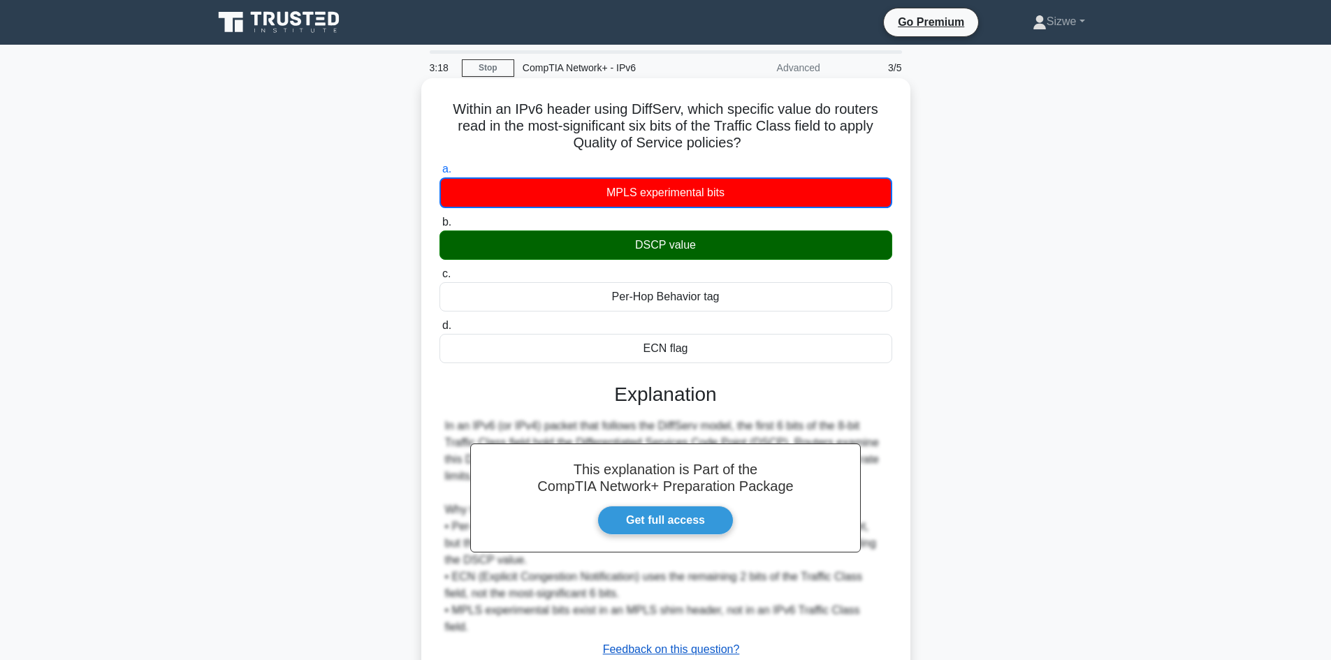
scroll to position [94, 0]
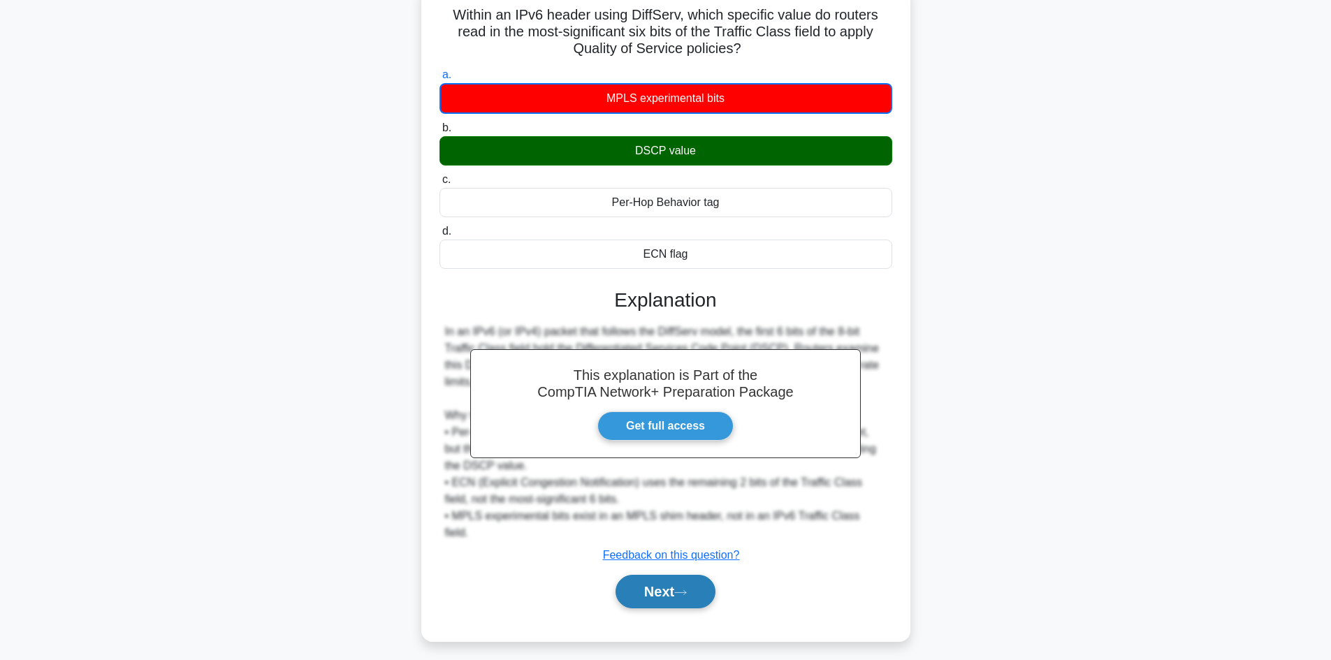
click at [650, 579] on button "Next" at bounding box center [666, 592] width 100 height 34
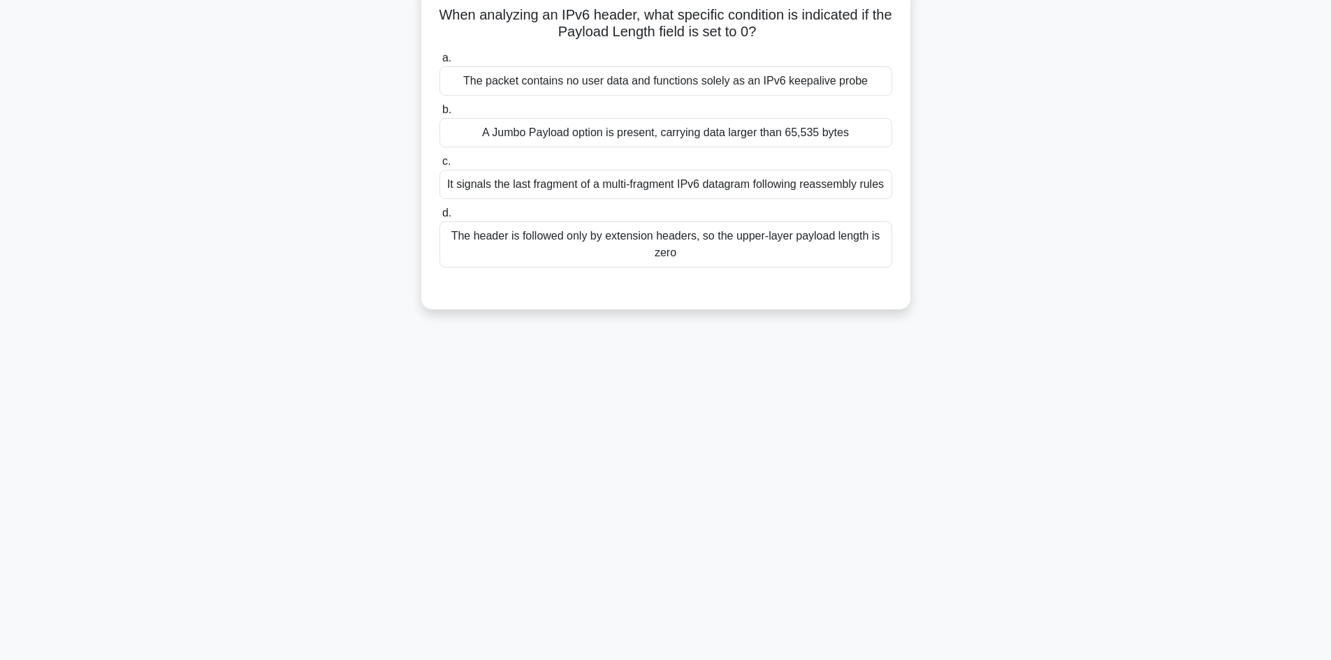
scroll to position [0, 0]
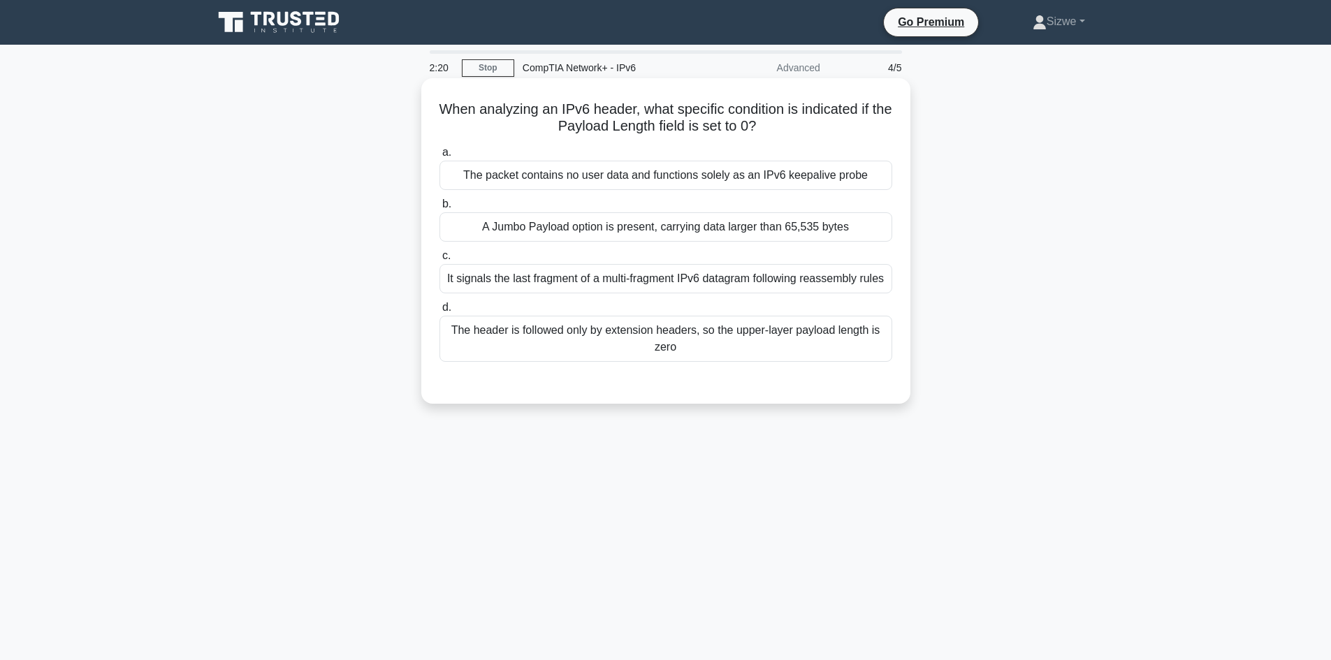
click at [723, 338] on div "The header is followed only by extension headers, so the upper-layer payload le…" at bounding box center [666, 339] width 453 height 46
click at [440, 312] on input "d. The header is followed only by extension headers, so the upper-layer payload…" at bounding box center [440, 307] width 0 height 9
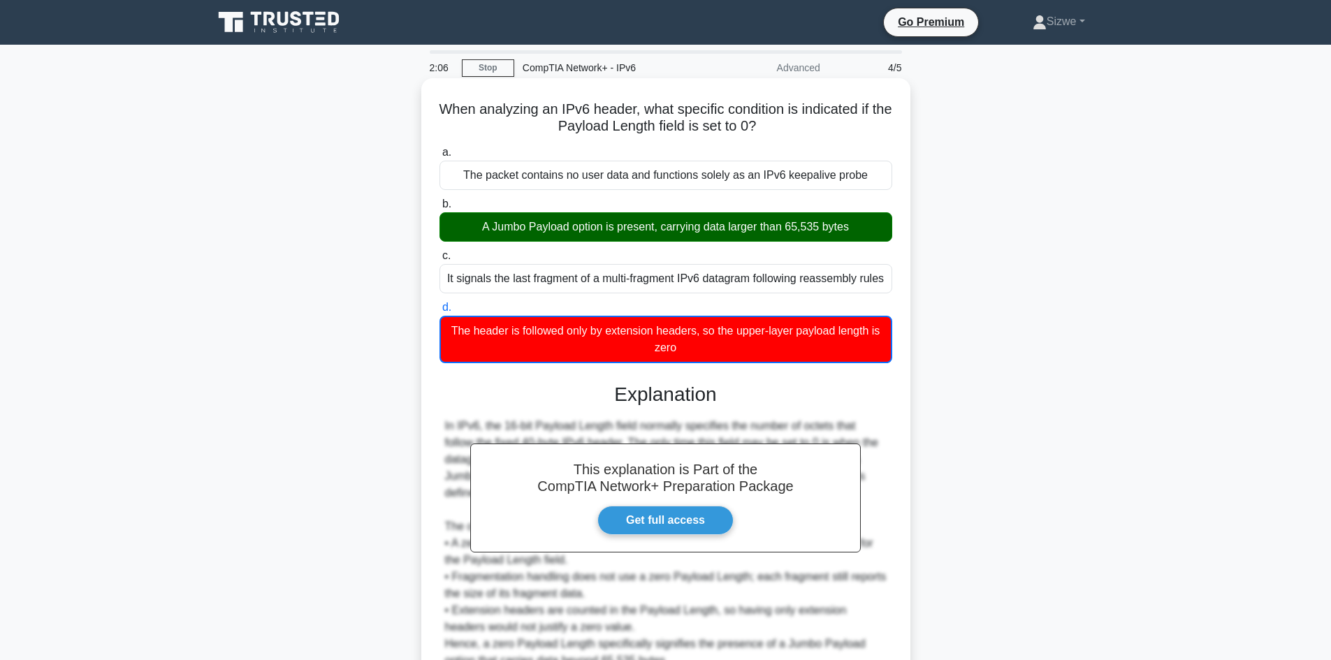
scroll to position [136, 0]
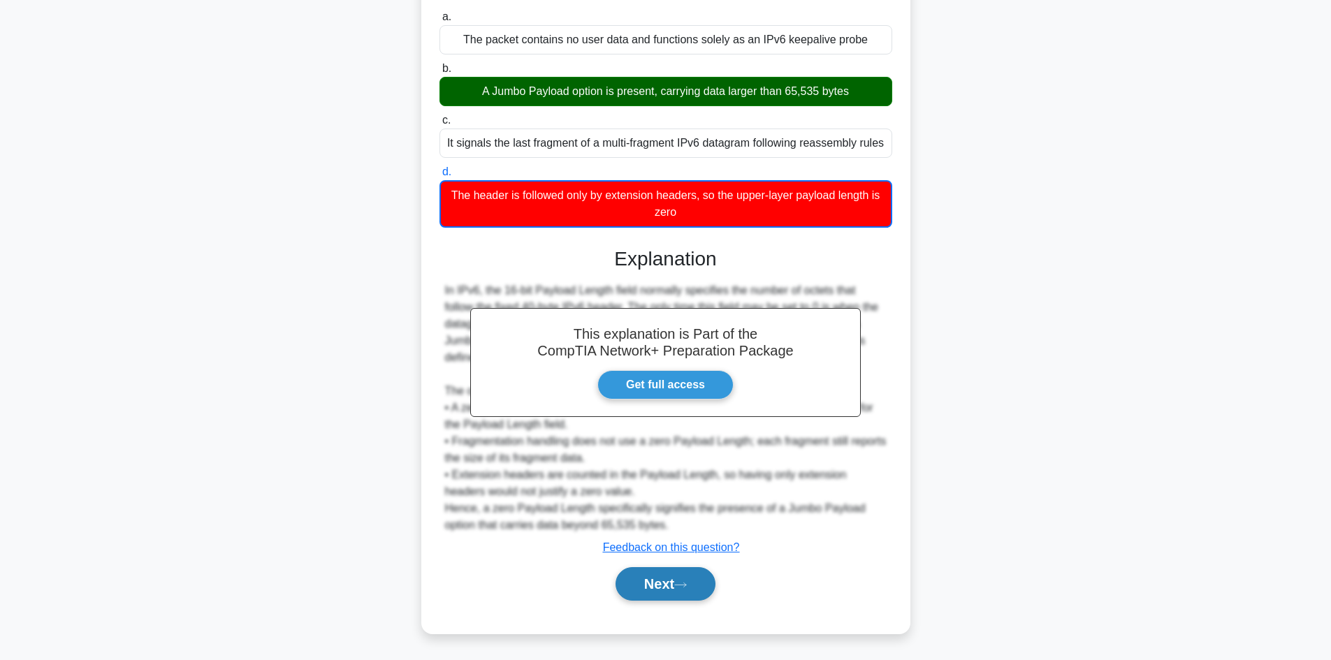
click at [666, 576] on button "Next" at bounding box center [666, 584] width 100 height 34
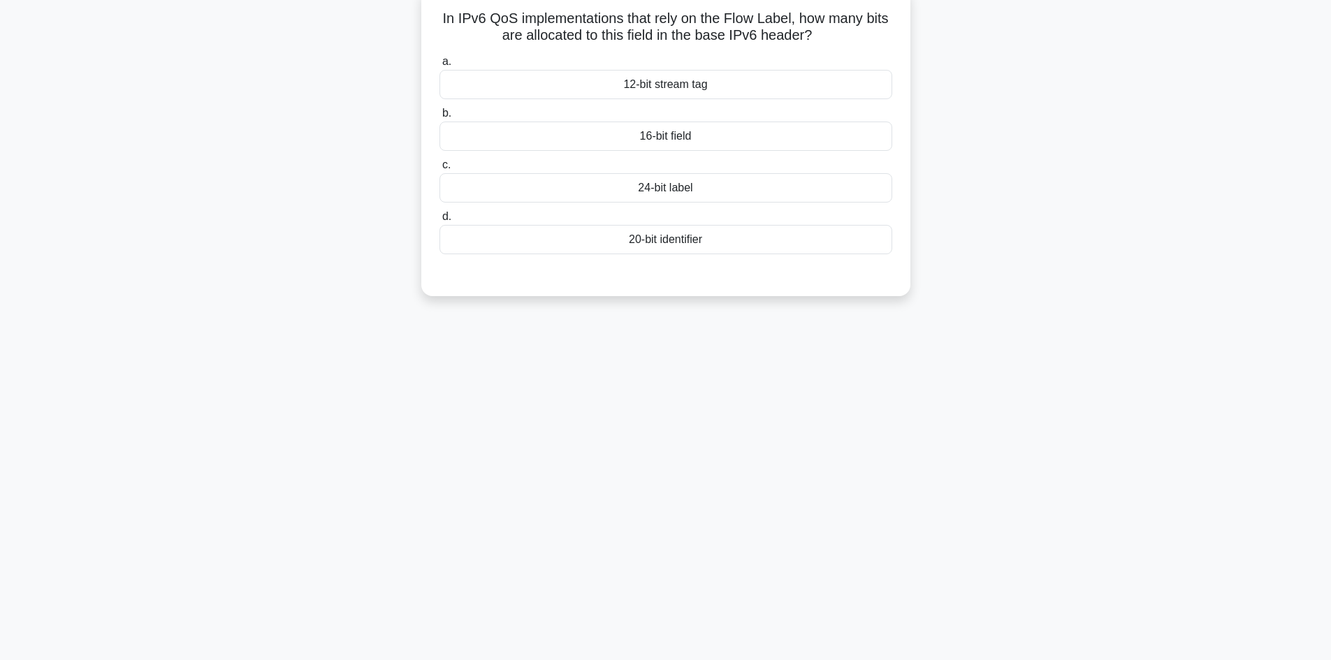
scroll to position [0, 0]
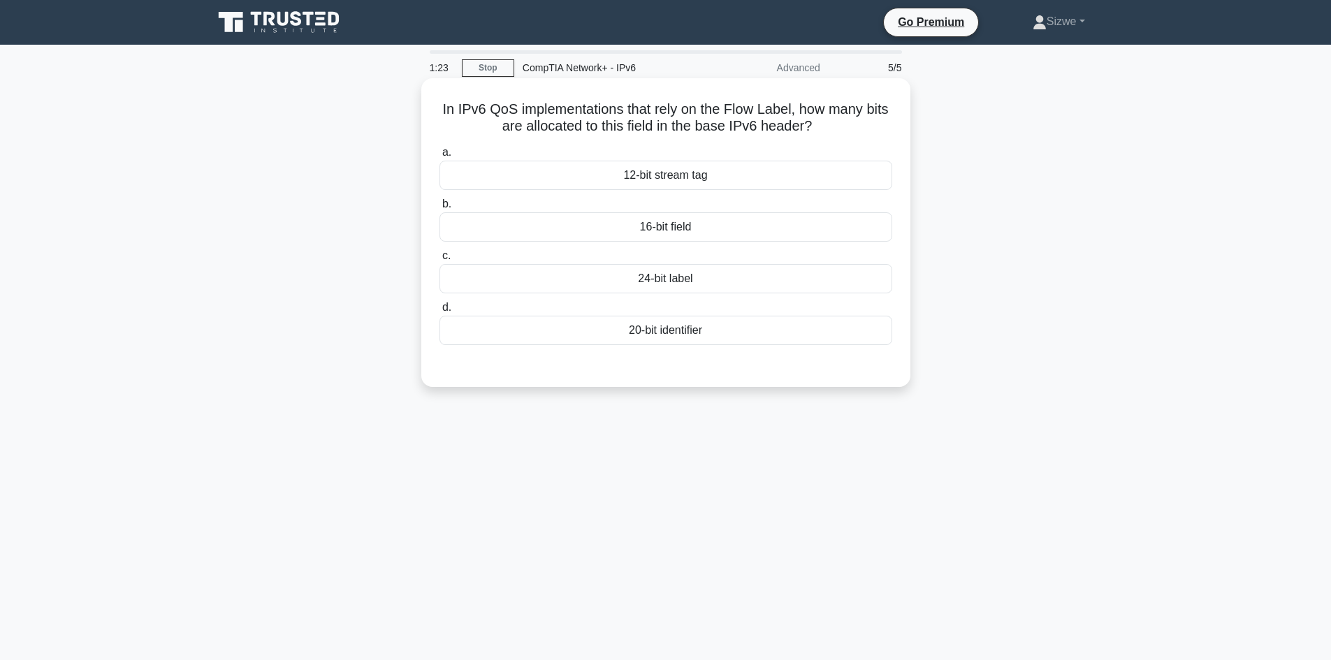
click at [686, 283] on div "24-bit label" at bounding box center [666, 278] width 453 height 29
click at [440, 261] on input "c. 24-bit label" at bounding box center [440, 256] width 0 height 9
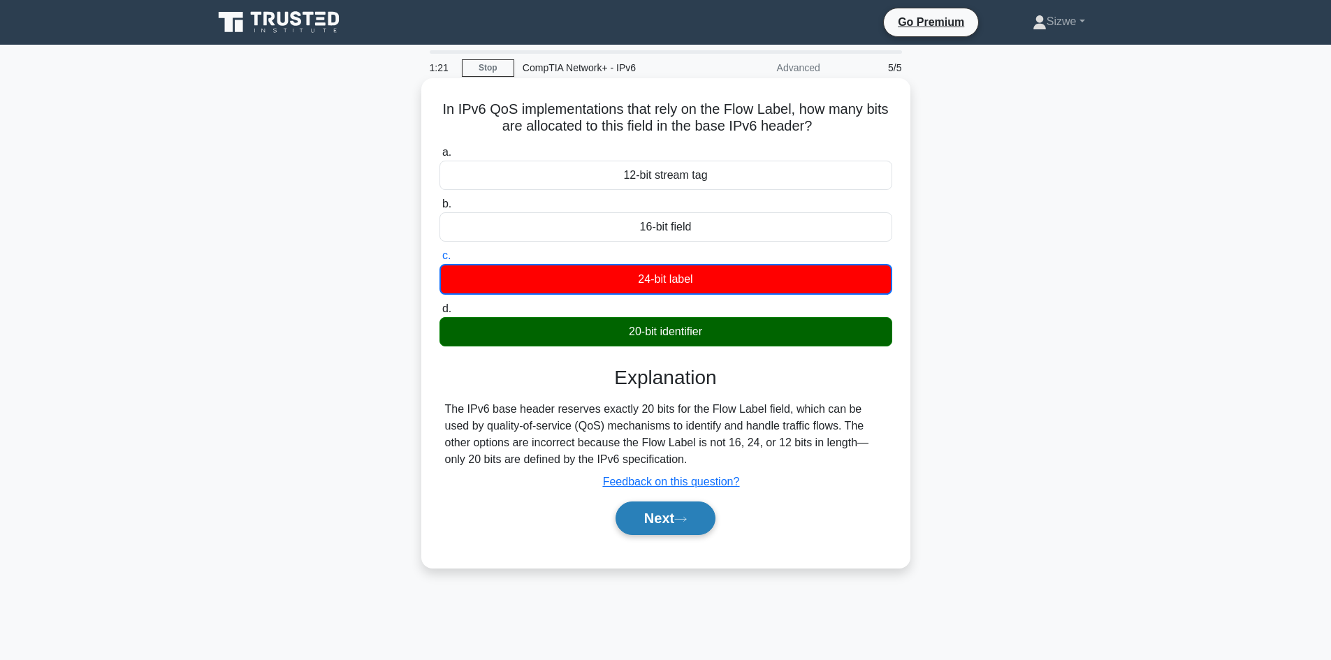
scroll to position [94, 0]
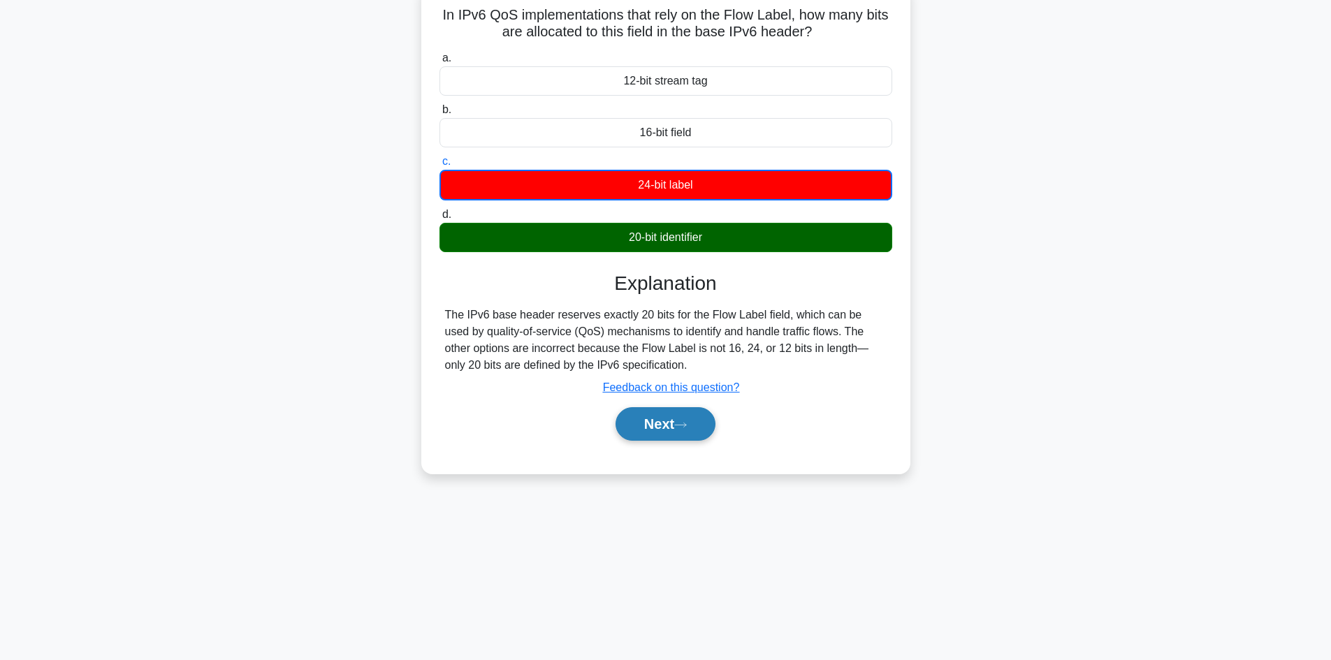
click at [659, 417] on button "Next" at bounding box center [666, 424] width 100 height 34
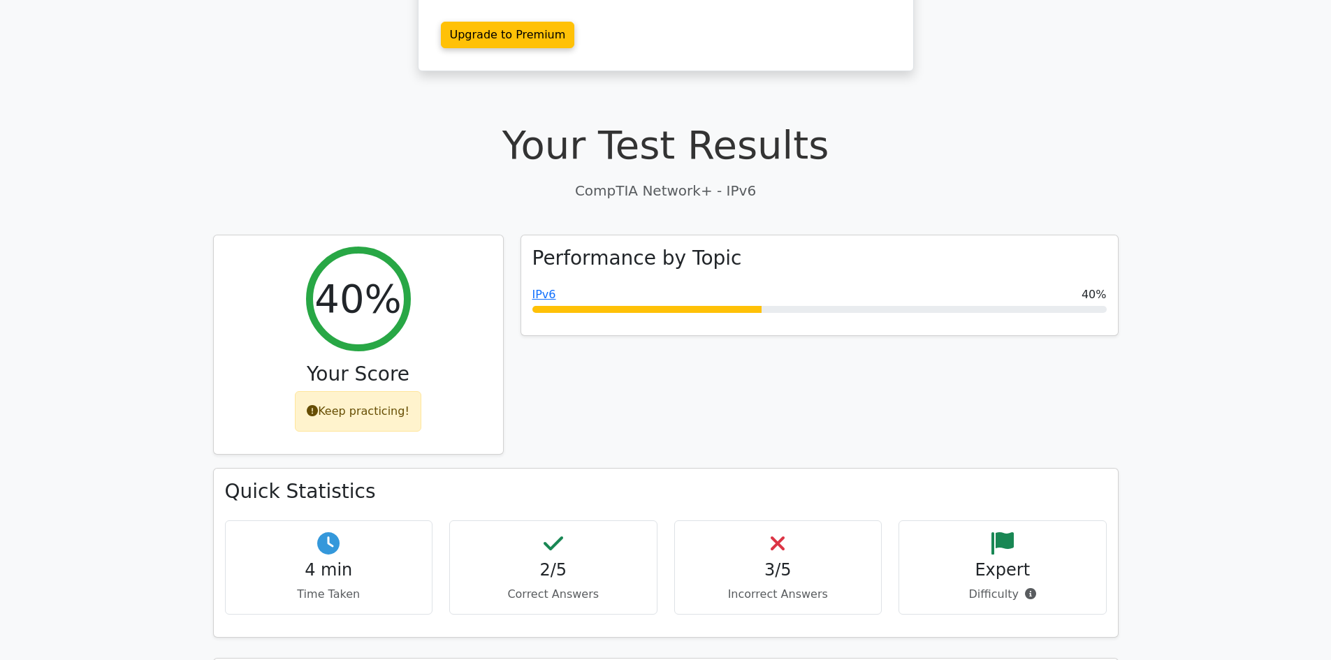
scroll to position [419, 0]
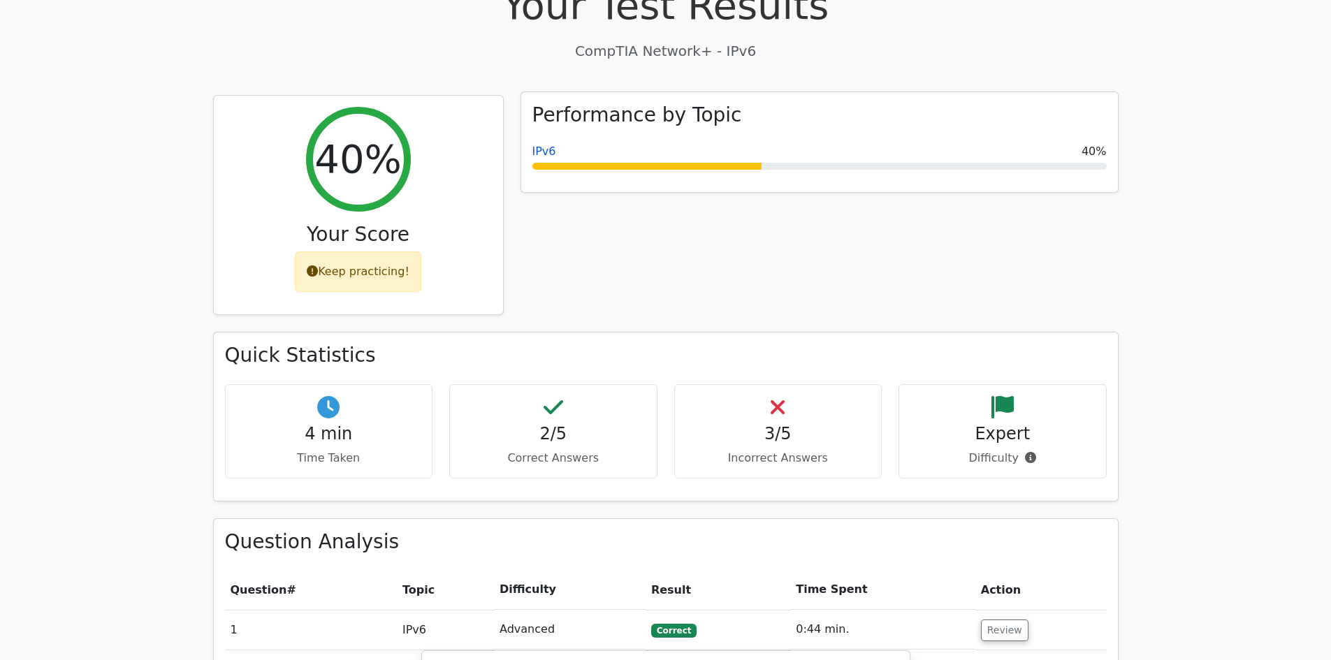
click at [542, 145] on link "IPv6" at bounding box center [544, 151] width 24 height 13
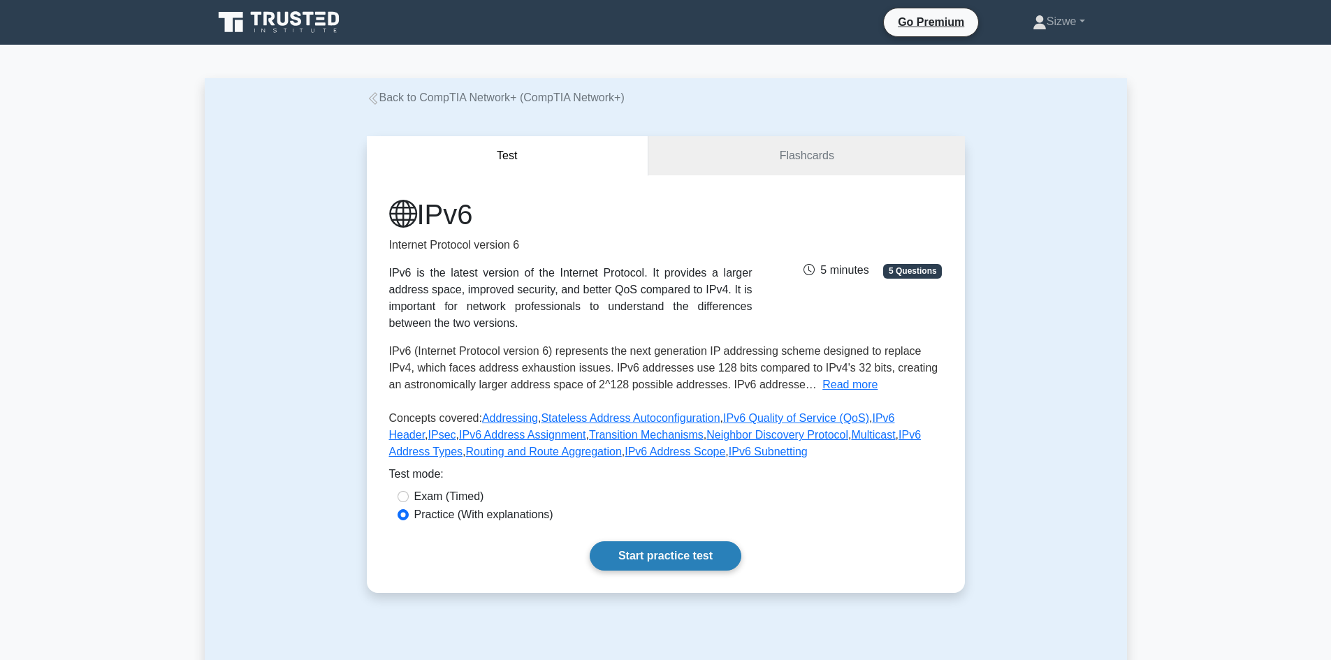
click at [671, 545] on link "Start practice test" at bounding box center [666, 556] width 152 height 29
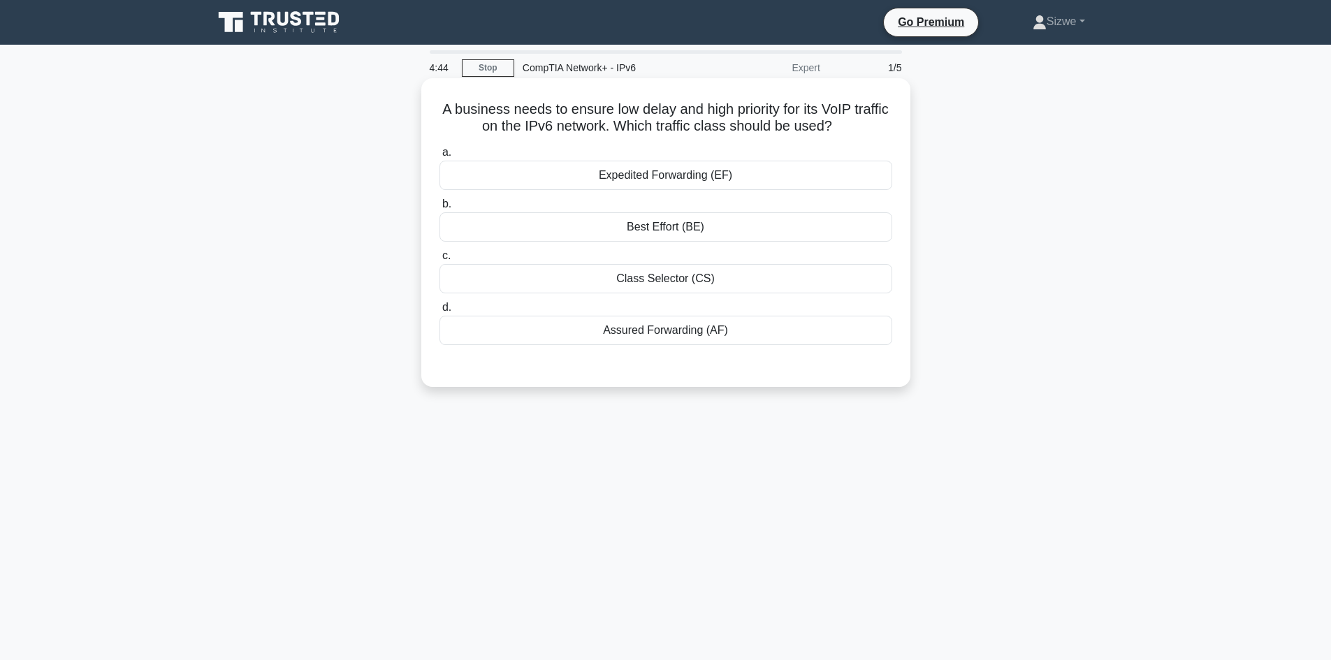
click at [683, 240] on div "Best Effort (BE)" at bounding box center [666, 226] width 453 height 29
click at [440, 209] on input "b. Best Effort (BE)" at bounding box center [440, 204] width 0 height 9
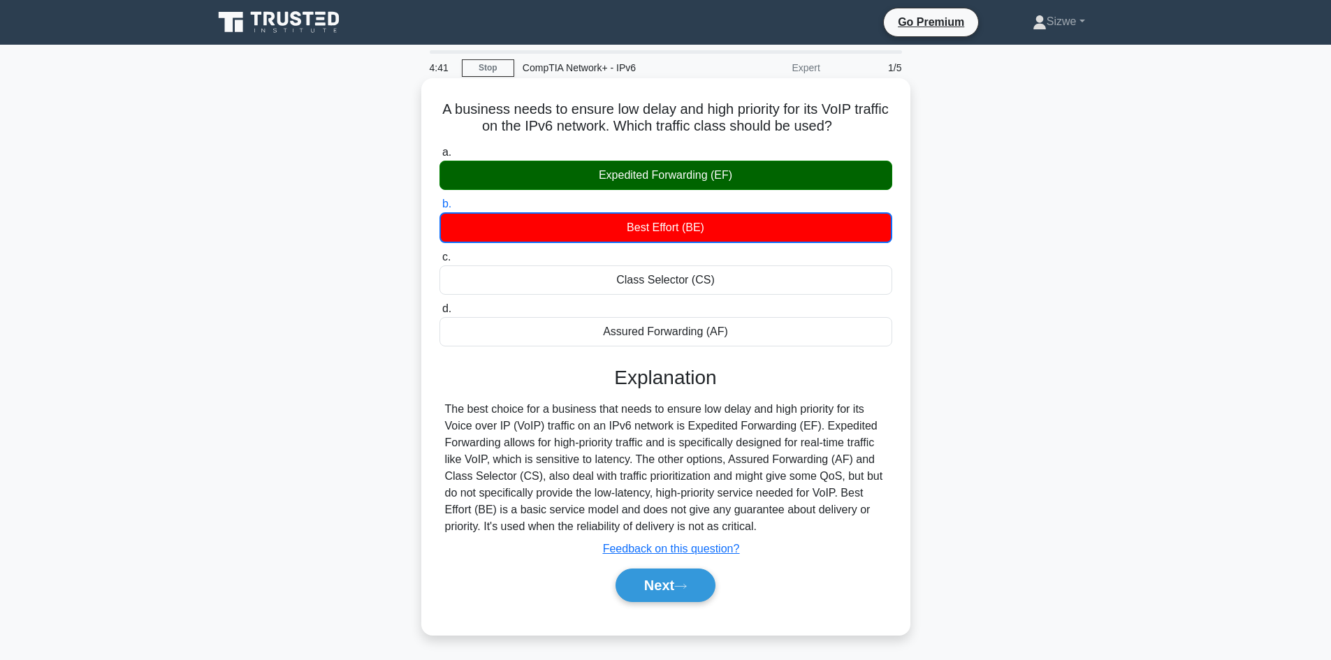
scroll to position [94, 0]
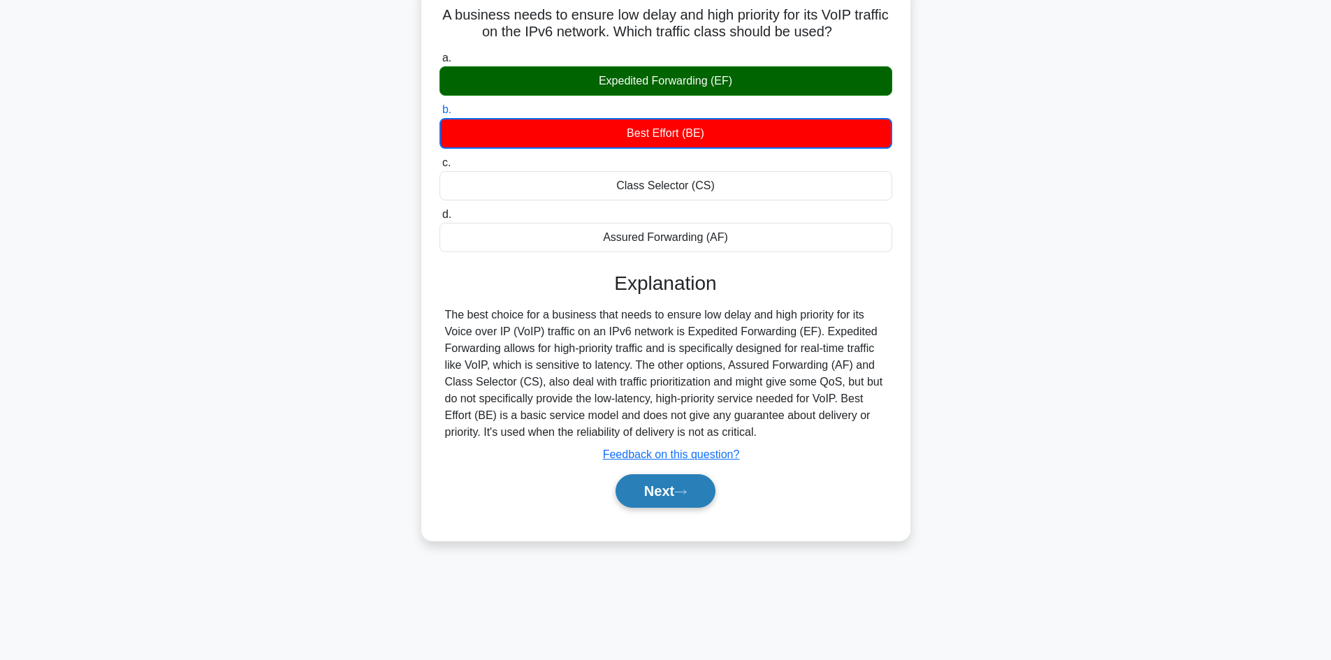
click at [681, 502] on button "Next" at bounding box center [666, 491] width 100 height 34
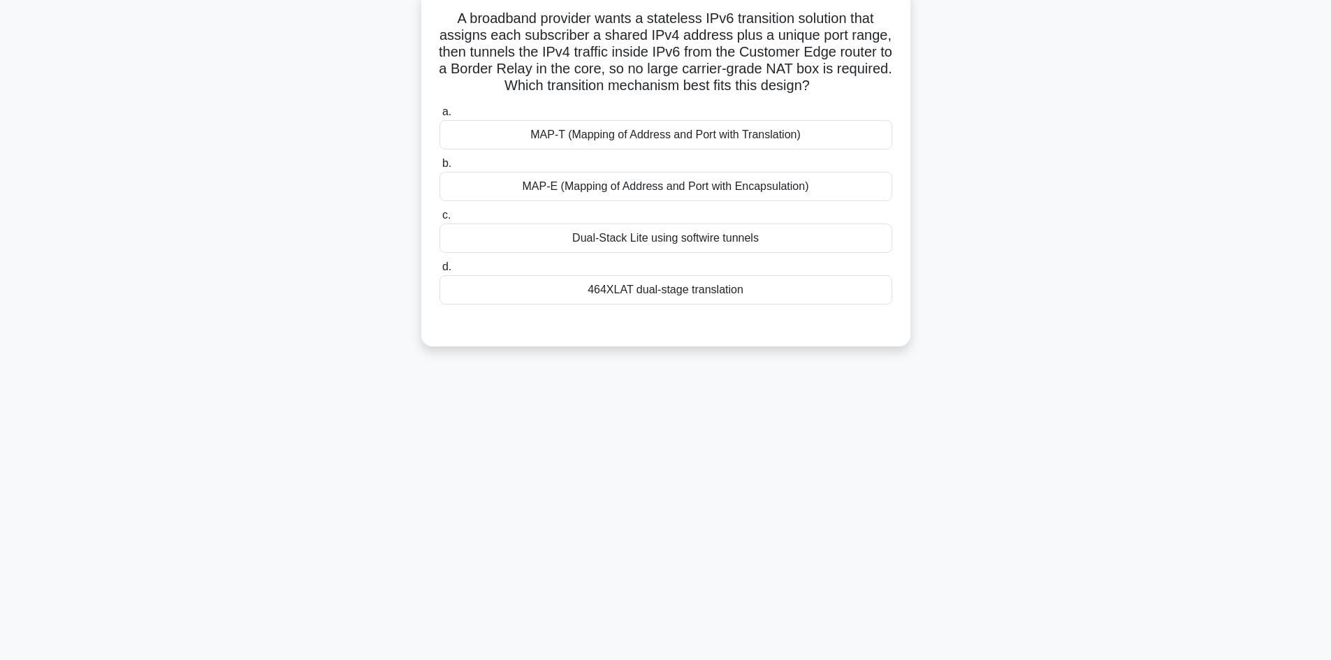
scroll to position [0, 0]
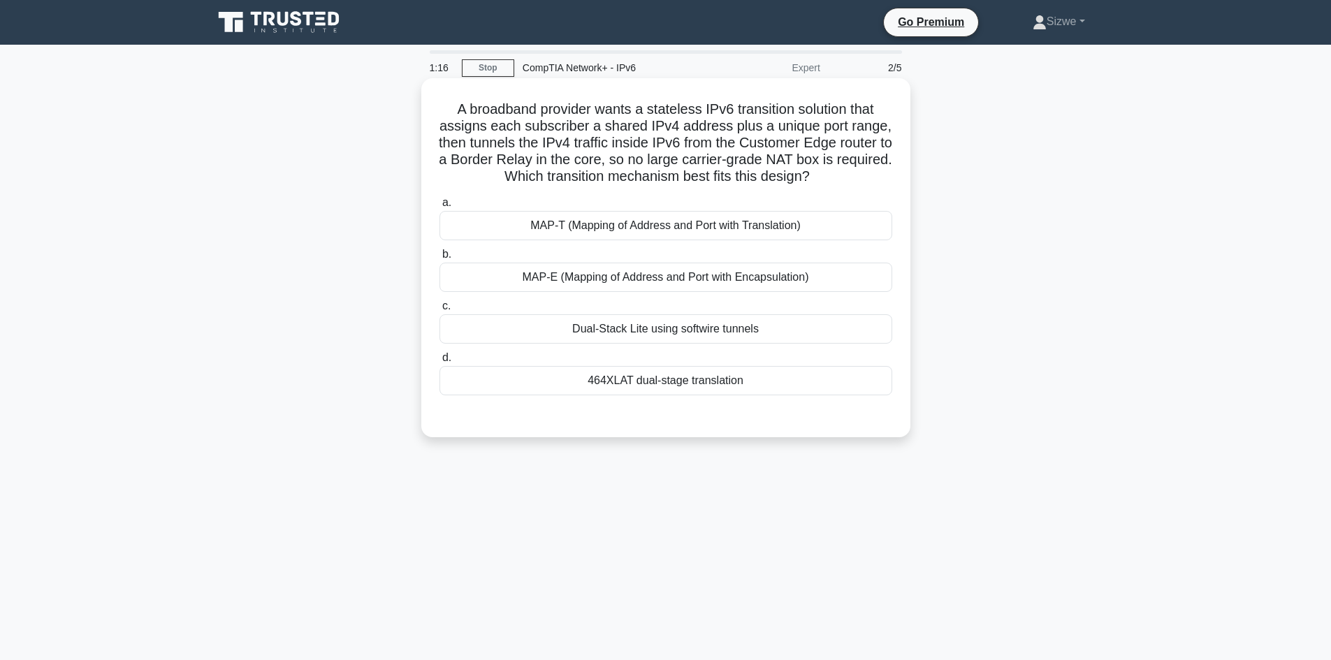
click at [616, 277] on div "MAP-E (Mapping of Address and Port with Encapsulation)" at bounding box center [666, 277] width 453 height 29
click at [440, 259] on input "b. MAP-E (Mapping of Address and Port with Encapsulation)" at bounding box center [440, 254] width 0 height 9
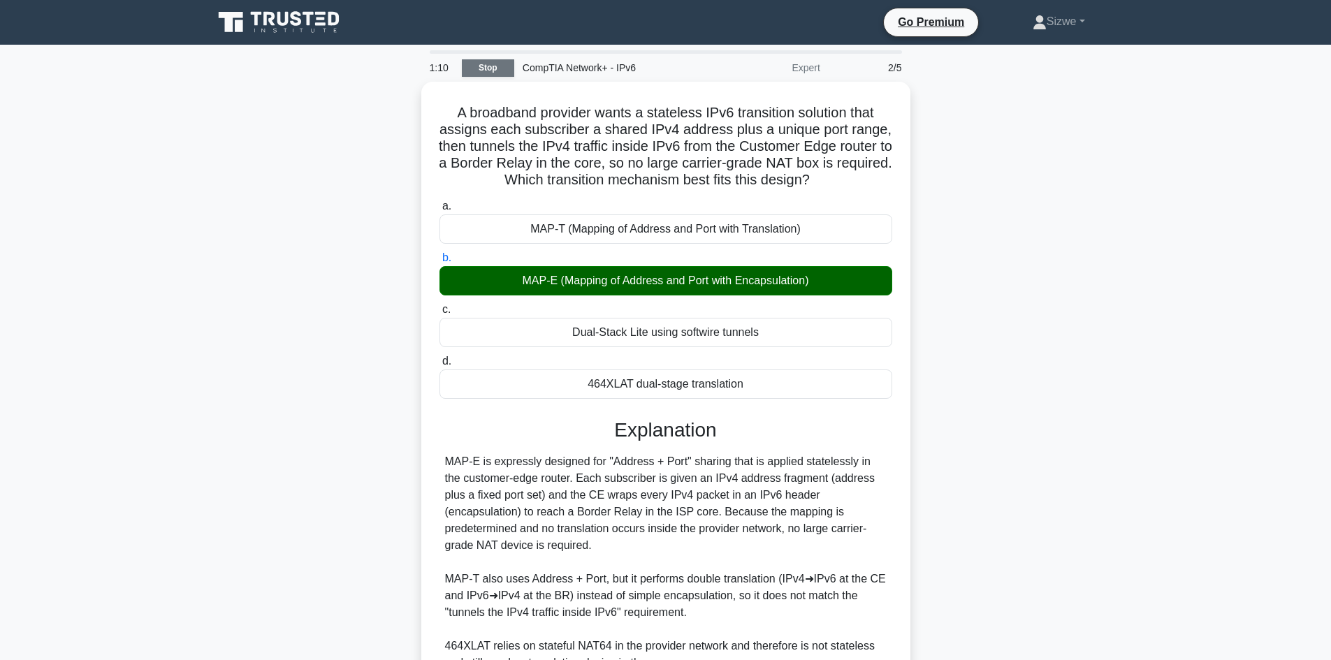
click at [498, 66] on link "Stop" at bounding box center [488, 67] width 52 height 17
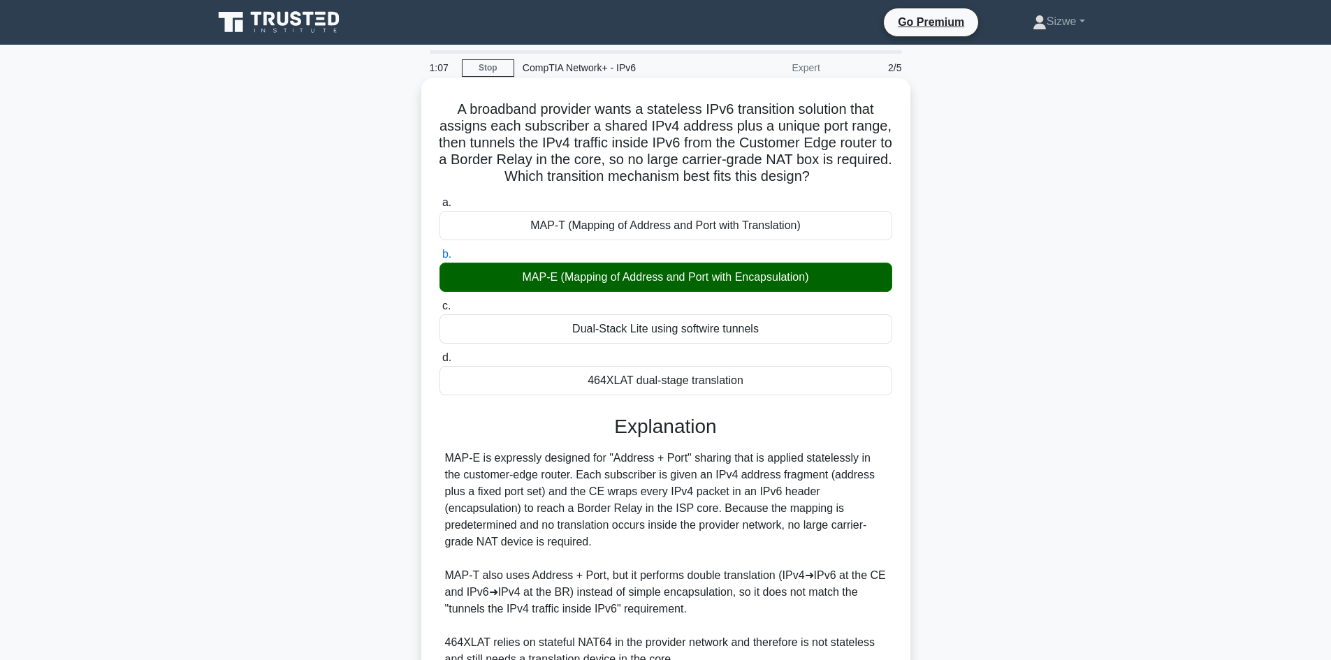
scroll to position [185, 0]
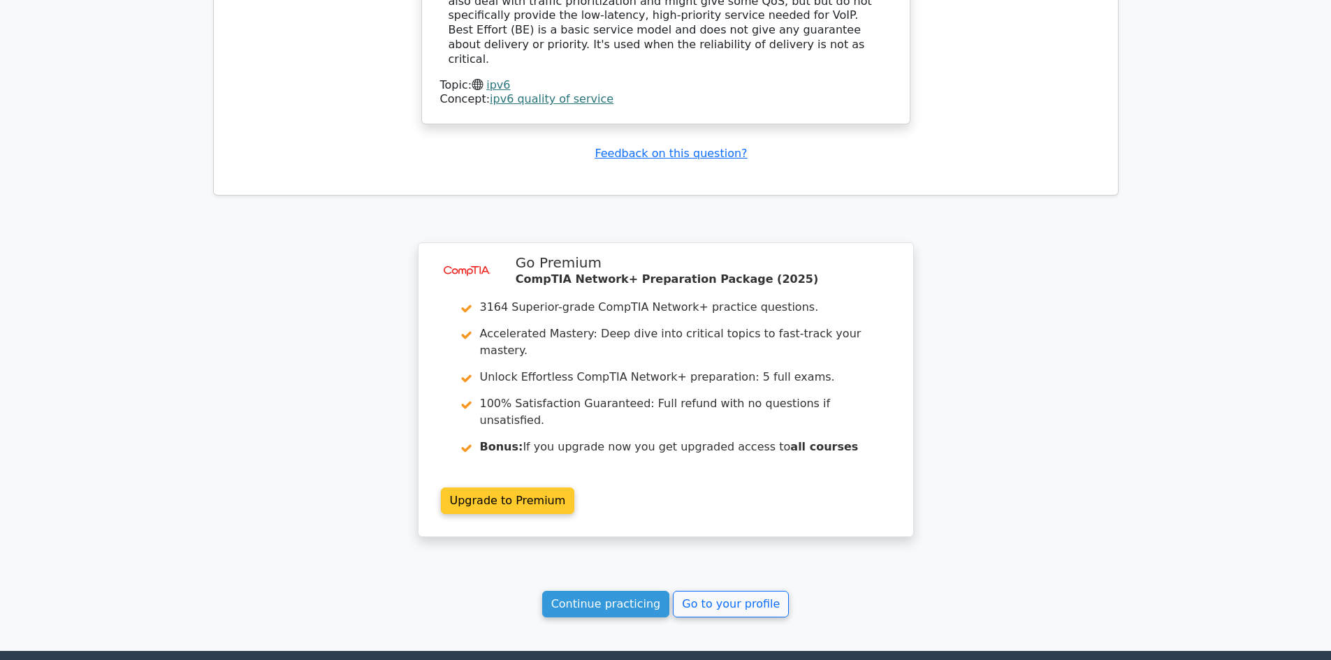
scroll to position [1521, 0]
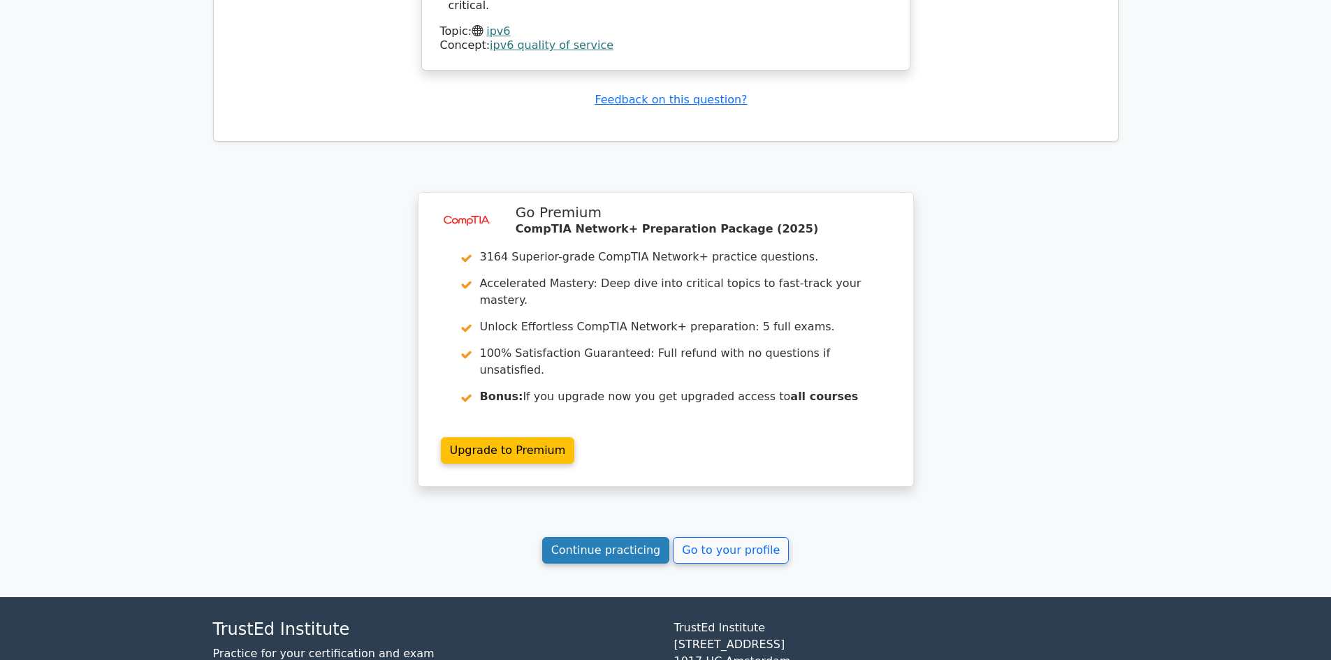
click at [616, 537] on link "Continue practicing" at bounding box center [606, 550] width 128 height 27
click at [614, 537] on link "Continue practicing" at bounding box center [606, 550] width 128 height 27
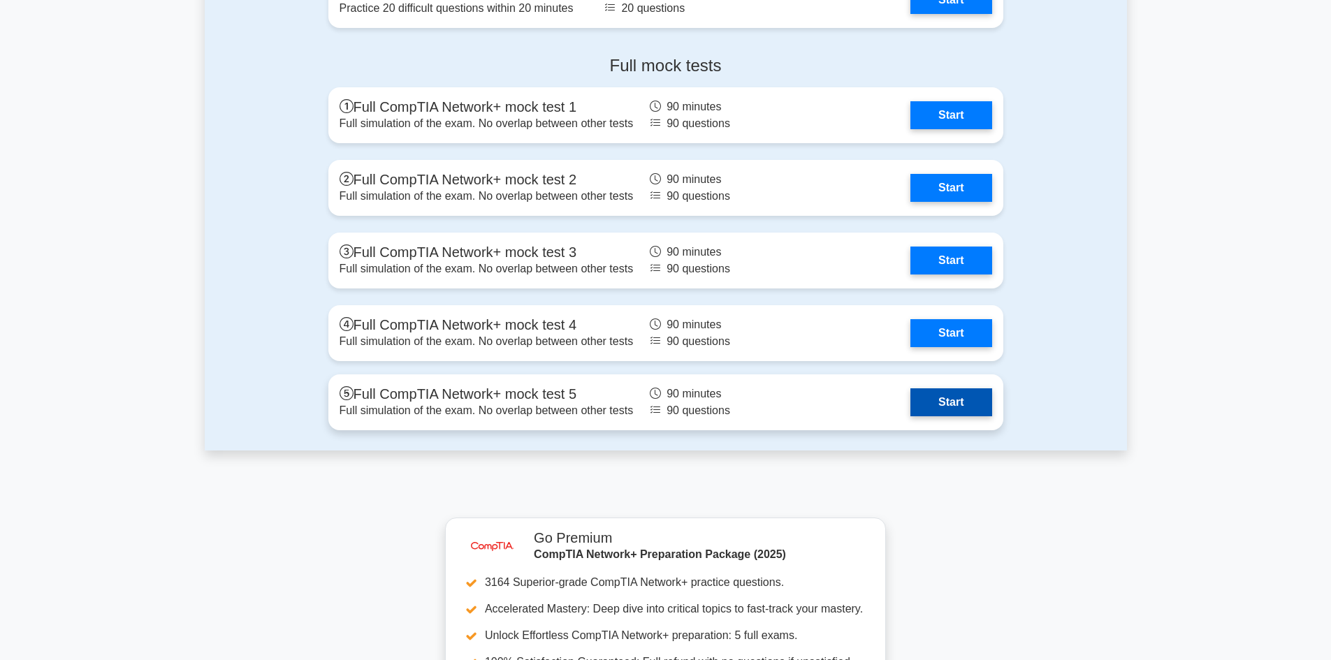
scroll to position [3913, 0]
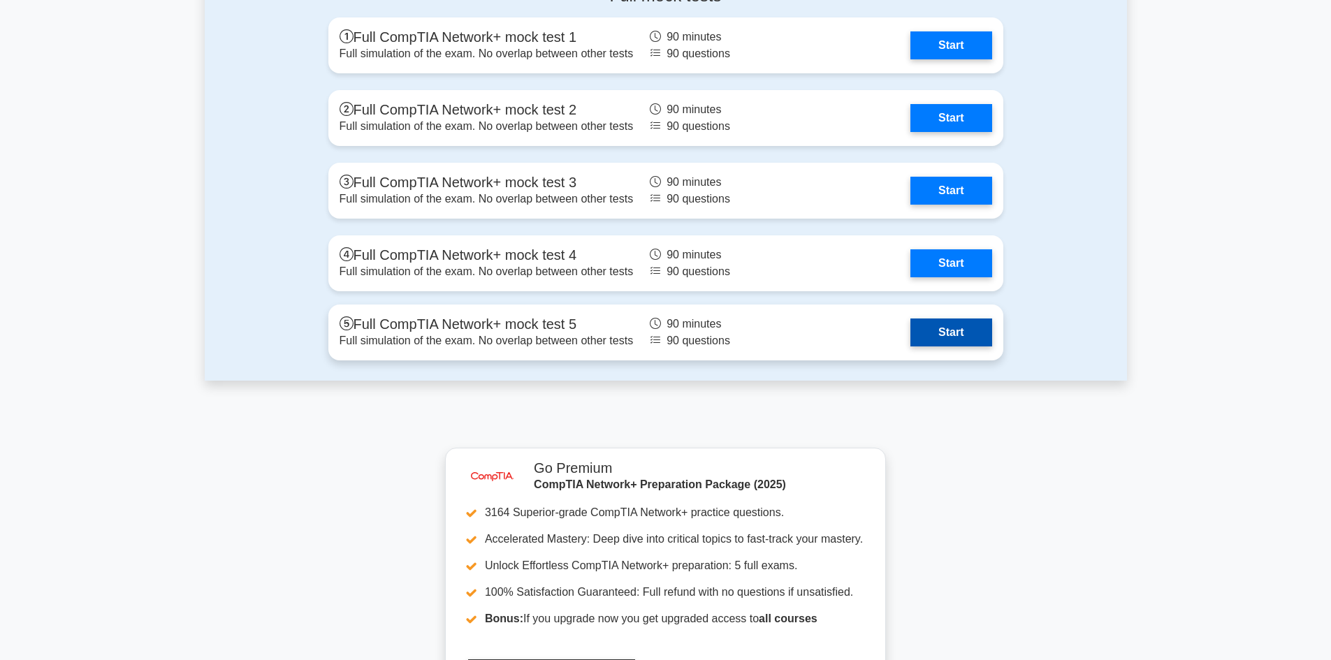
click at [955, 324] on link "Start" at bounding box center [951, 333] width 81 height 28
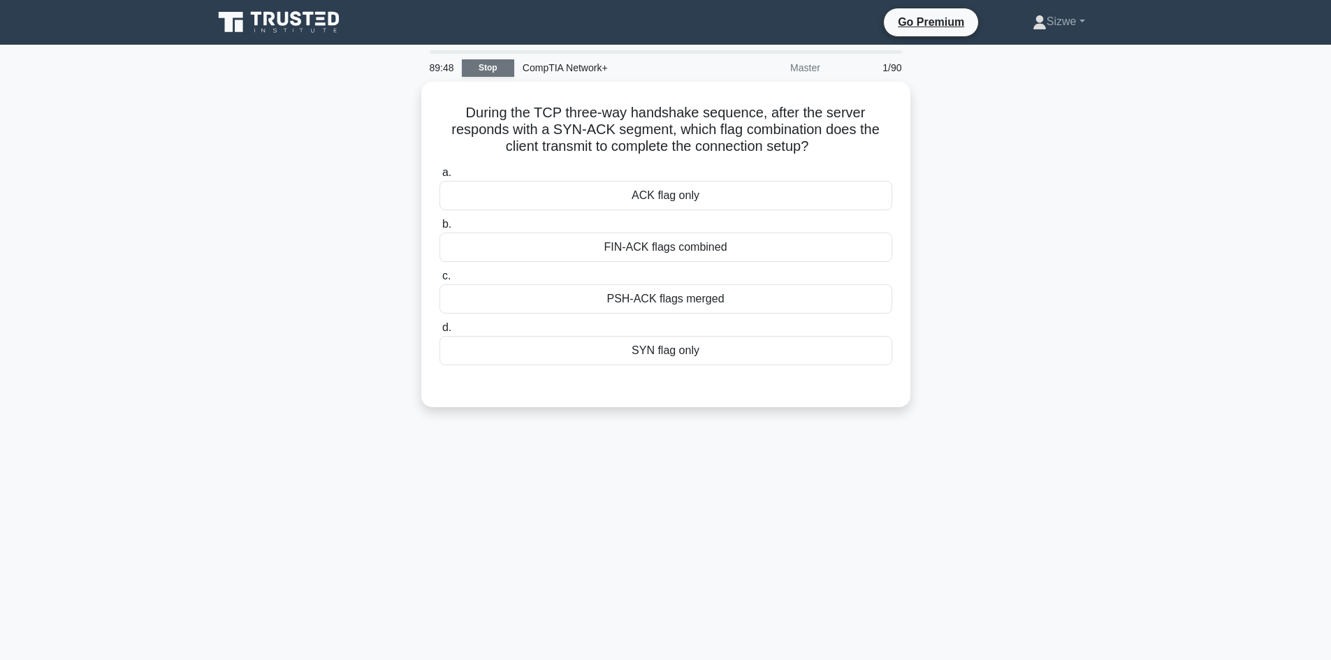
click at [491, 69] on link "Stop" at bounding box center [488, 67] width 52 height 17
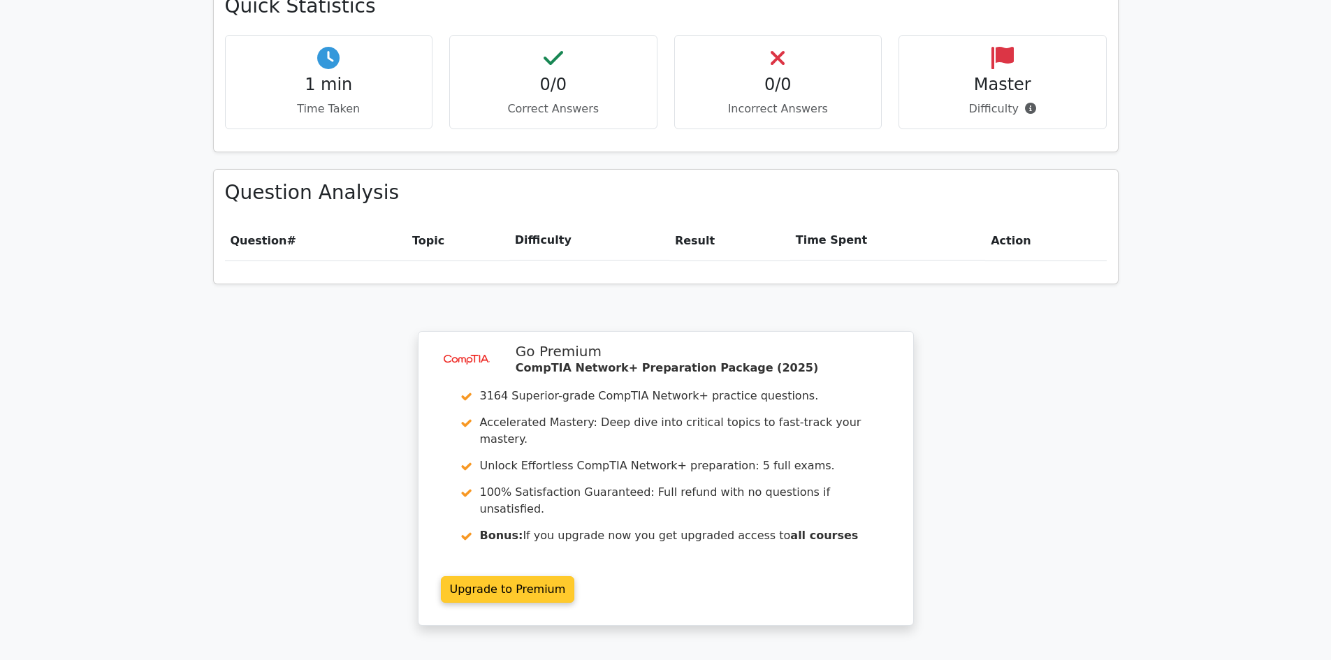
scroll to position [839, 0]
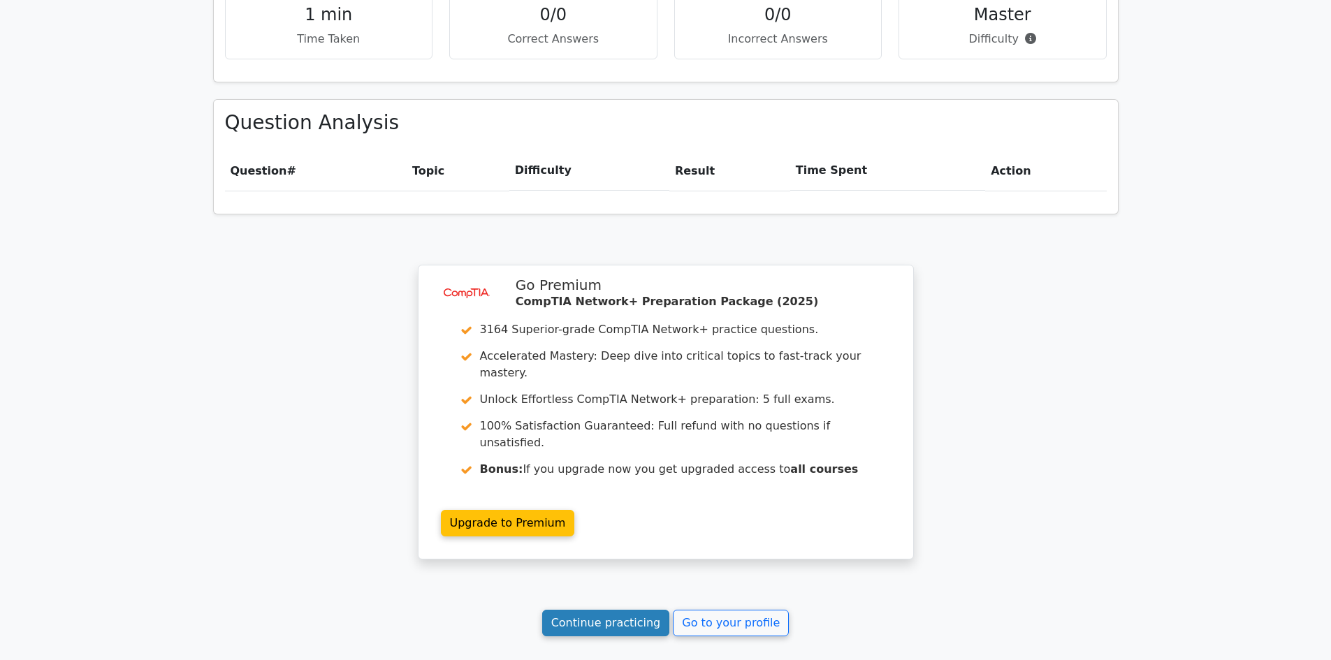
click at [612, 610] on link "Continue practicing" at bounding box center [606, 623] width 128 height 27
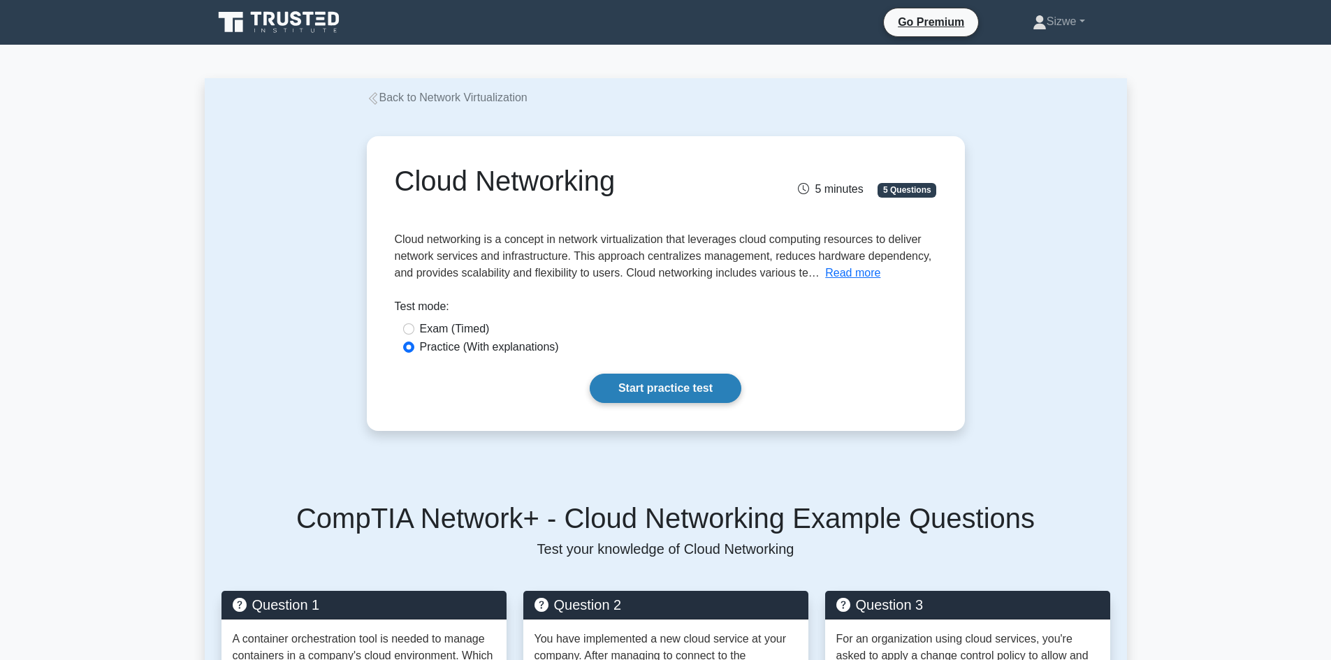
click at [648, 393] on link "Start practice test" at bounding box center [666, 388] width 152 height 29
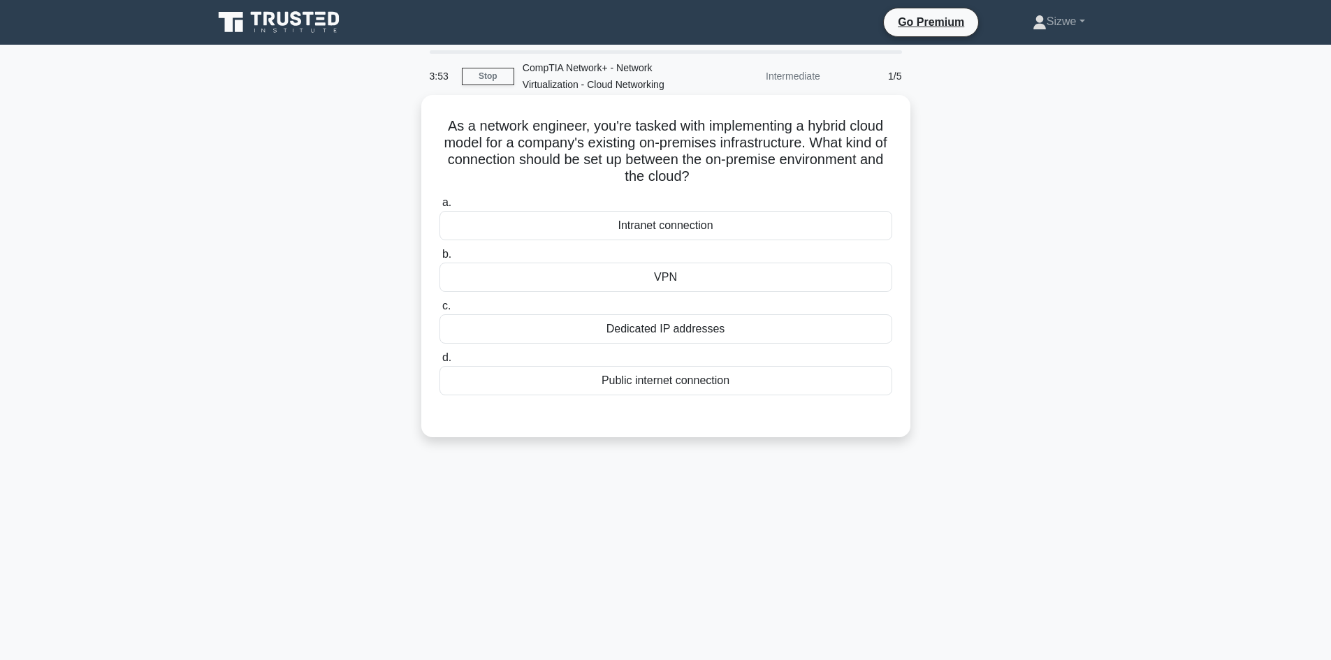
click at [661, 282] on div "VPN" at bounding box center [666, 277] width 453 height 29
click at [440, 259] on input "b. VPN" at bounding box center [440, 254] width 0 height 9
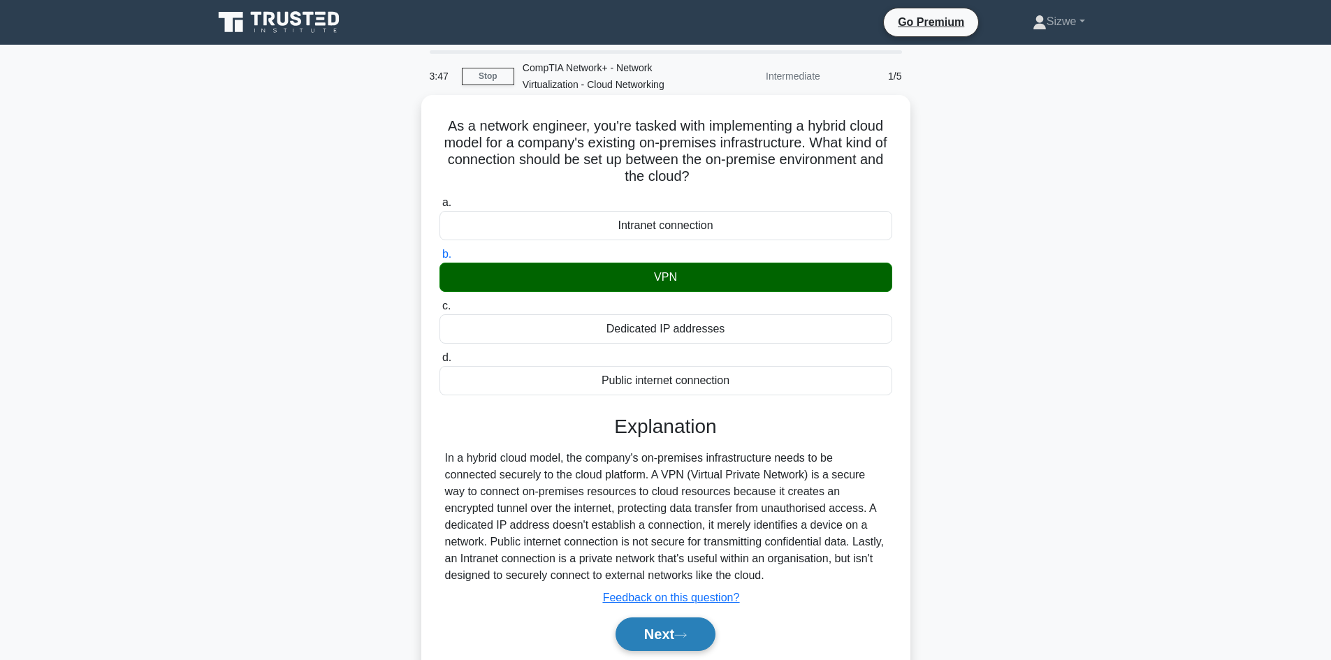
click at [661, 632] on button "Next" at bounding box center [666, 635] width 100 height 34
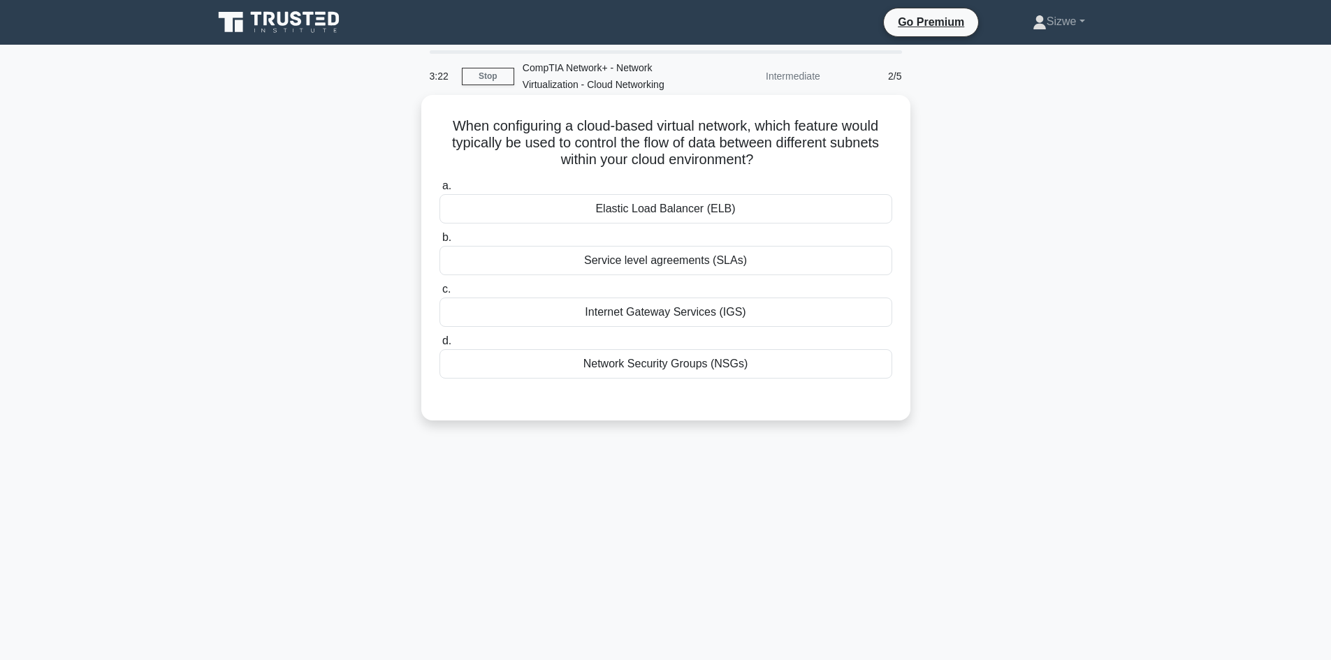
click at [628, 214] on div "Elastic Load Balancer (ELB)" at bounding box center [666, 208] width 453 height 29
click at [440, 191] on input "a. Elastic Load Balancer (ELB)" at bounding box center [440, 186] width 0 height 9
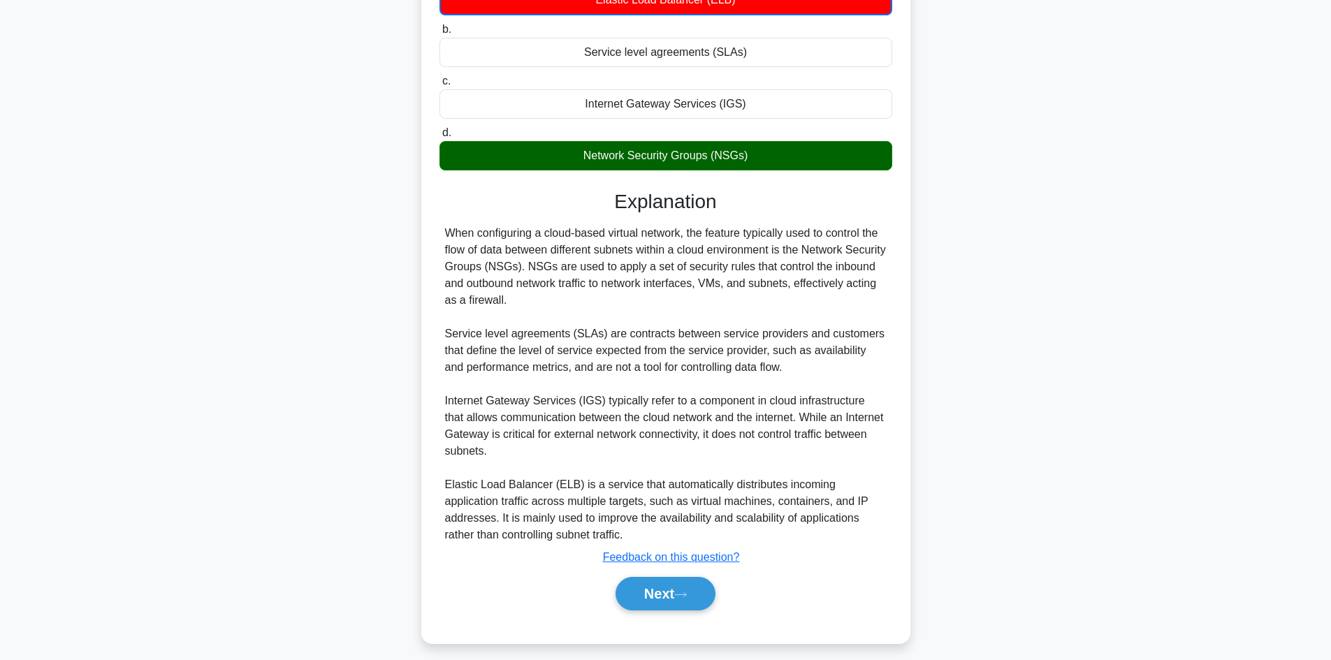
scroll to position [220, 0]
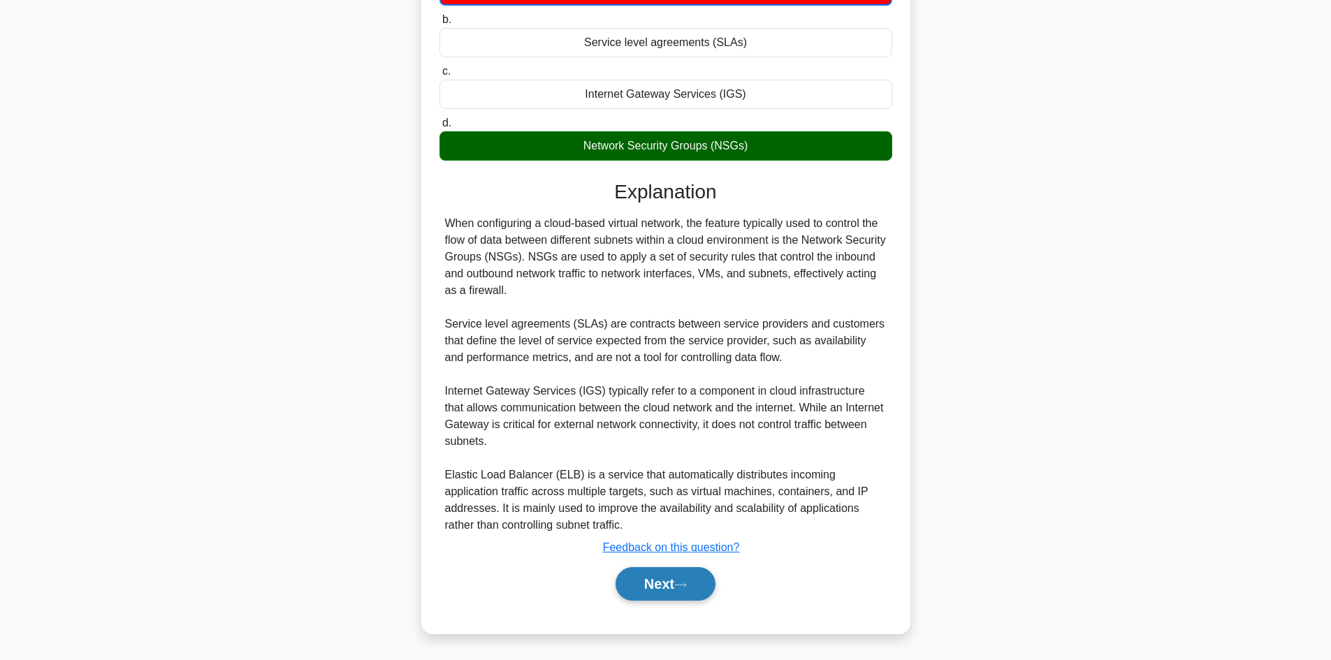
click at [650, 573] on button "Next" at bounding box center [666, 584] width 100 height 34
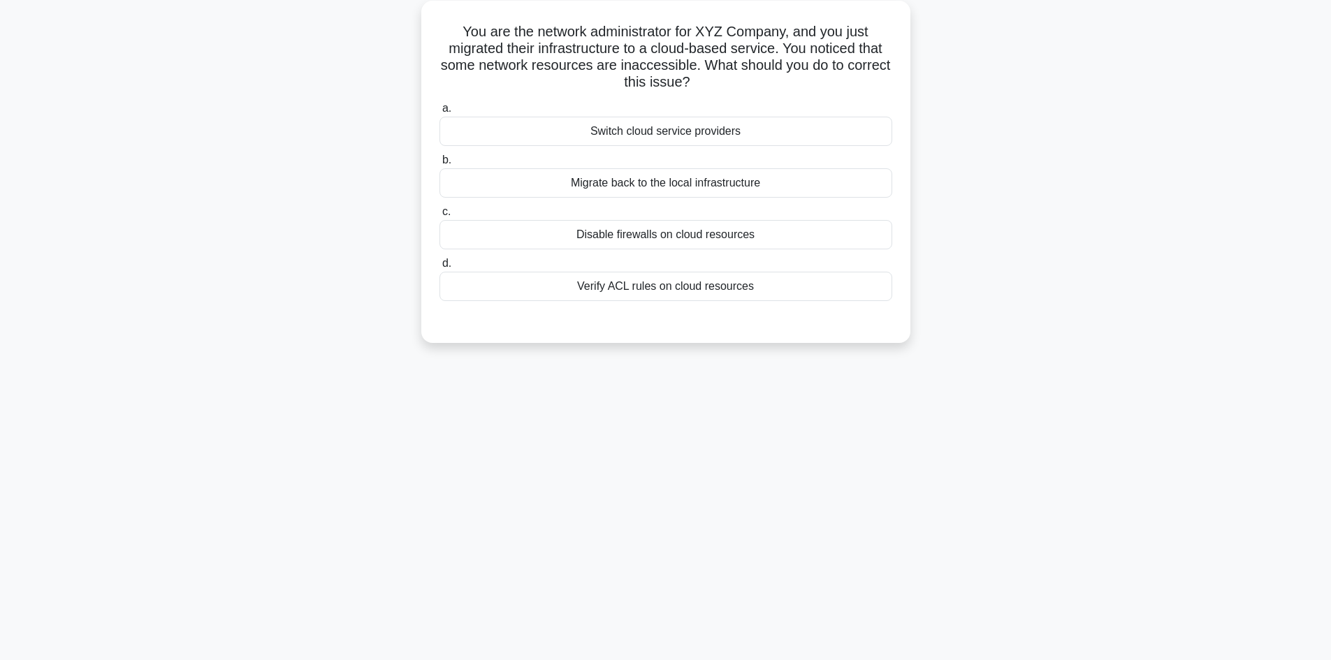
scroll to position [0, 0]
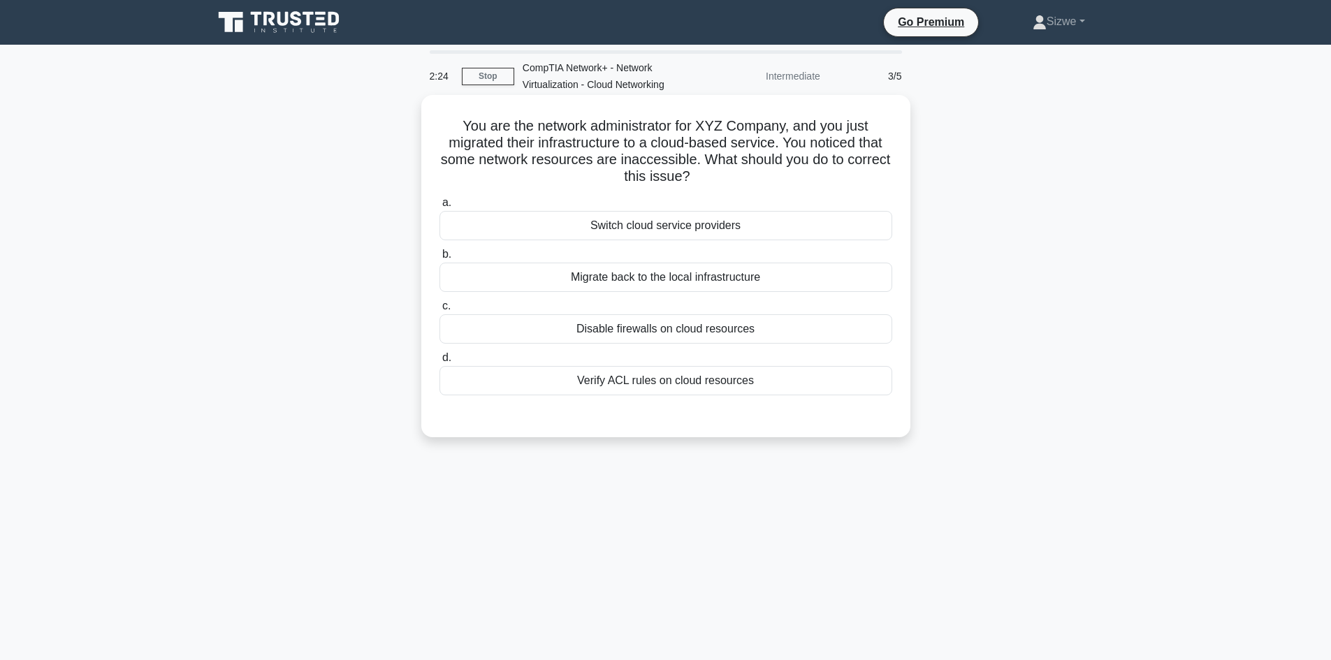
click at [655, 382] on div "Verify ACL rules on cloud resources" at bounding box center [666, 380] width 453 height 29
click at [440, 363] on input "d. Verify ACL rules on cloud resources" at bounding box center [440, 358] width 0 height 9
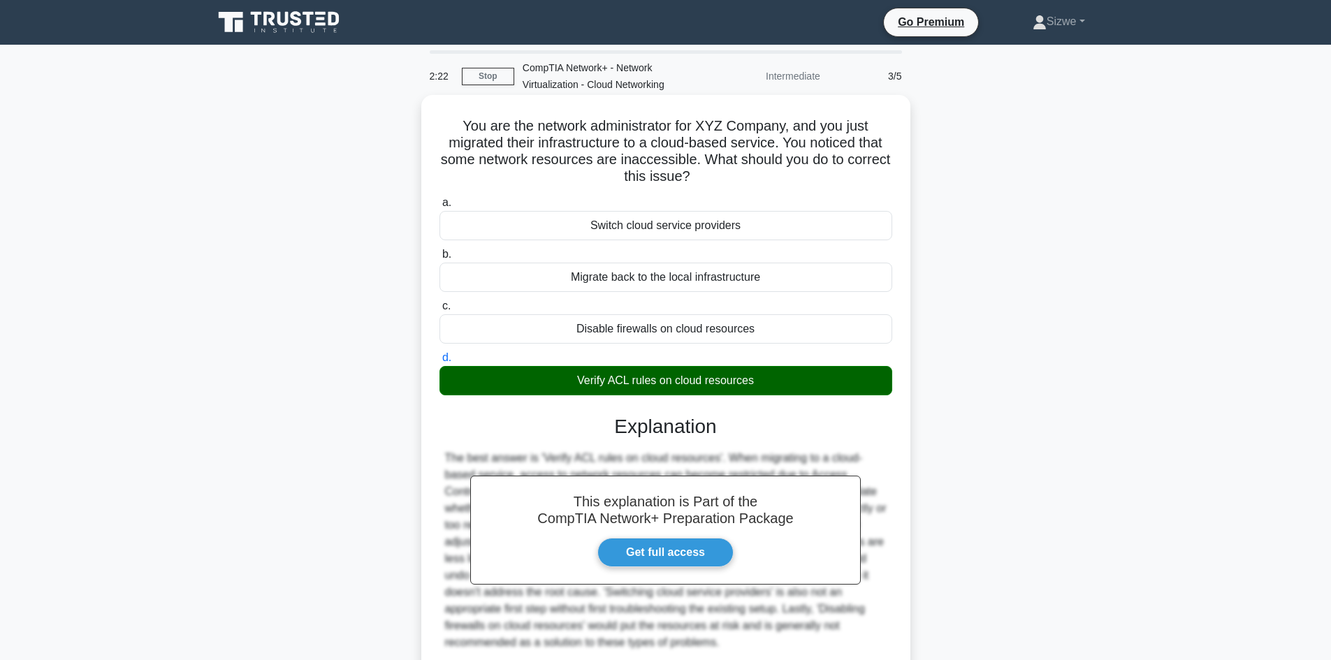
scroll to position [118, 0]
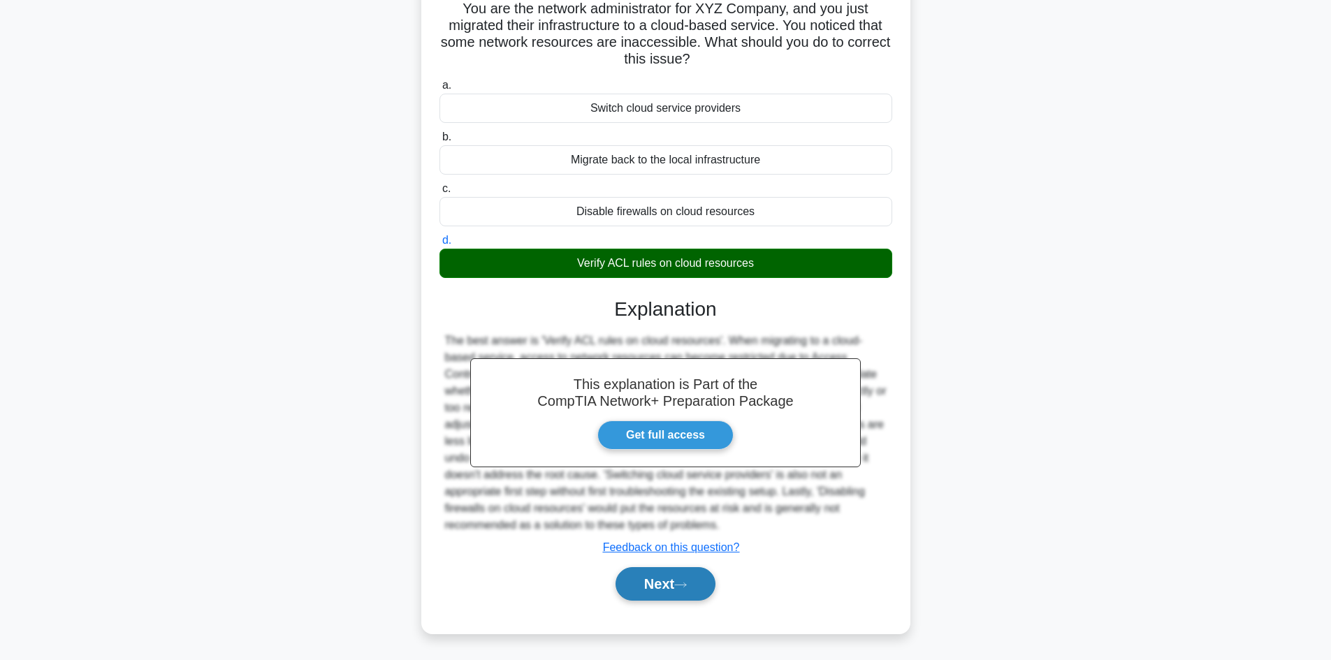
click at [668, 584] on button "Next" at bounding box center [666, 584] width 100 height 34
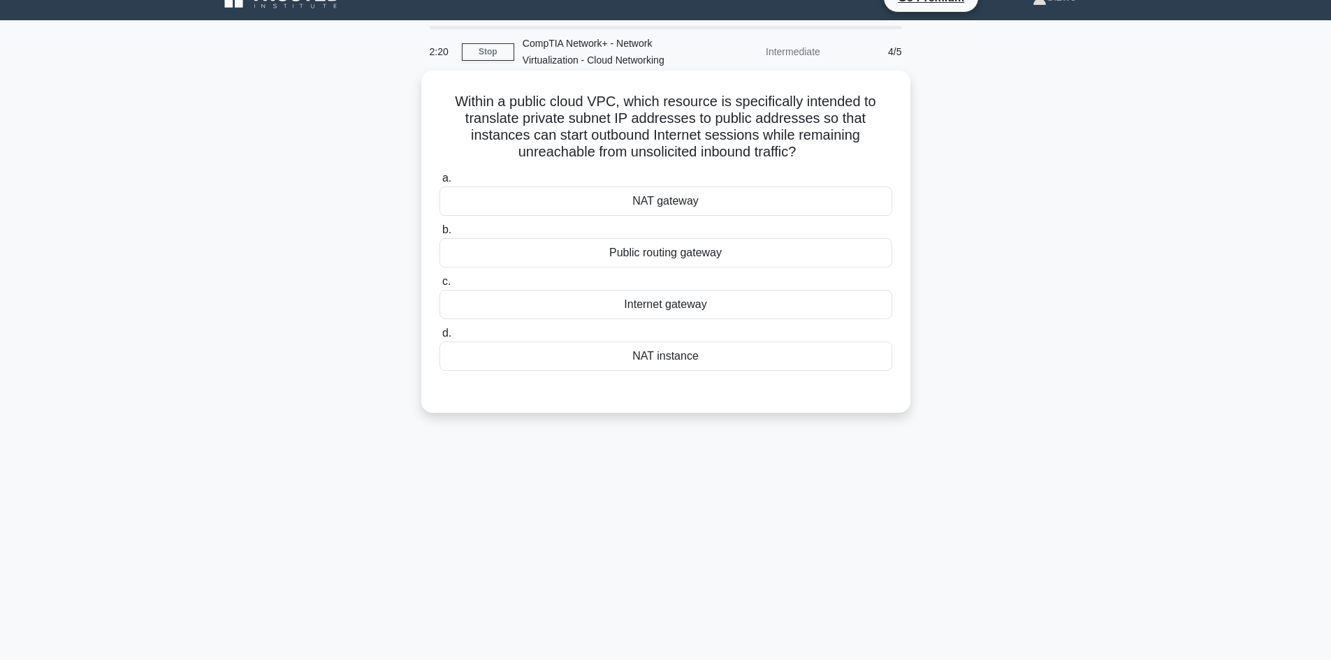
scroll to position [0, 0]
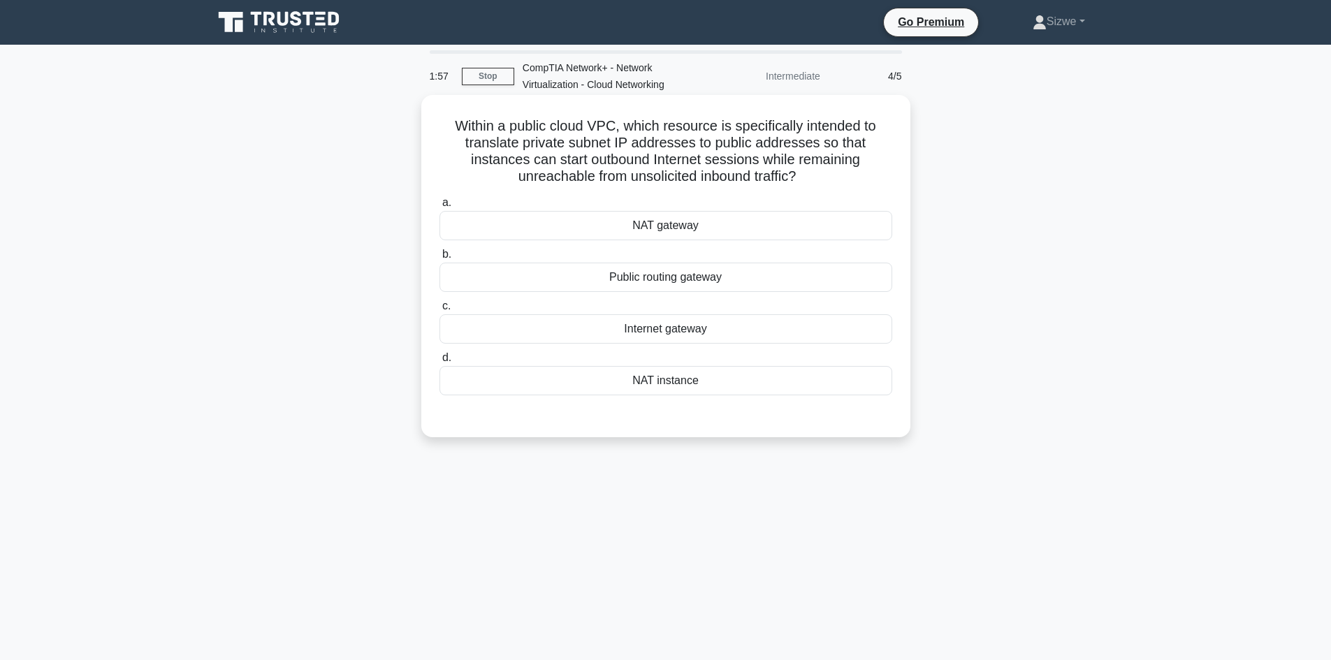
click at [690, 230] on div "NAT gateway" at bounding box center [666, 225] width 453 height 29
click at [440, 208] on input "a. NAT gateway" at bounding box center [440, 202] width 0 height 9
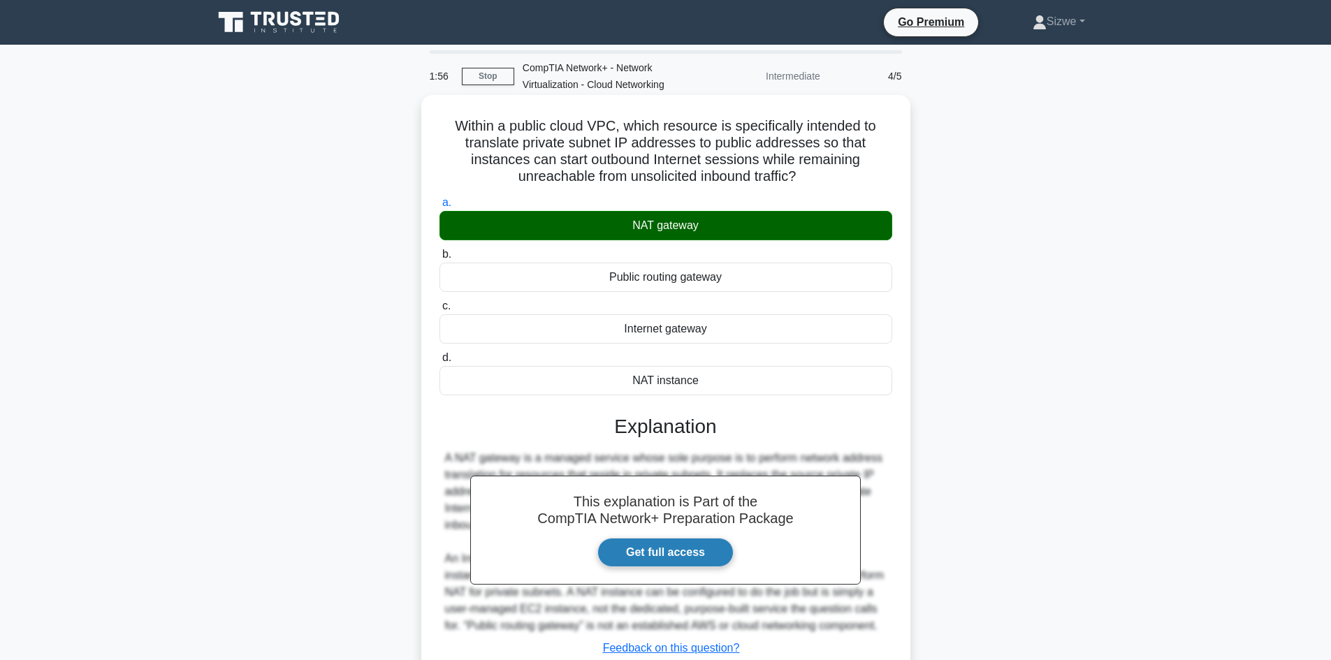
scroll to position [101, 0]
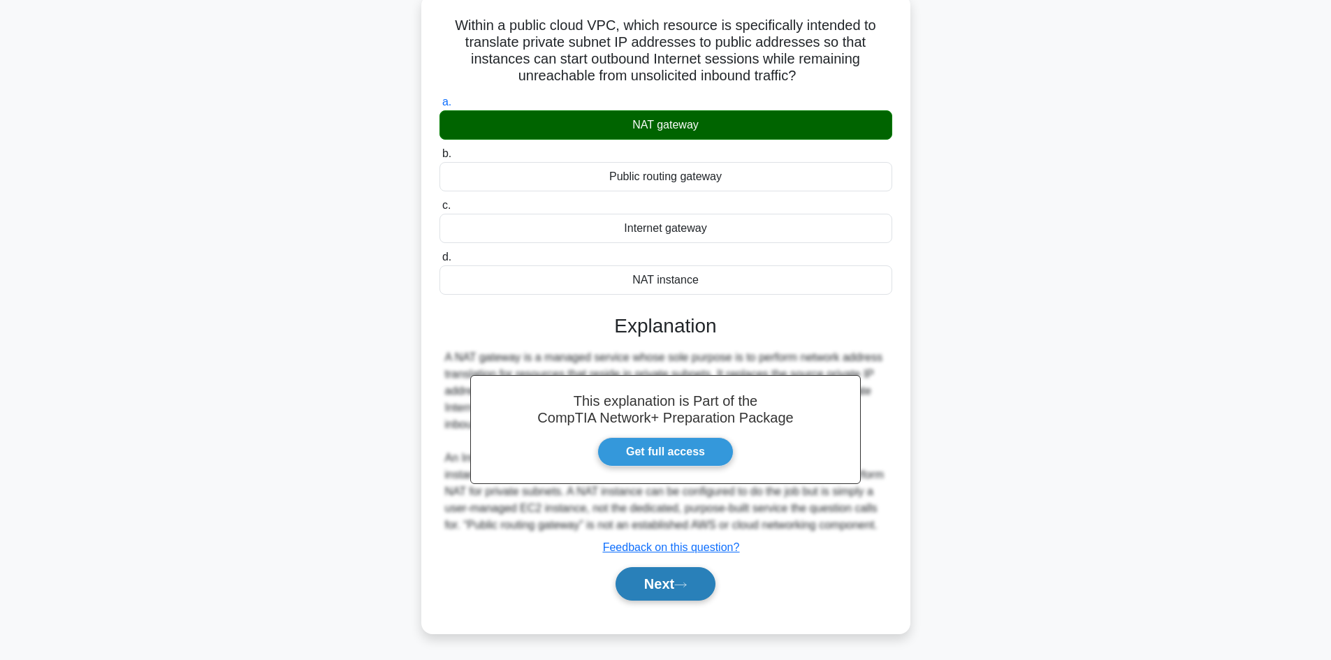
click at [662, 600] on button "Next" at bounding box center [666, 584] width 100 height 34
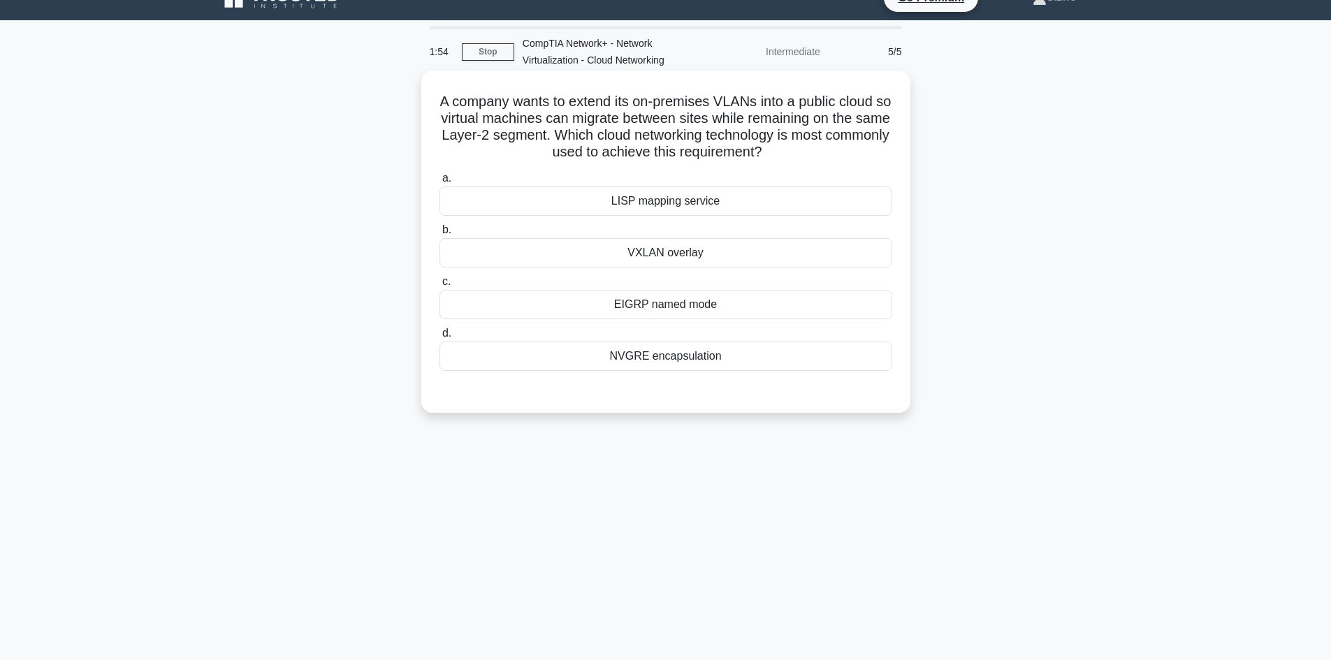
scroll to position [0, 0]
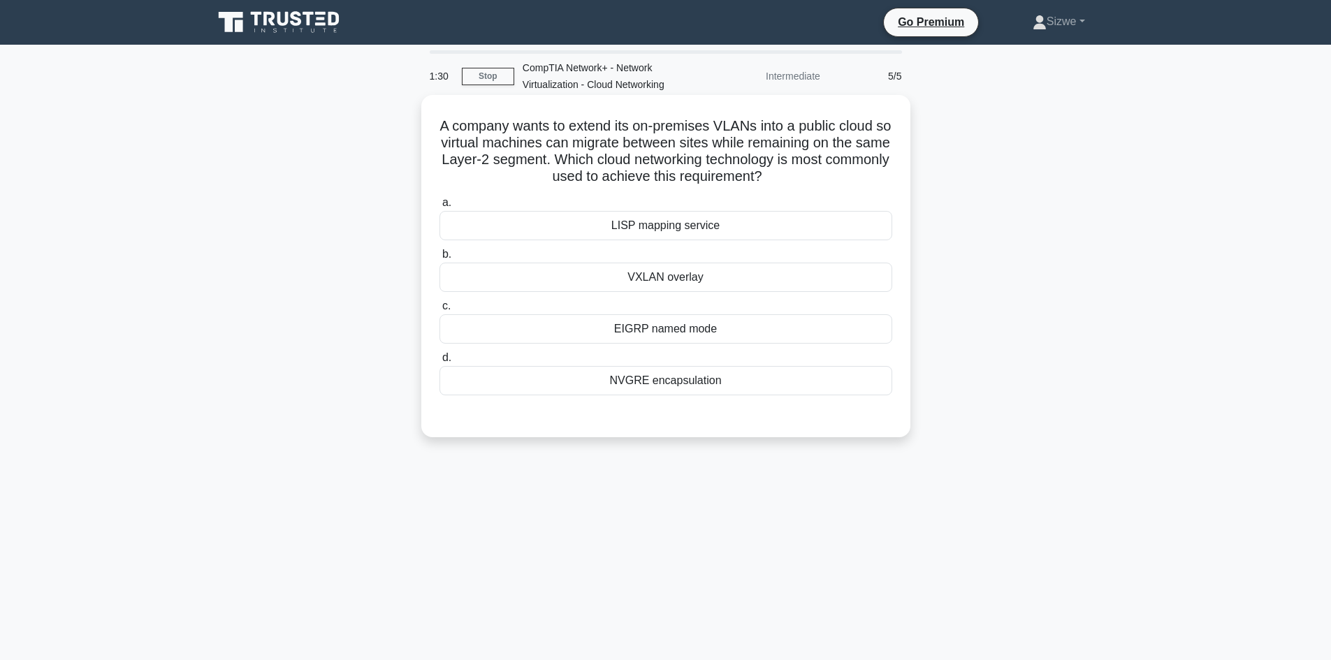
click at [691, 280] on div "VXLAN overlay" at bounding box center [666, 277] width 453 height 29
click at [440, 259] on input "b. VXLAN overlay" at bounding box center [440, 254] width 0 height 9
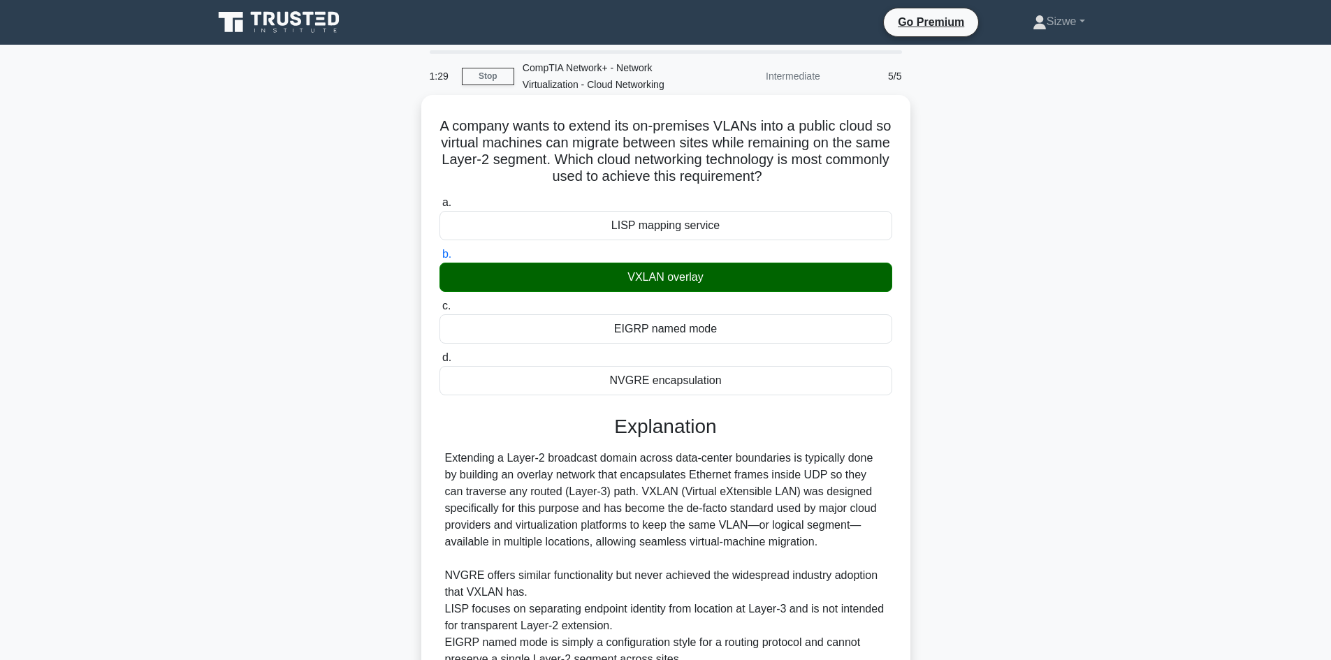
scroll to position [135, 0]
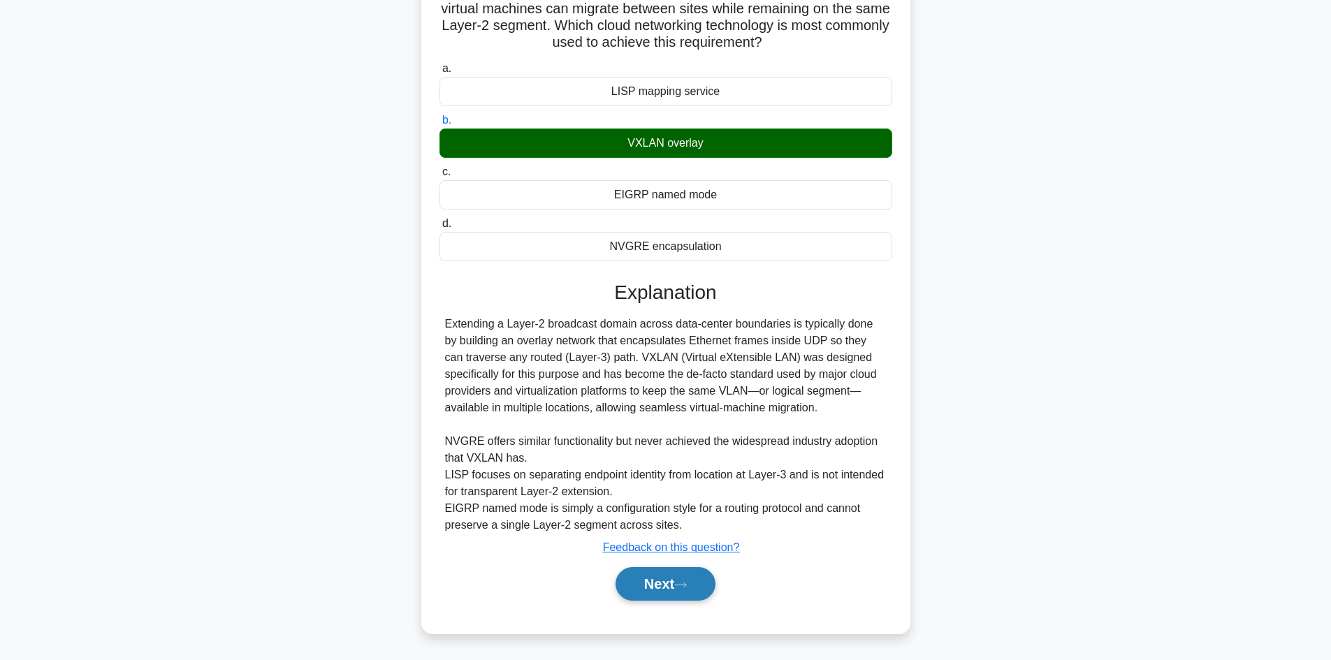
click at [652, 588] on button "Next" at bounding box center [666, 584] width 100 height 34
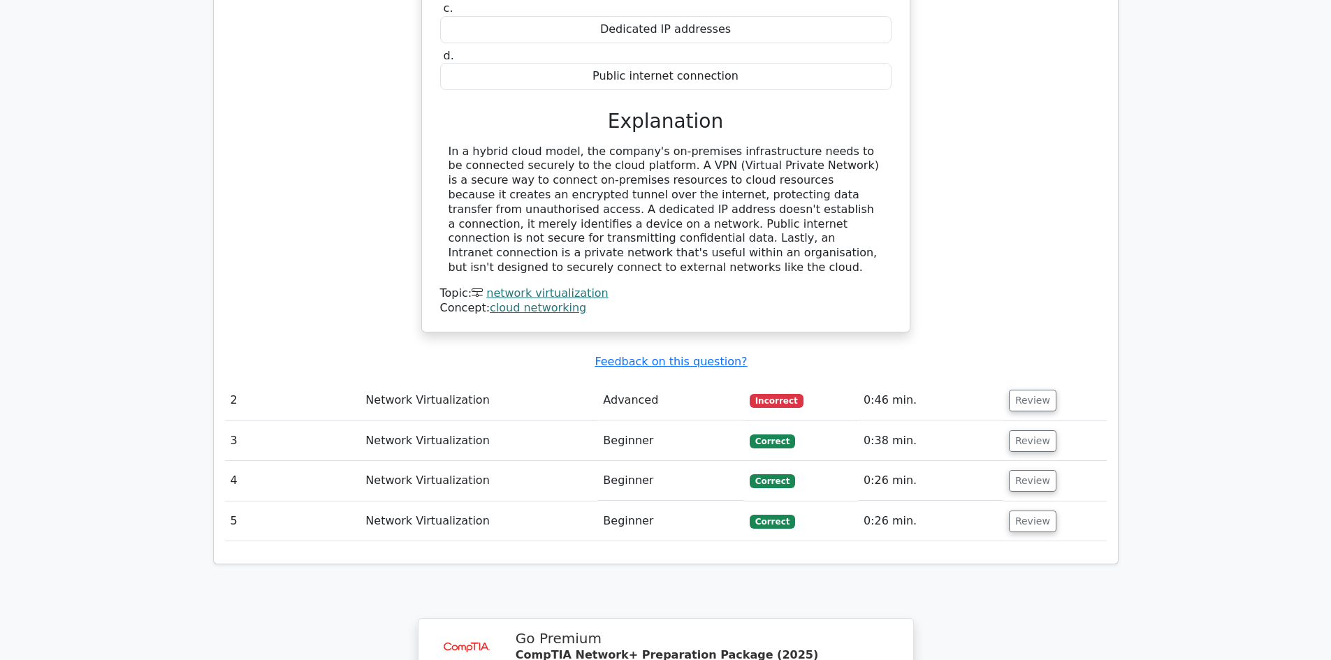
scroll to position [978, 0]
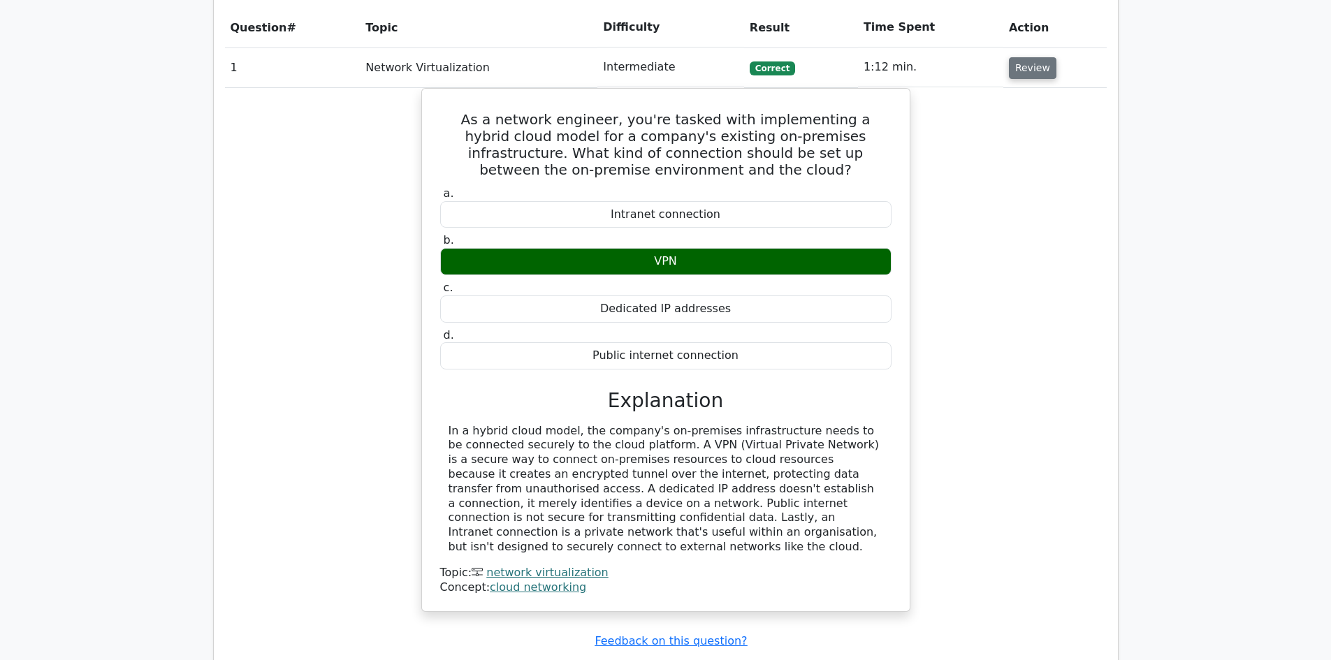
click at [1022, 57] on button "Review" at bounding box center [1033, 68] width 48 height 22
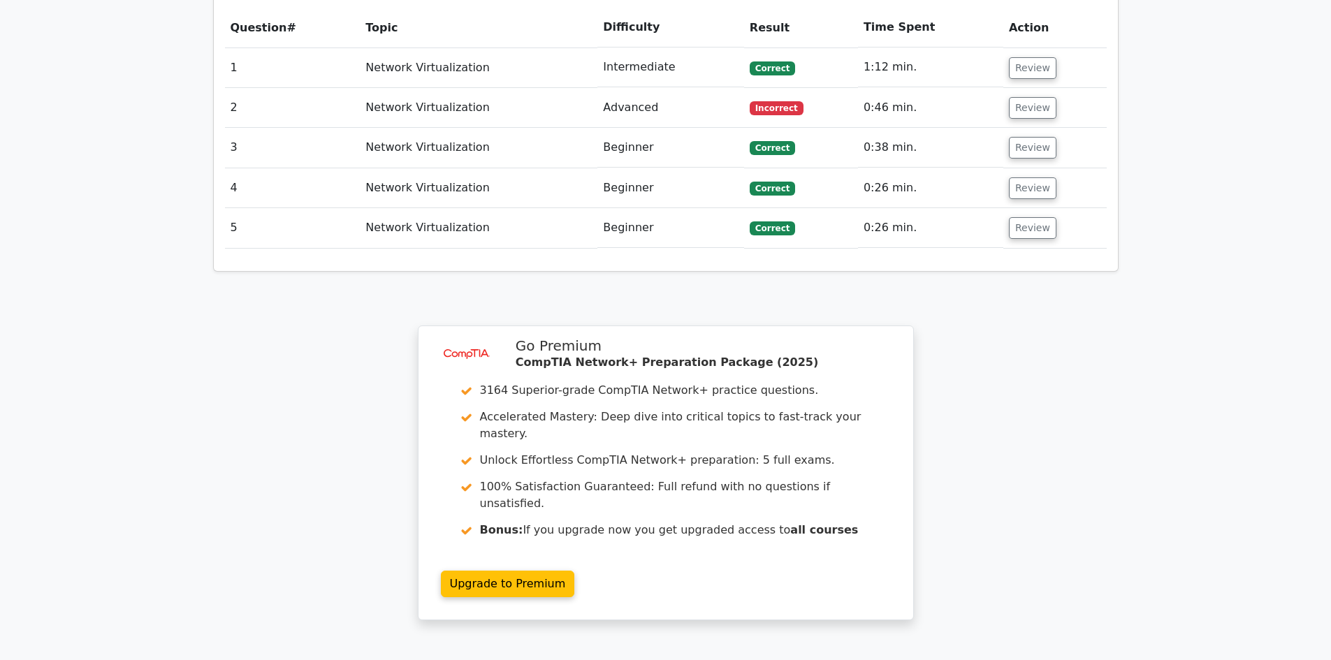
scroll to position [769, 0]
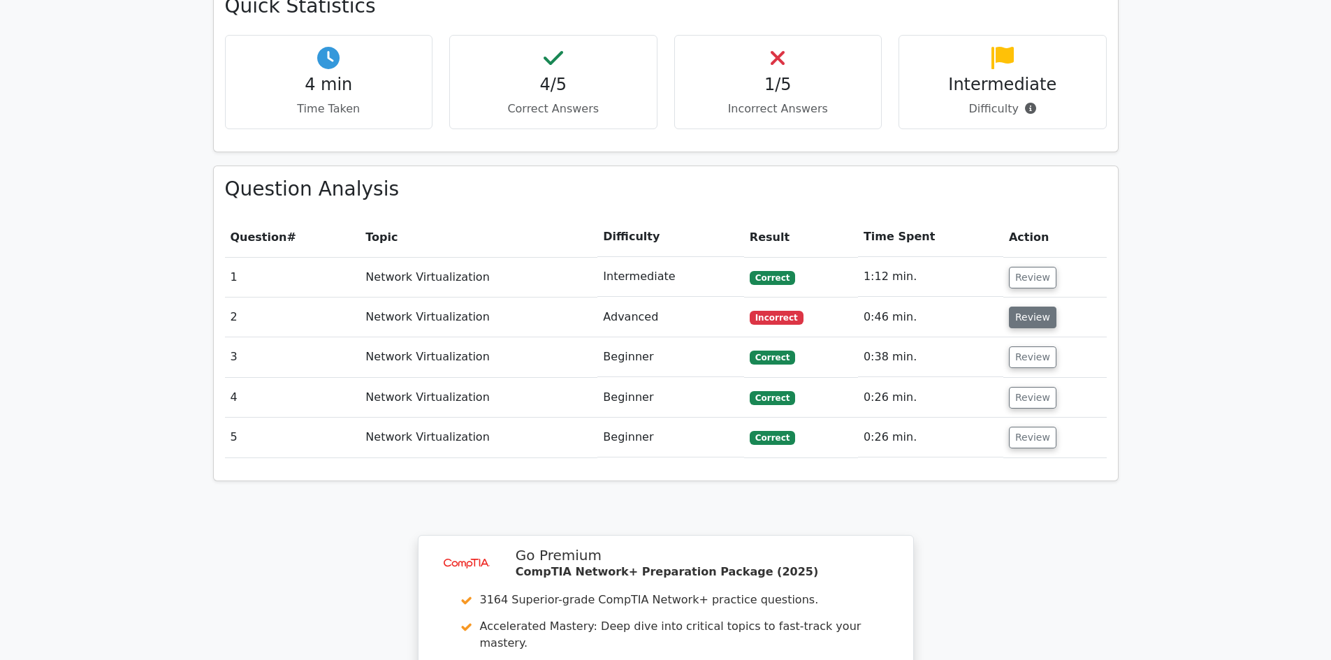
click at [1037, 307] on button "Review" at bounding box center [1033, 318] width 48 height 22
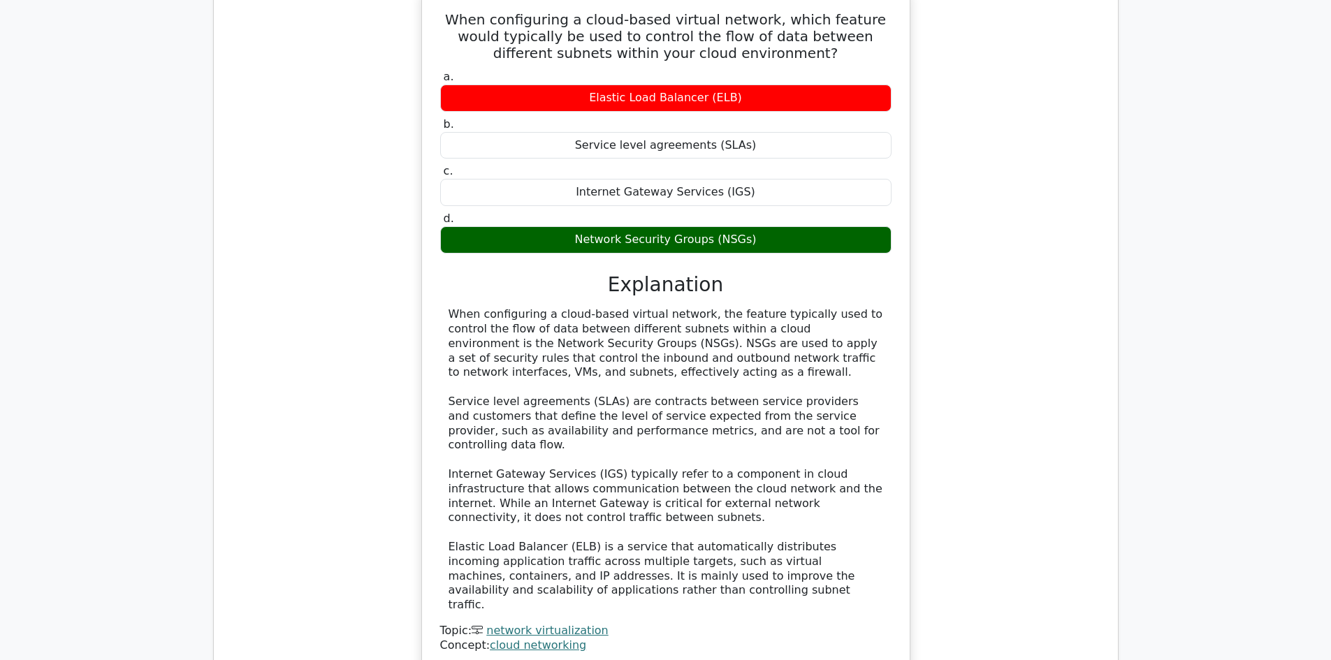
scroll to position [1398, 0]
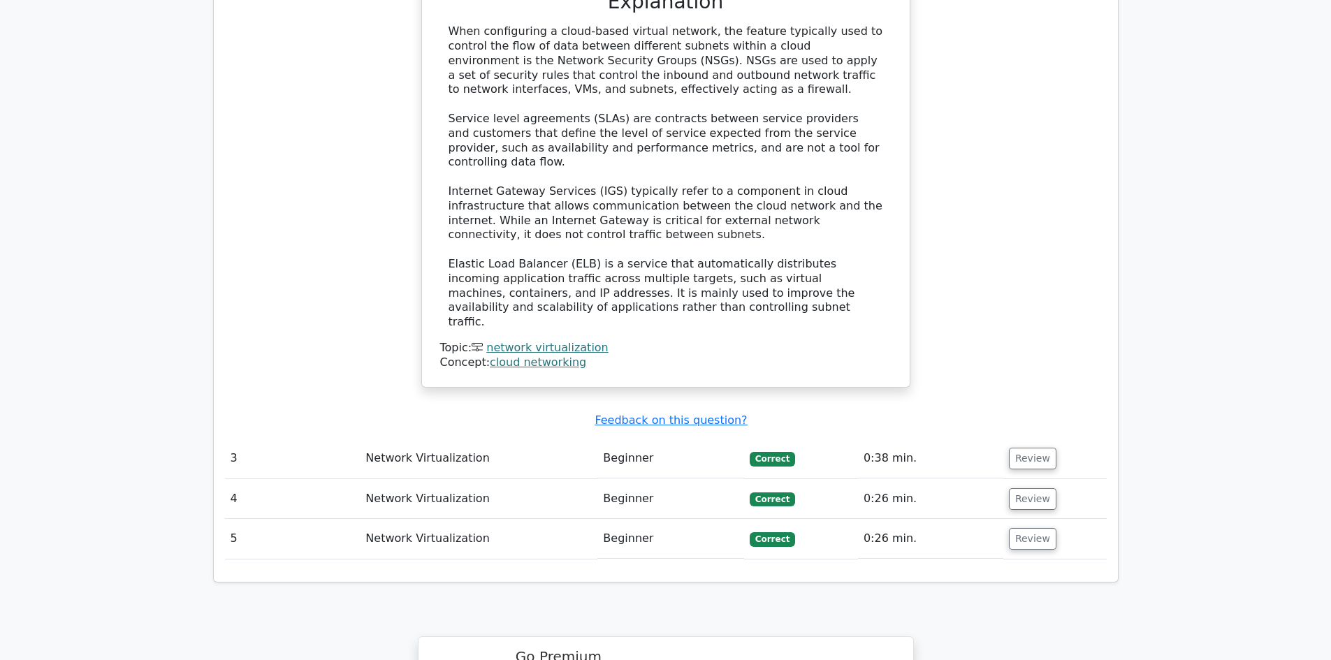
click at [584, 341] on link "network virtualization" at bounding box center [547, 347] width 122 height 13
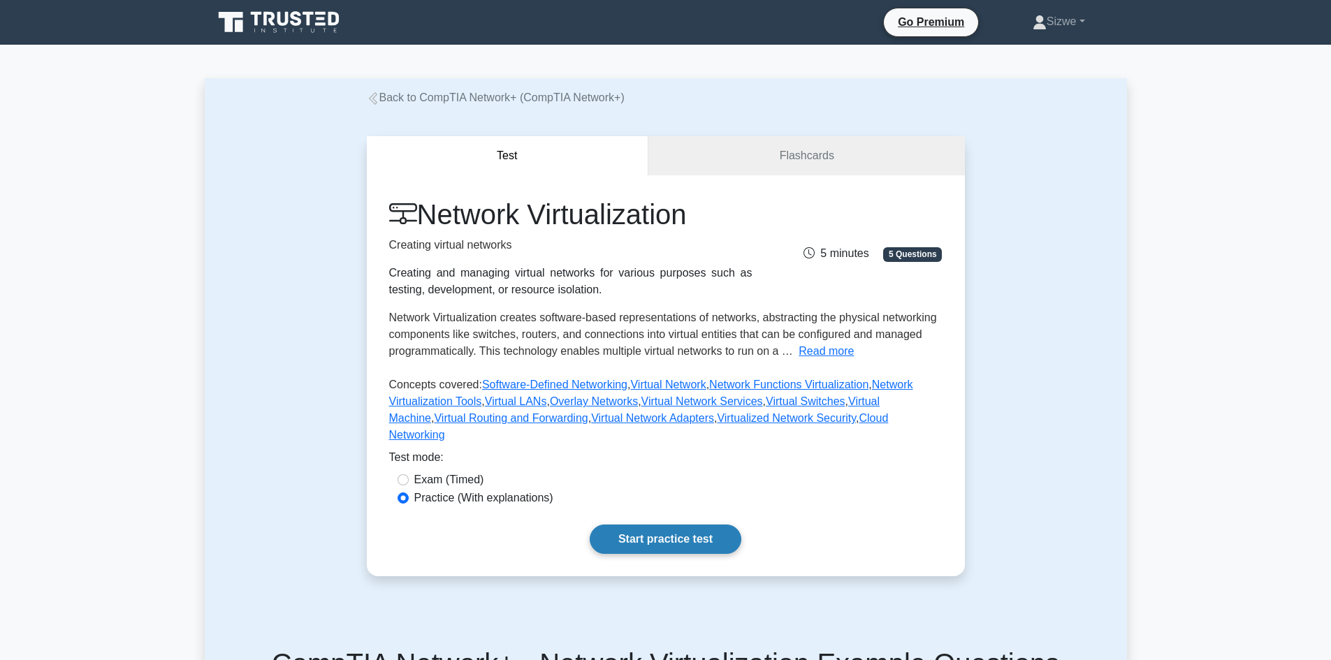
click at [707, 525] on link "Start practice test" at bounding box center [666, 539] width 152 height 29
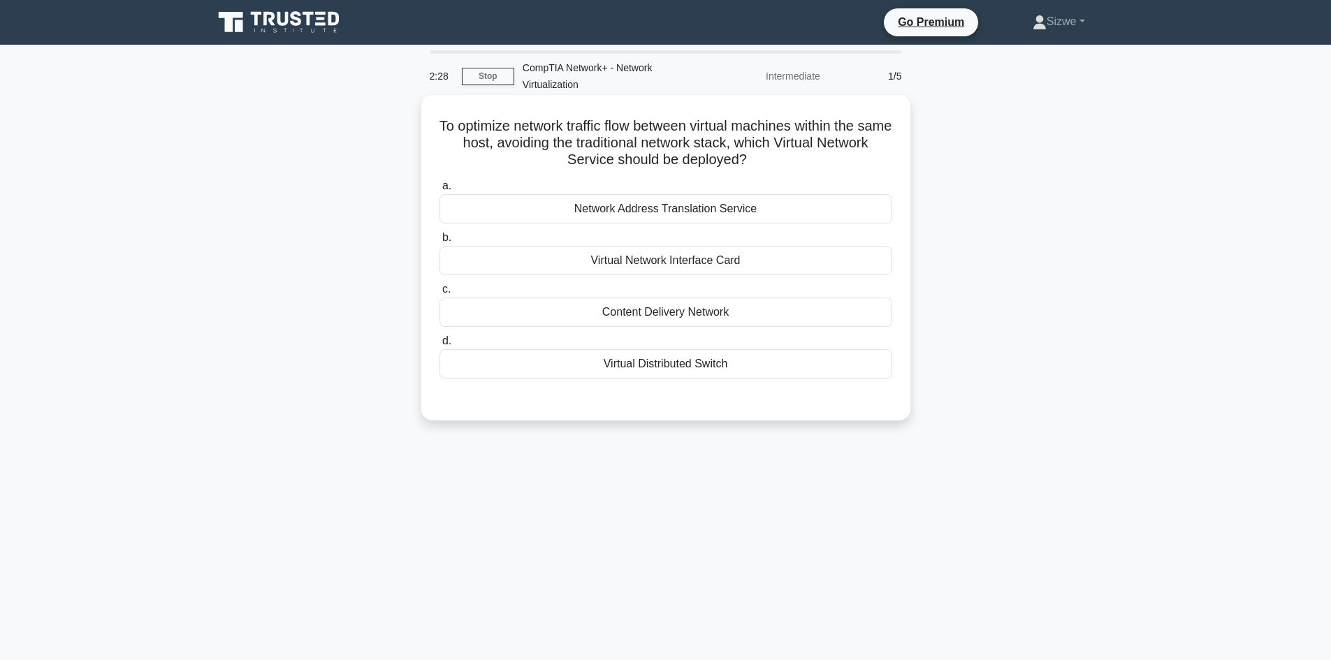
click at [690, 377] on div "Virtual Distributed Switch" at bounding box center [666, 363] width 453 height 29
click at [440, 346] on input "d. Virtual Distributed Switch" at bounding box center [440, 341] width 0 height 9
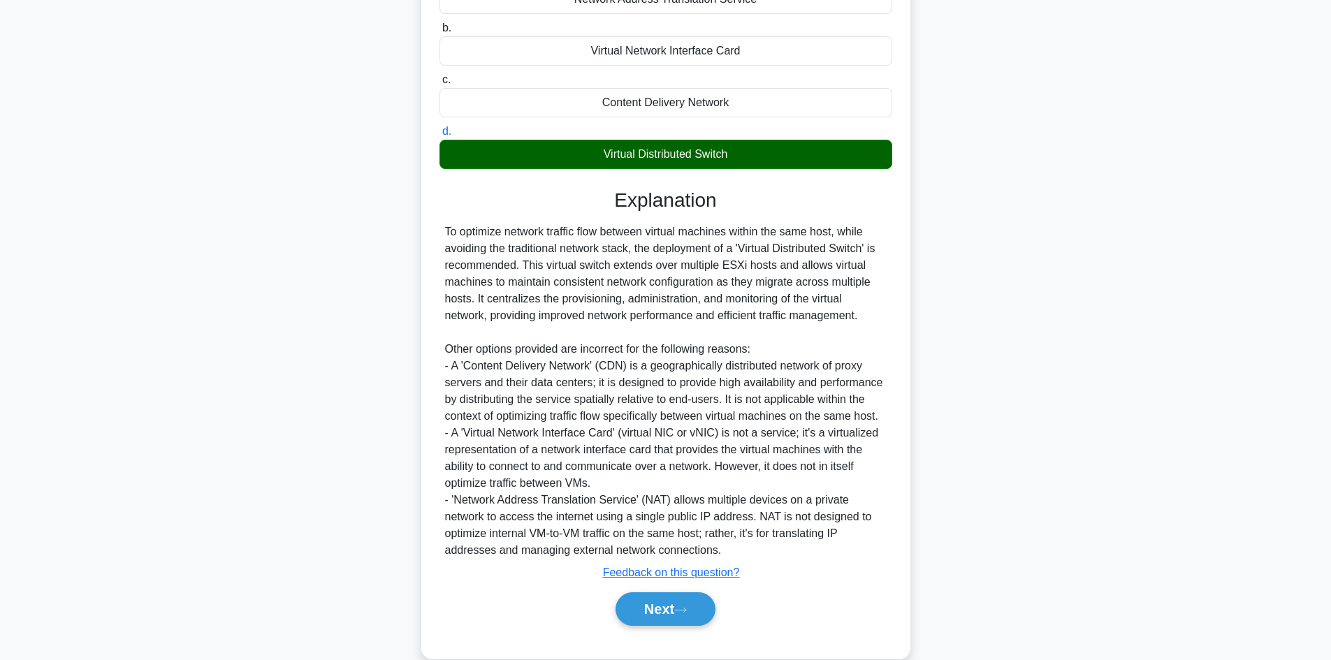
scroll to position [235, 0]
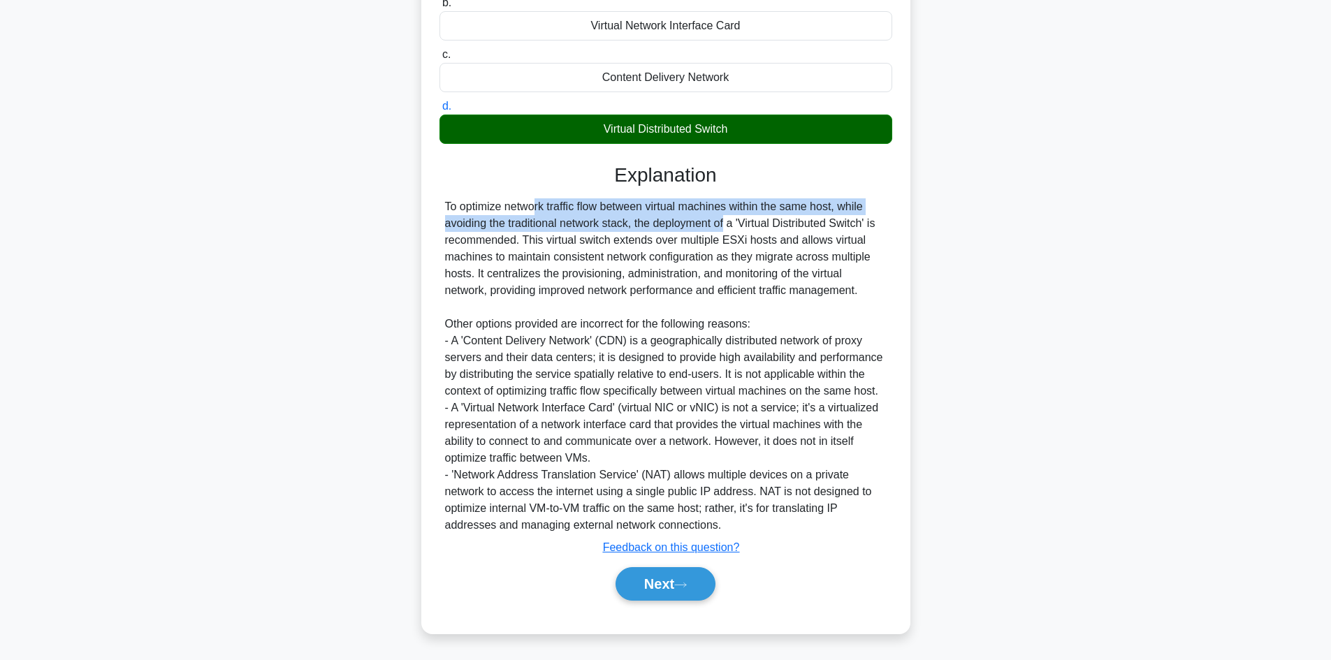
drag, startPoint x: 635, startPoint y: 224, endPoint x: 441, endPoint y: 196, distance: 196.4
click at [441, 196] on div "Explanation To optimize network traffic flow between virtual machines within th…" at bounding box center [666, 385] width 453 height 443
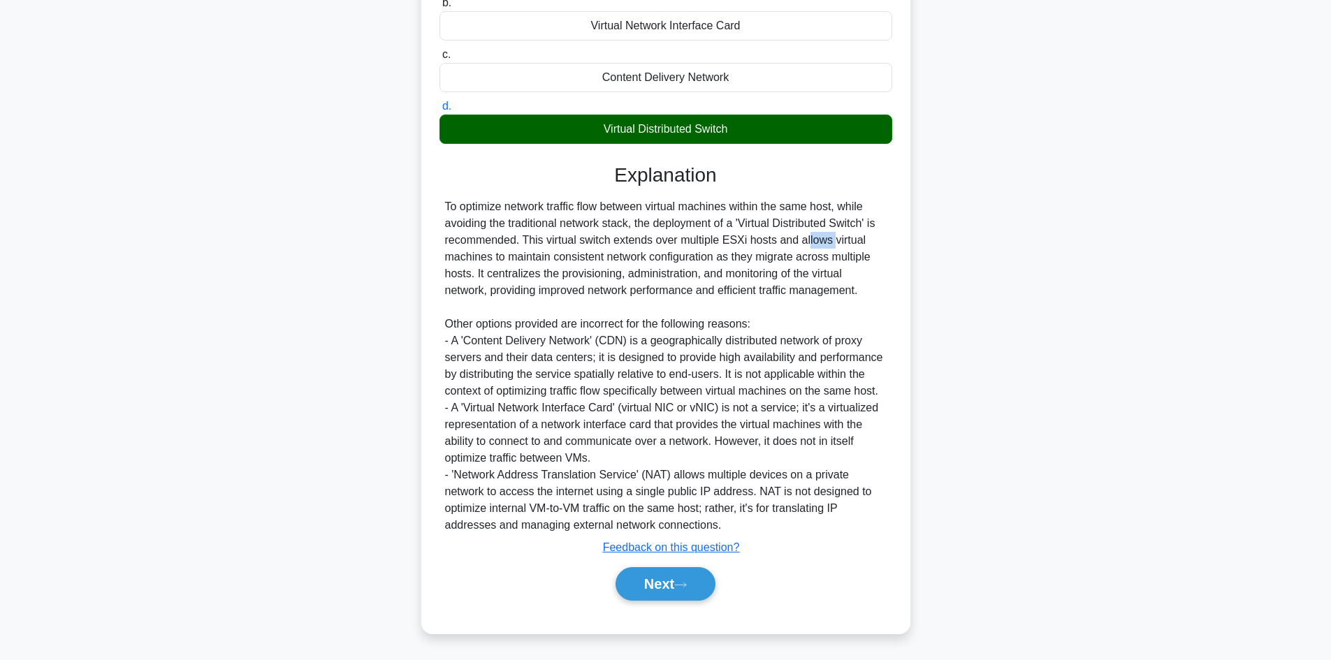
drag, startPoint x: 746, startPoint y: 240, endPoint x: 723, endPoint y: 240, distance: 23.1
click at [723, 240] on div "To optimize network traffic flow between virtual machines within the same host,…" at bounding box center [666, 365] width 442 height 335
copy div "ESXi"
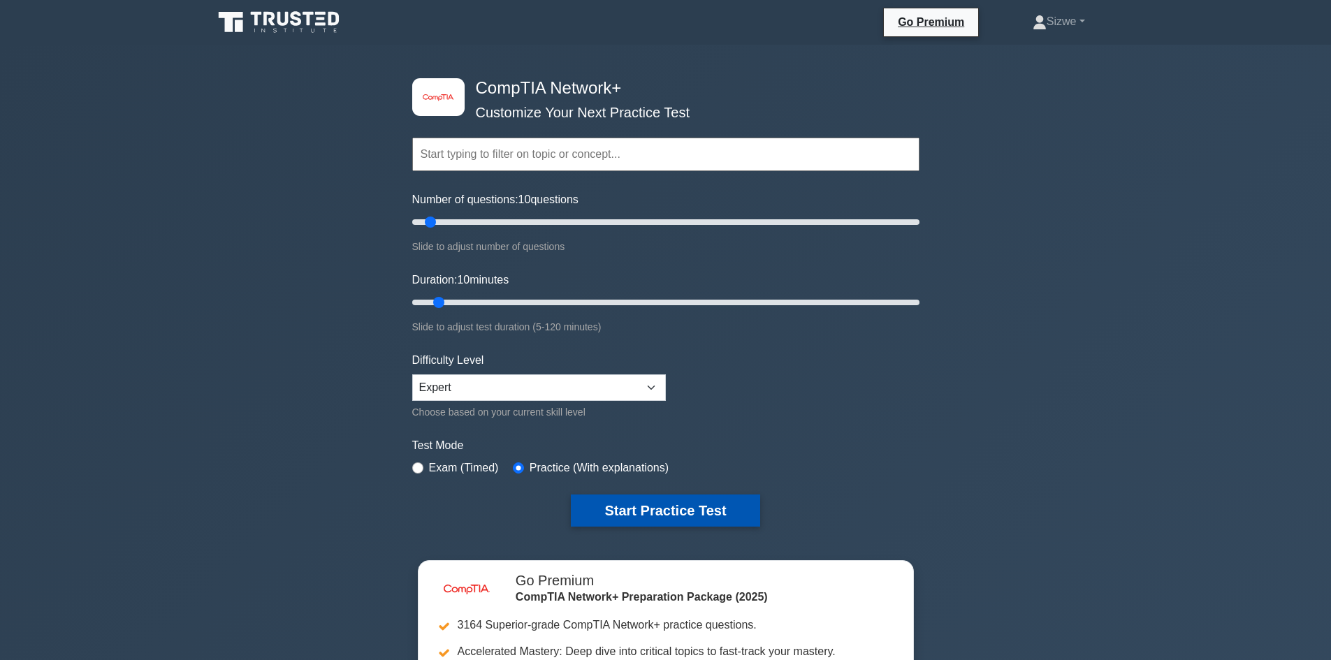
click at [671, 514] on button "Start Practice Test" at bounding box center [665, 511] width 189 height 32
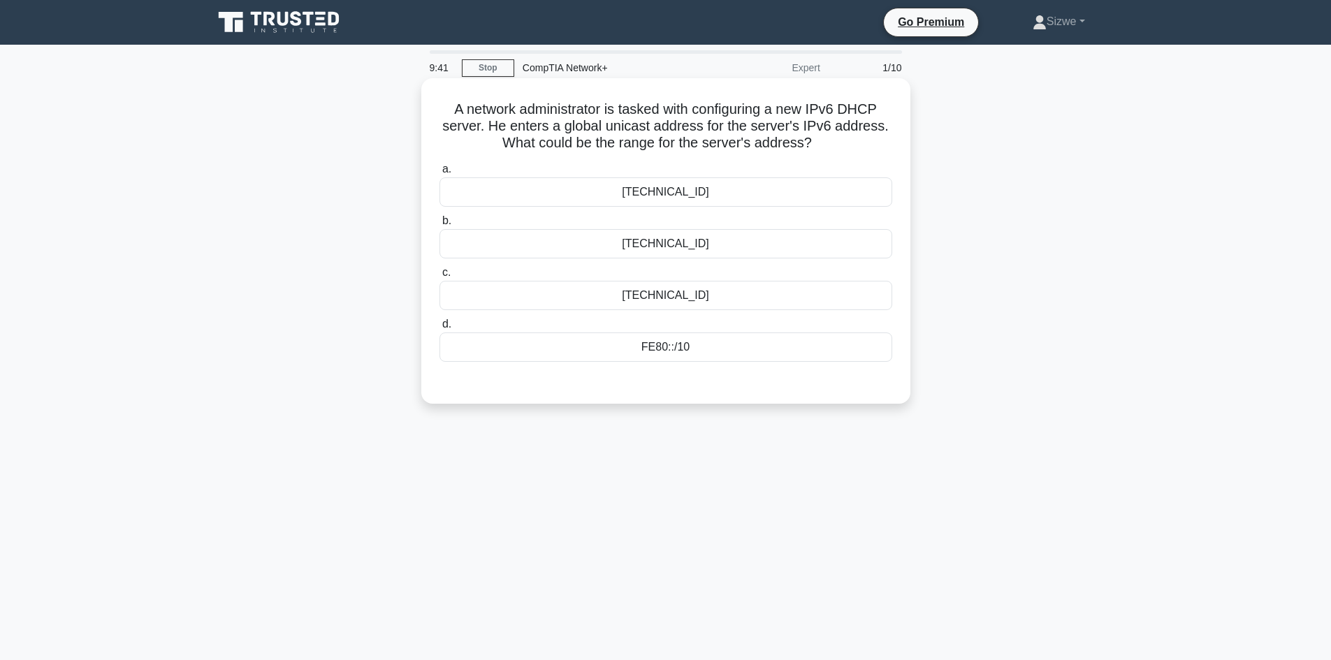
click at [704, 252] on div "[TECHNICAL_ID]" at bounding box center [666, 243] width 453 height 29
click at [440, 226] on input "b. 2000::/3" at bounding box center [440, 221] width 0 height 9
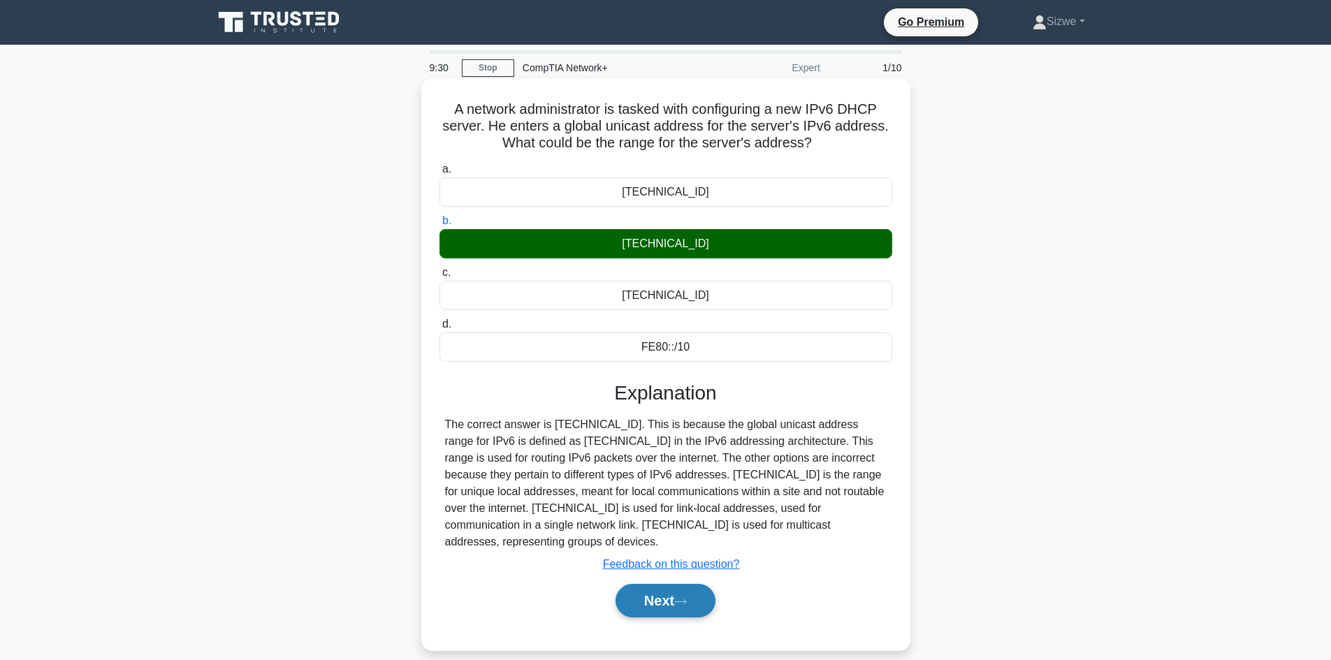
click at [667, 586] on button "Next" at bounding box center [666, 601] width 100 height 34
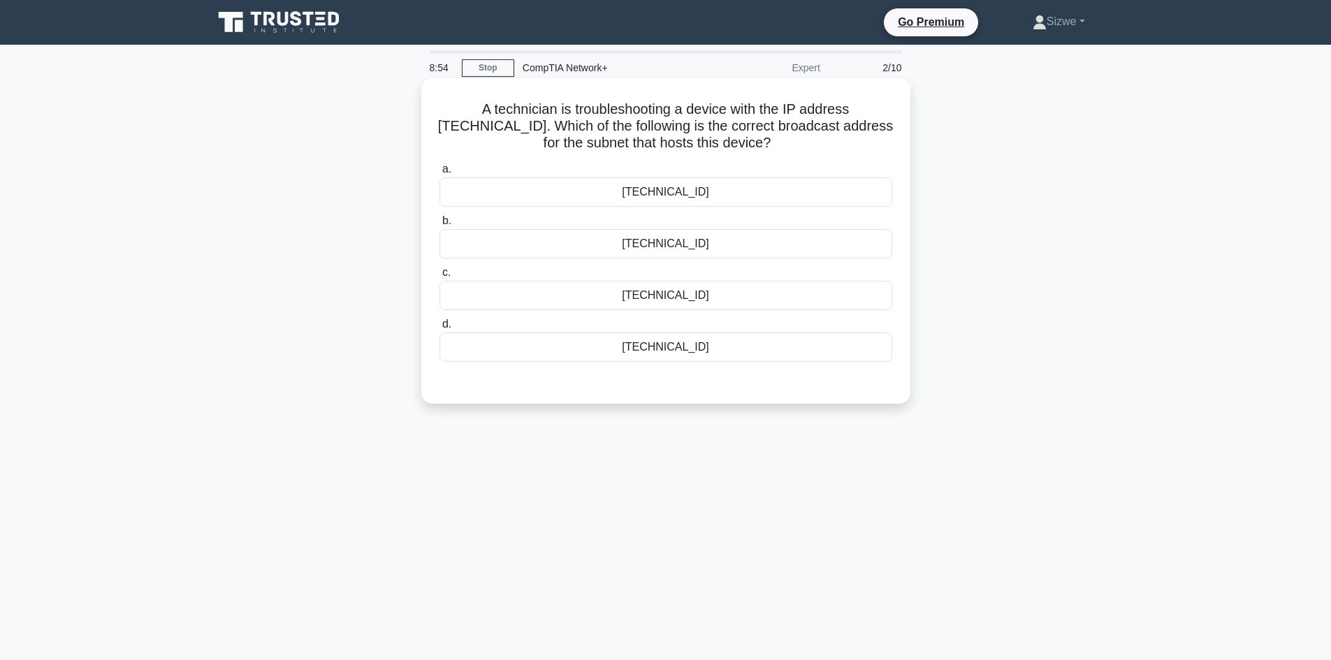
click at [678, 355] on div "172.30.47.255" at bounding box center [666, 347] width 453 height 29
click at [440, 329] on input "d. 172.30.47.255" at bounding box center [440, 324] width 0 height 9
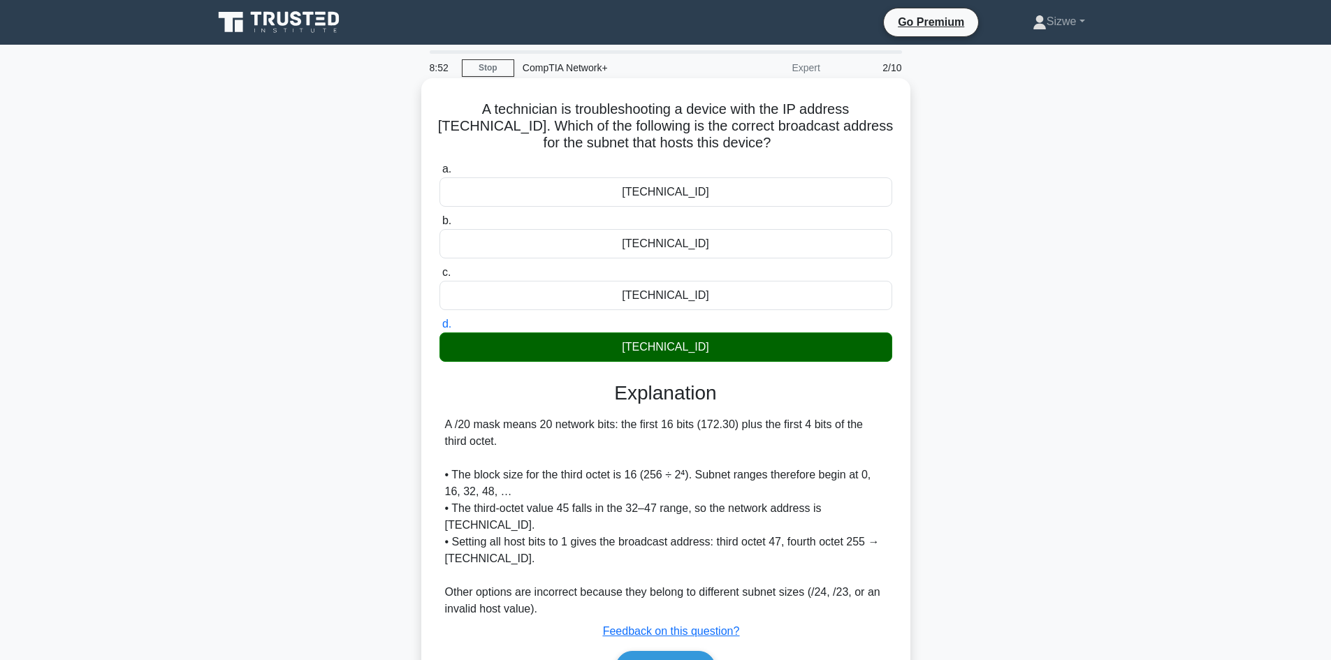
scroll to position [94, 0]
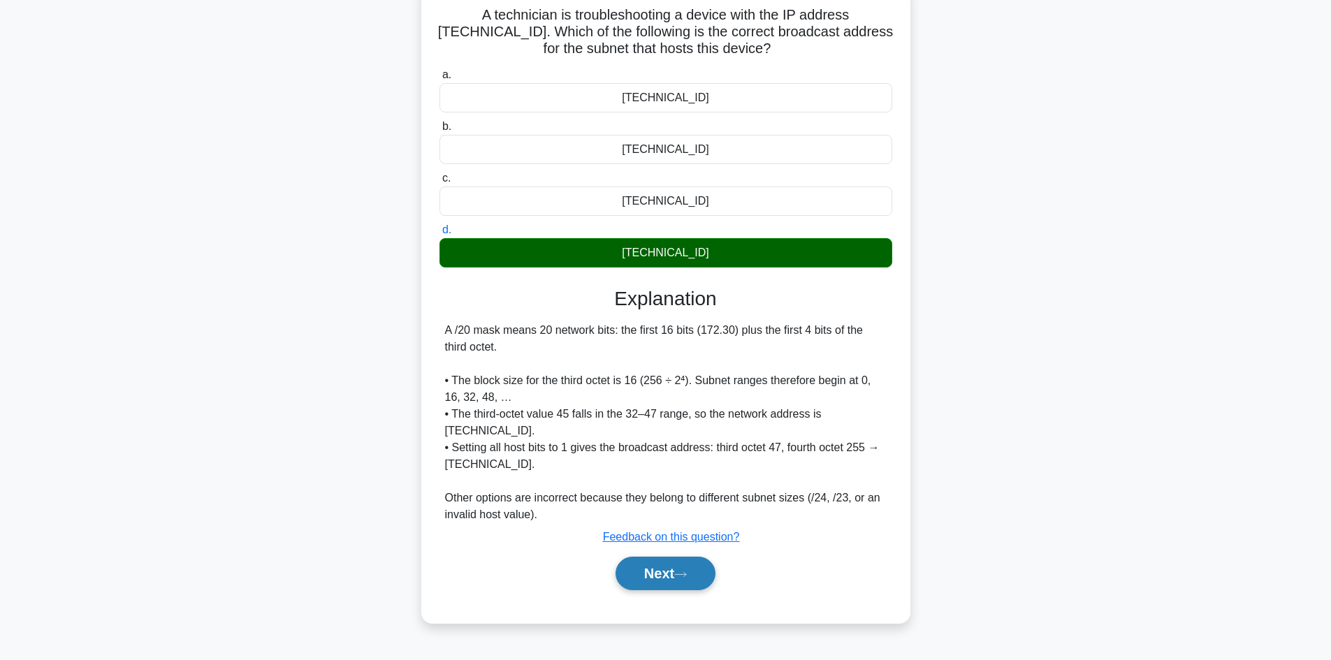
click at [662, 575] on button "Next" at bounding box center [666, 574] width 100 height 34
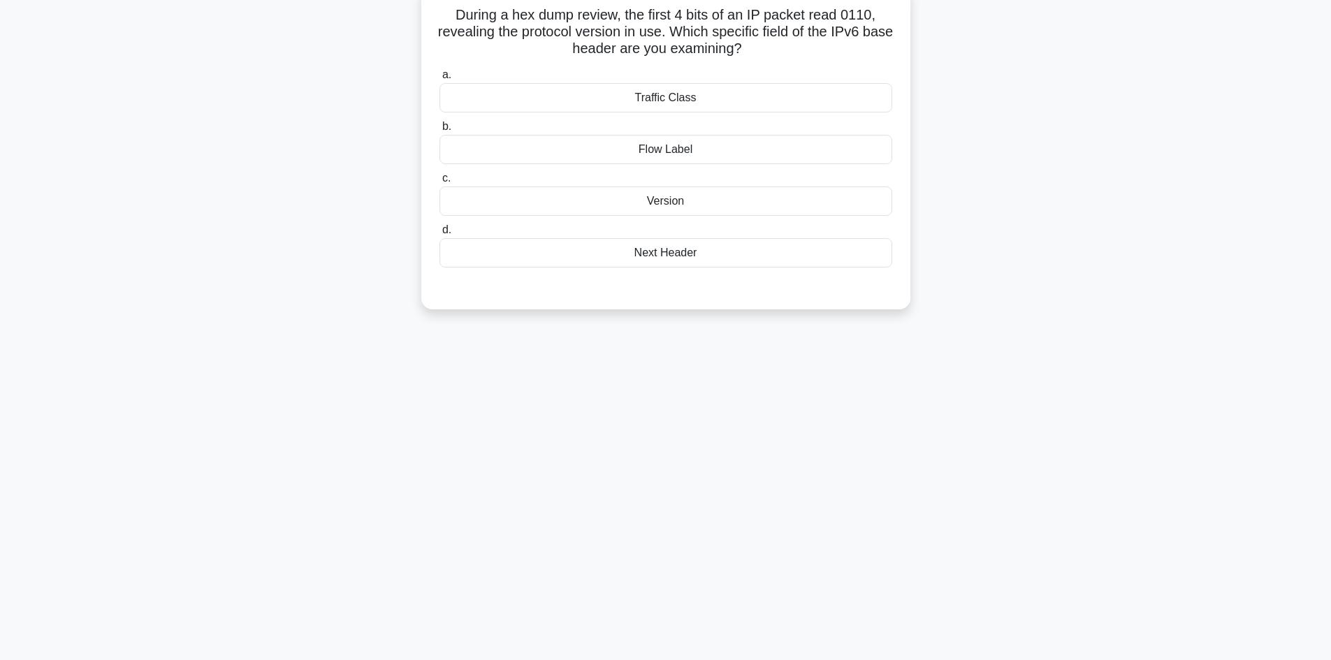
click at [673, 257] on div "Next Header" at bounding box center [666, 252] width 453 height 29
click at [440, 235] on input "d. Next Header" at bounding box center [440, 230] width 0 height 9
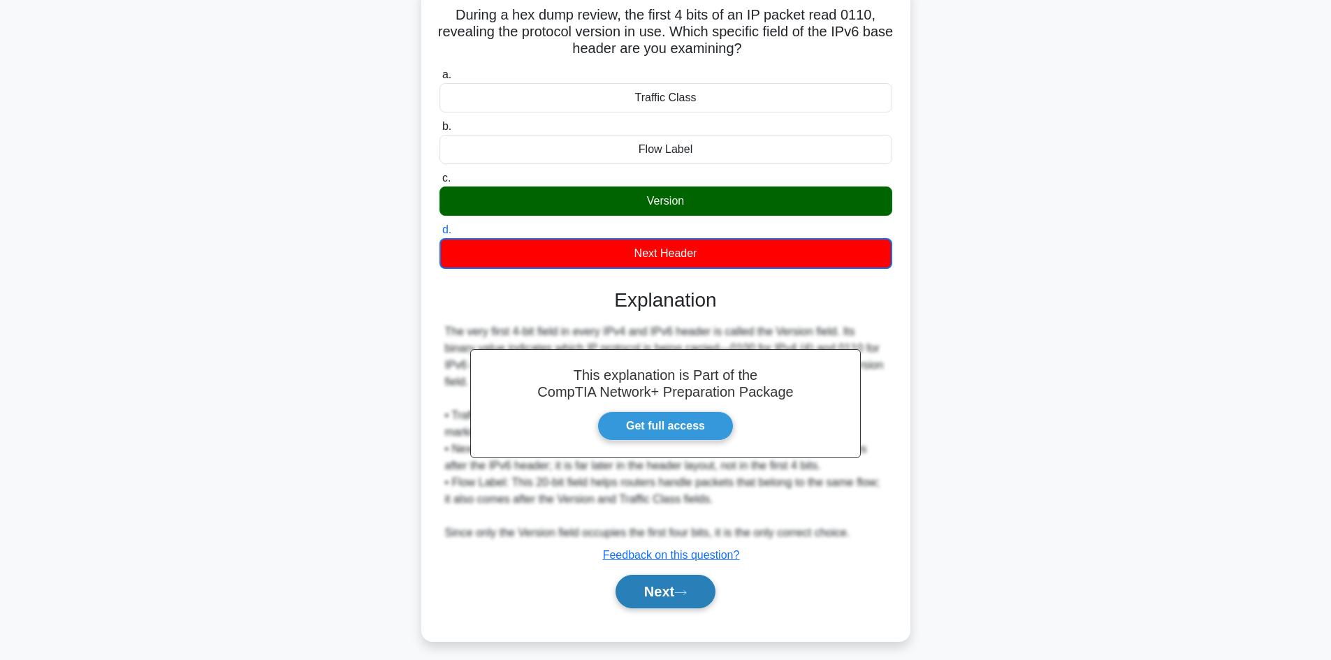
click at [645, 575] on button "Next" at bounding box center [666, 592] width 100 height 34
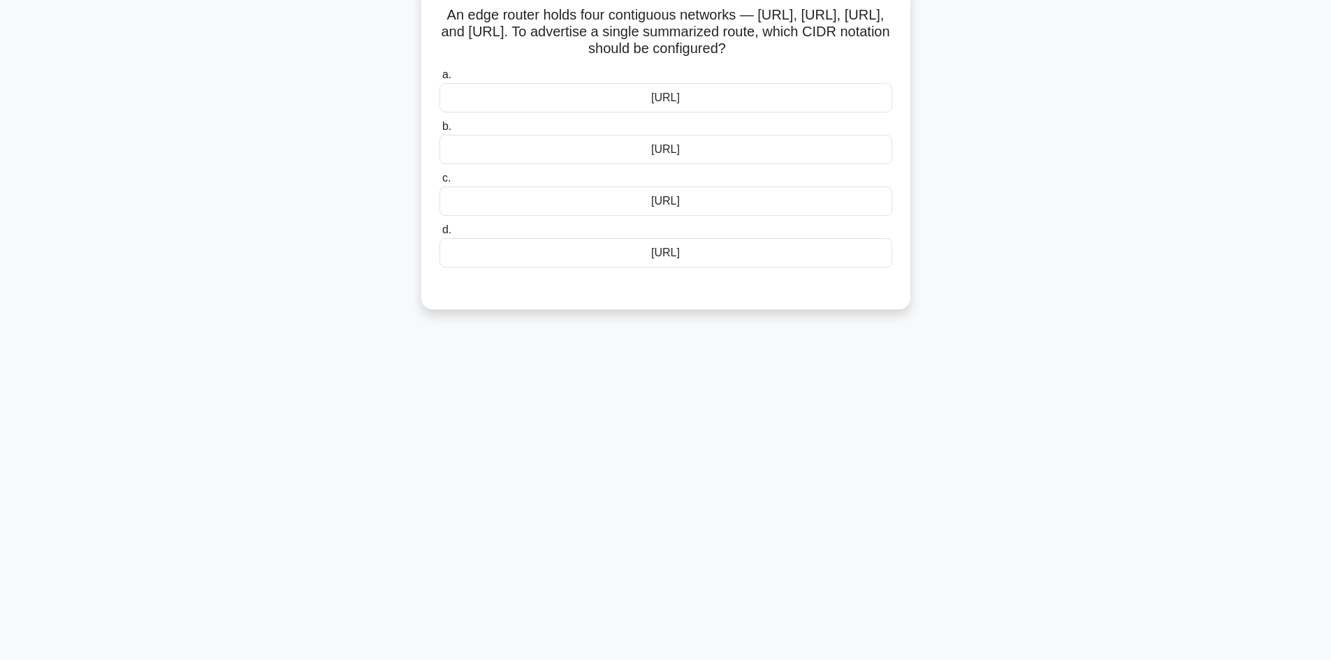
scroll to position [0, 0]
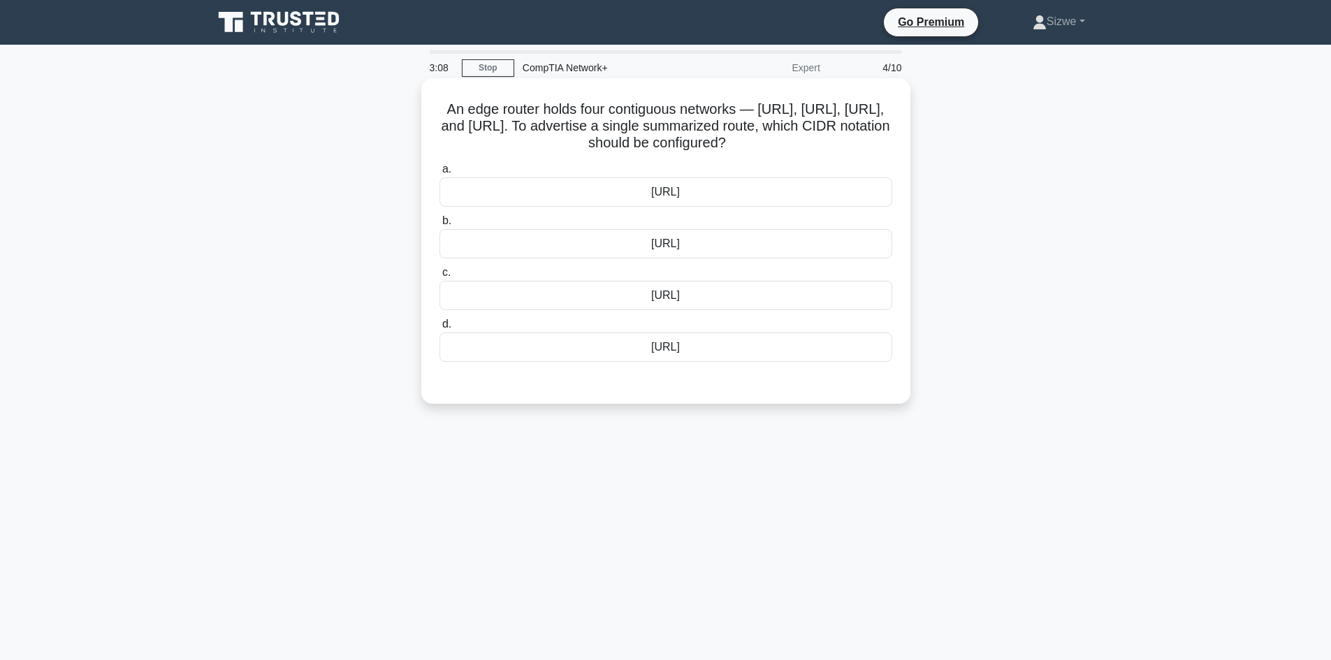
click at [676, 310] on div "203.0.113.0/22" at bounding box center [666, 295] width 453 height 29
click at [440, 277] on input "c. 203.0.113.0/22" at bounding box center [440, 272] width 0 height 9
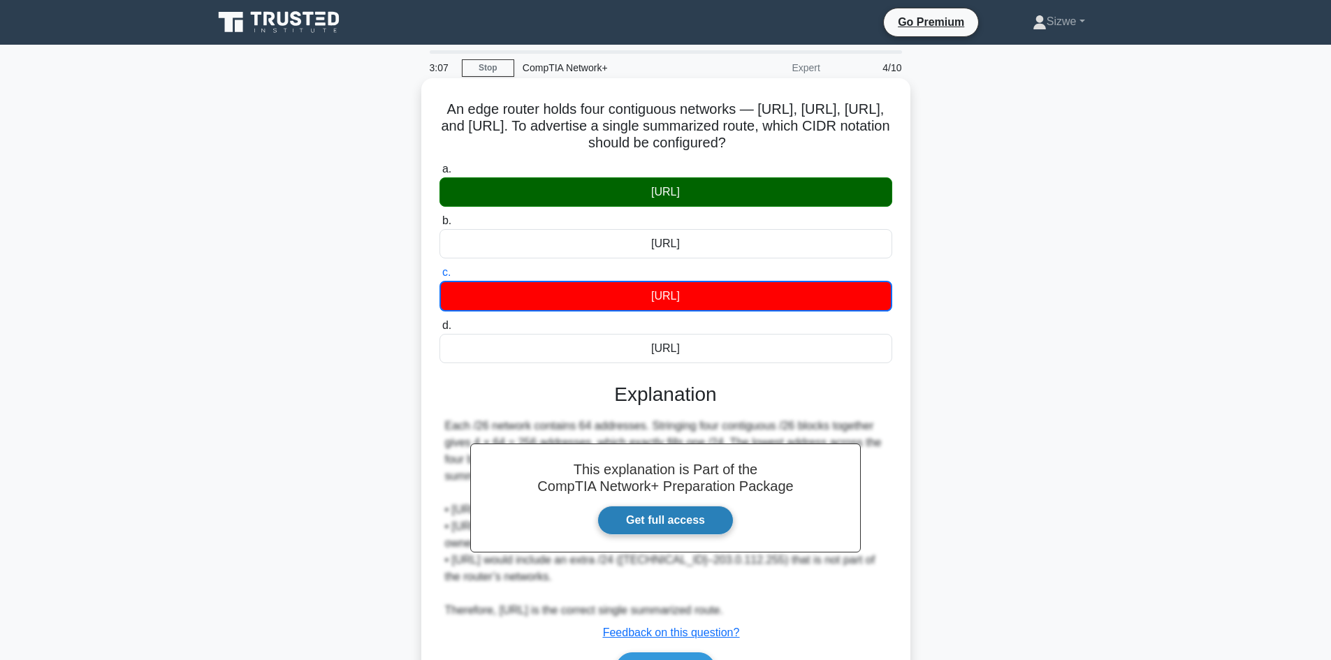
scroll to position [103, 0]
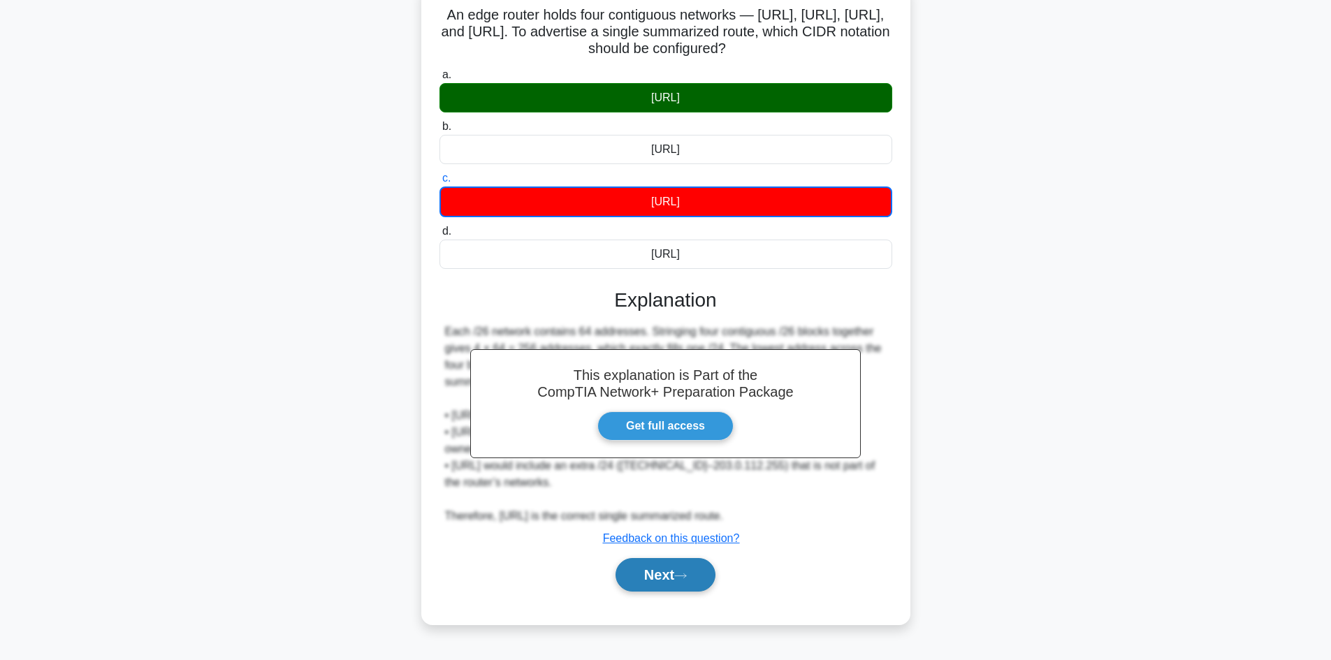
click at [687, 580] on icon at bounding box center [680, 576] width 13 height 8
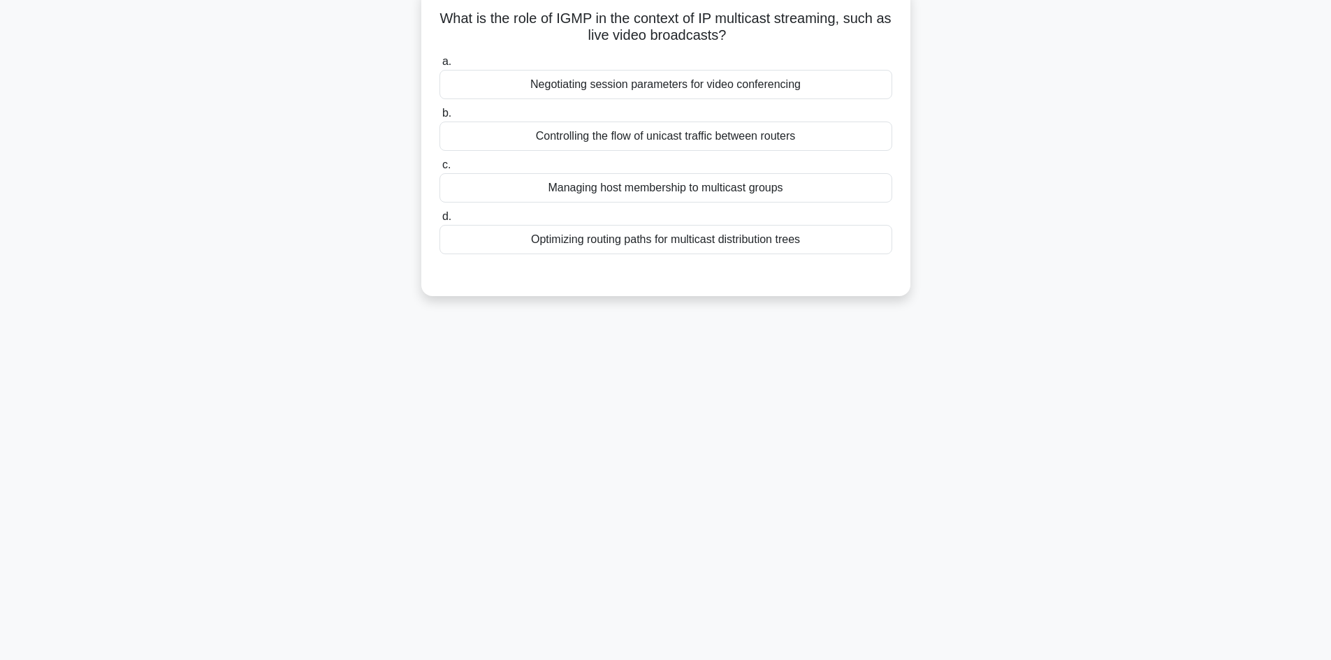
scroll to position [0, 0]
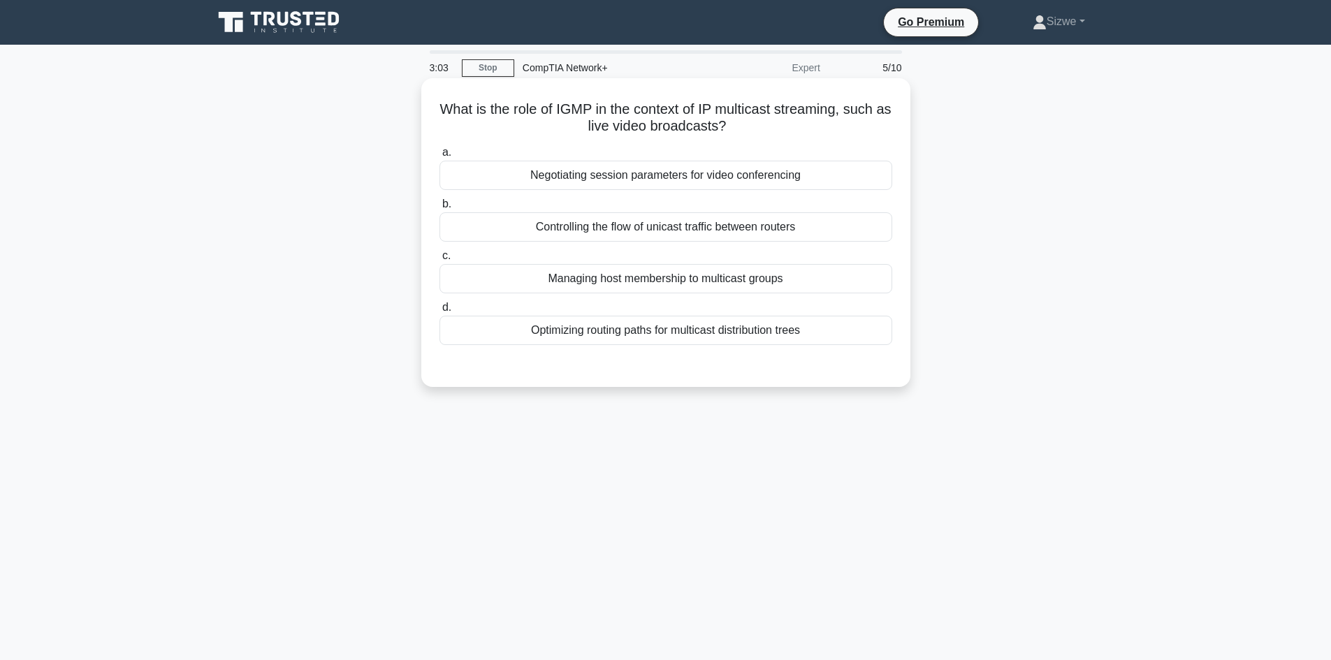
click at [653, 176] on div "Negotiating session parameters for video conferencing" at bounding box center [666, 175] width 453 height 29
click at [440, 157] on input "a. Negotiating session parameters for video conferencing" at bounding box center [440, 152] width 0 height 9
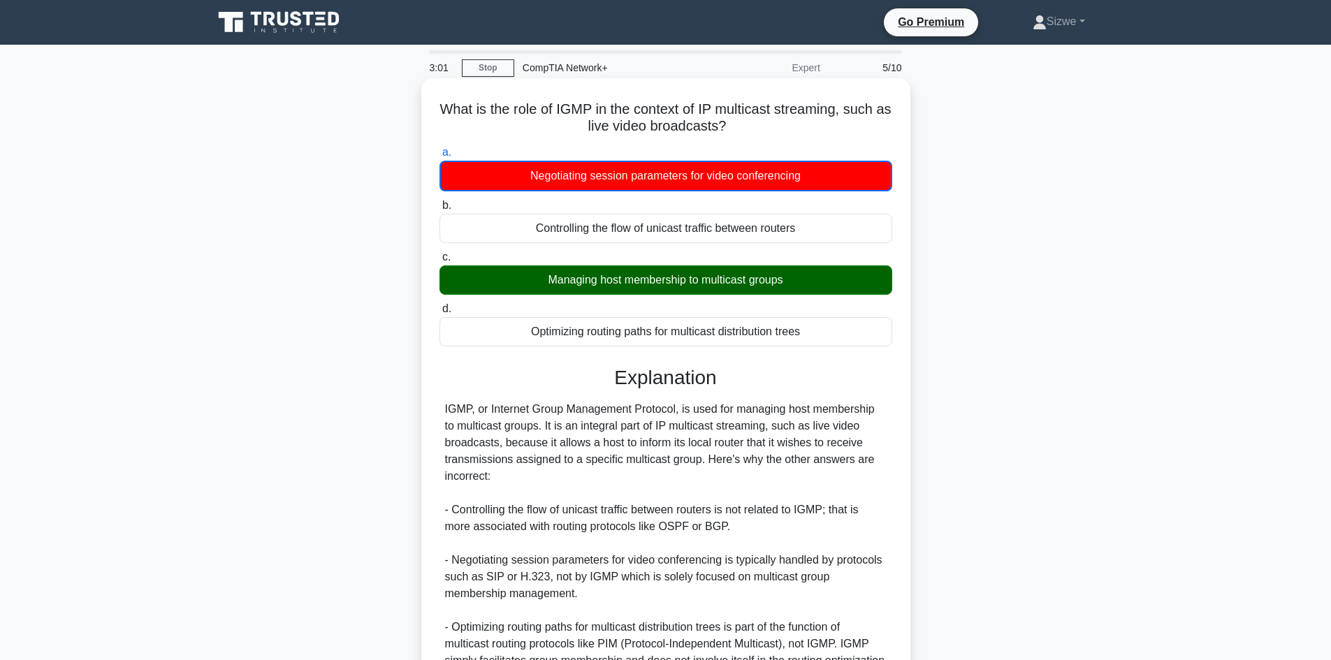
scroll to position [153, 0]
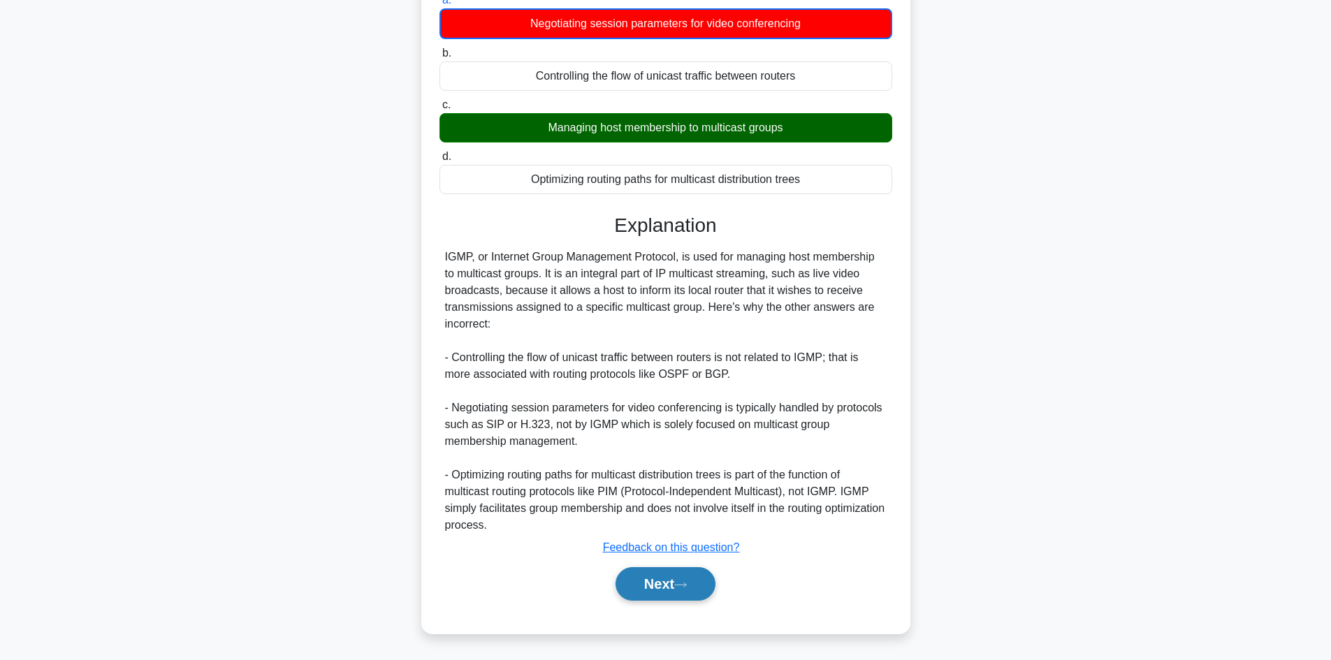
click at [658, 587] on button "Next" at bounding box center [666, 584] width 100 height 34
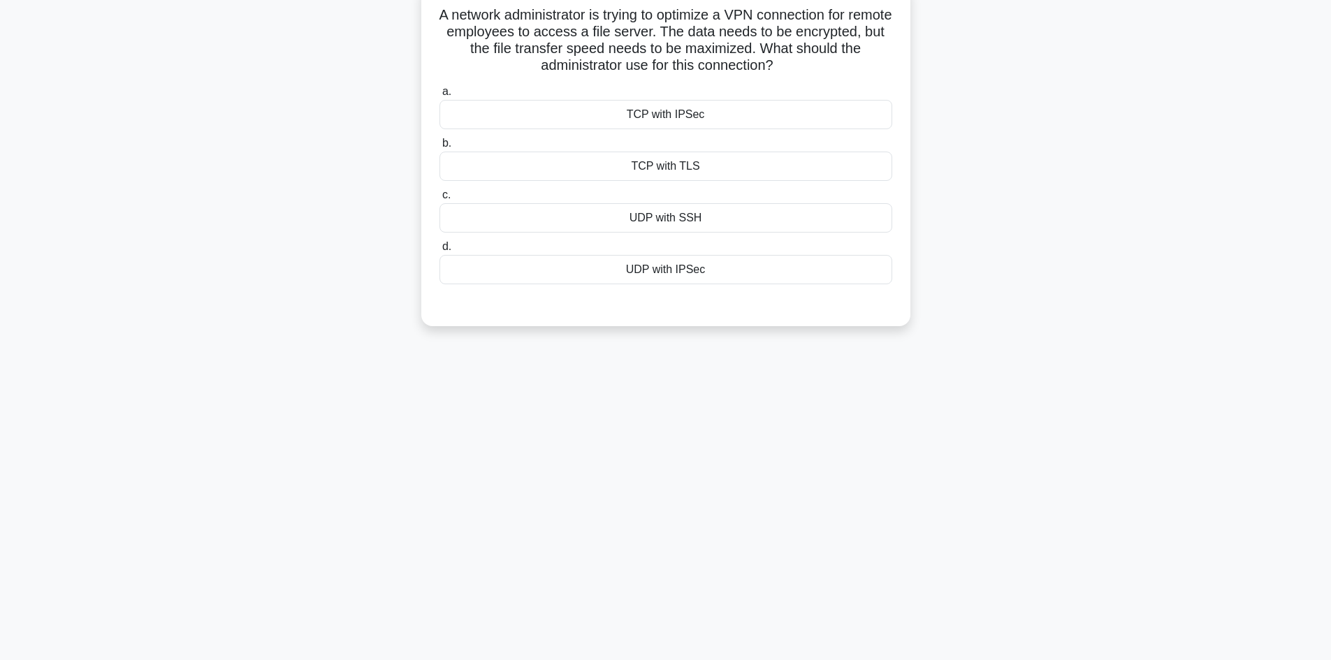
scroll to position [0, 0]
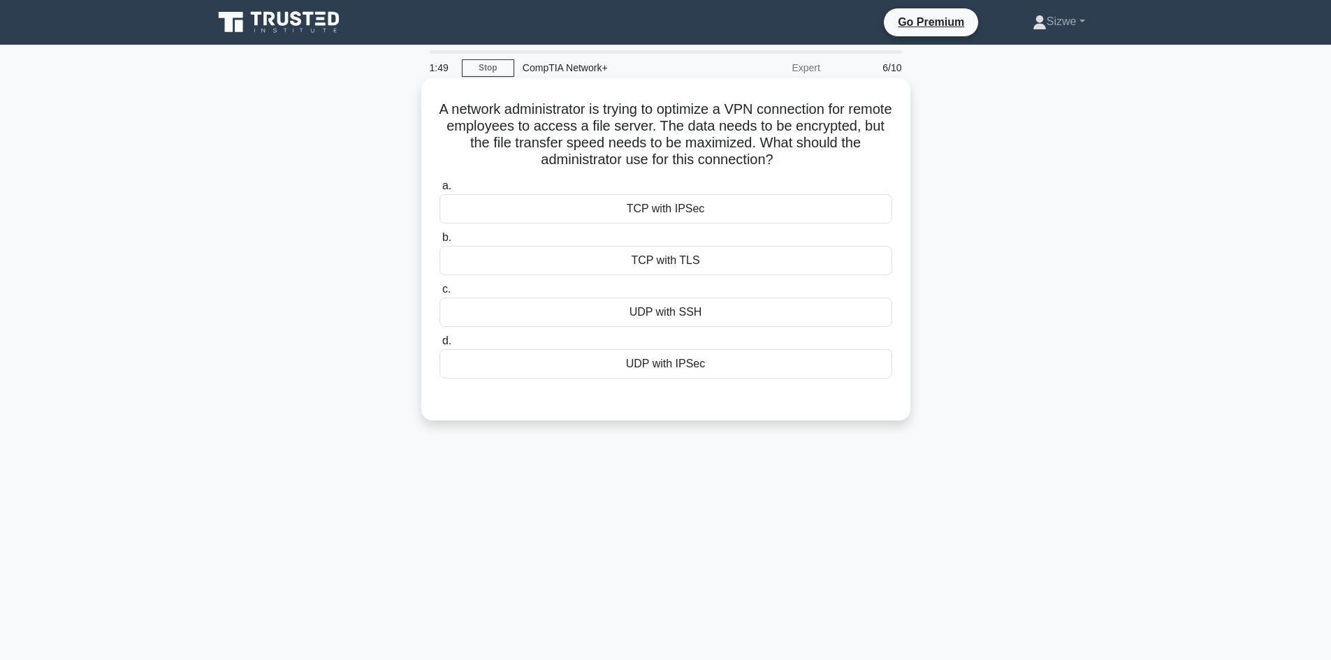
click at [677, 303] on div "UDP with SSH" at bounding box center [666, 312] width 453 height 29
click at [440, 294] on input "c. UDP with SSH" at bounding box center [440, 289] width 0 height 9
